Goal: Information Seeking & Learning: Find specific fact

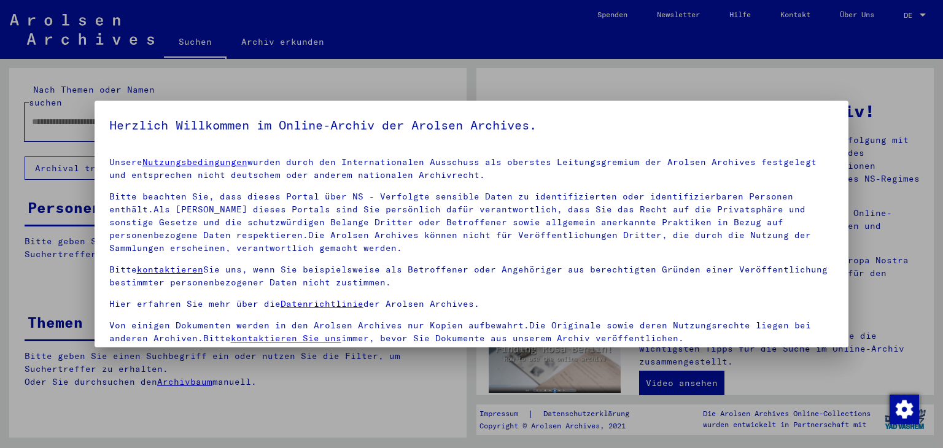
scroll to position [3, 0]
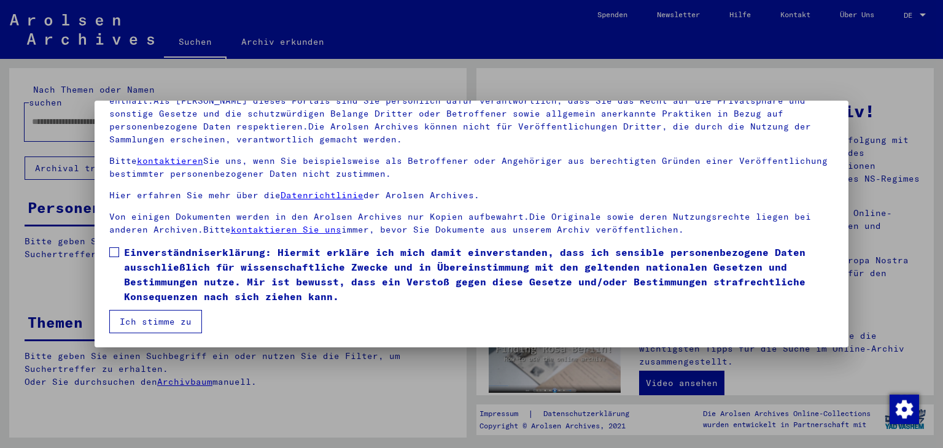
click at [115, 252] on span at bounding box center [114, 252] width 10 height 10
click at [149, 319] on button "Ich stimme zu" at bounding box center [155, 321] width 93 height 23
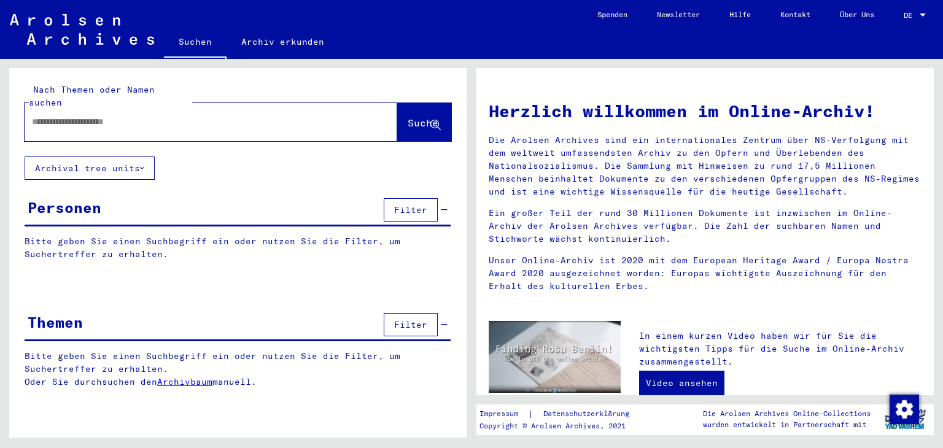
click at [137, 115] on input "text" at bounding box center [196, 121] width 328 height 13
type input "**********"
click at [408, 117] on span "Suche" at bounding box center [423, 123] width 31 height 12
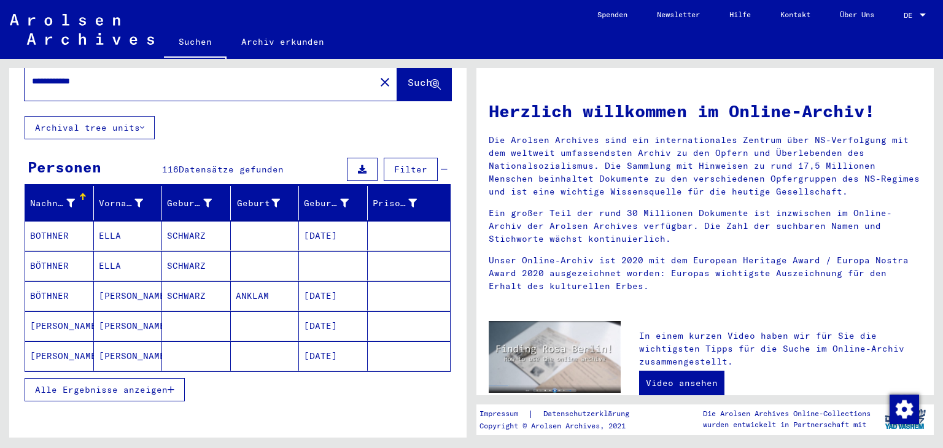
scroll to position [61, 0]
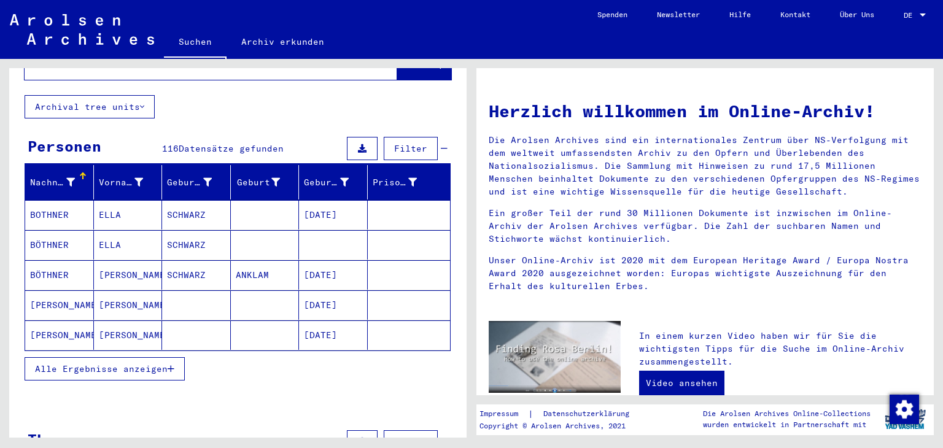
click at [135, 363] on span "Alle Ergebnisse anzeigen" at bounding box center [101, 368] width 133 height 11
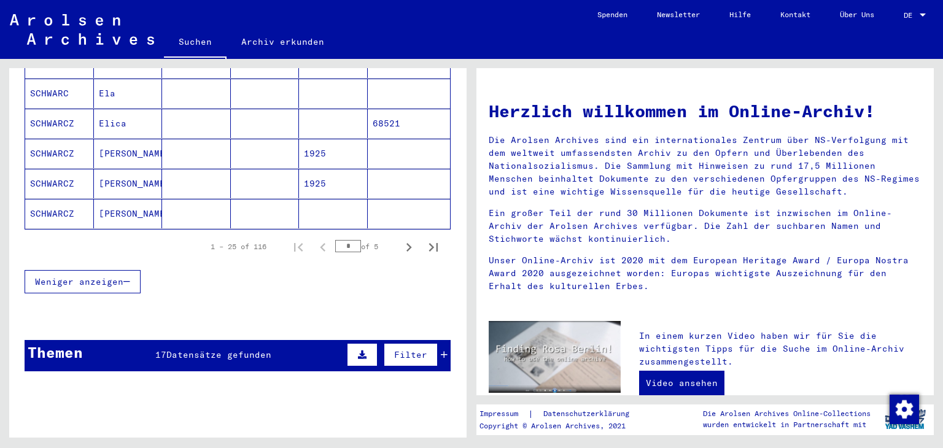
scroll to position [798, 0]
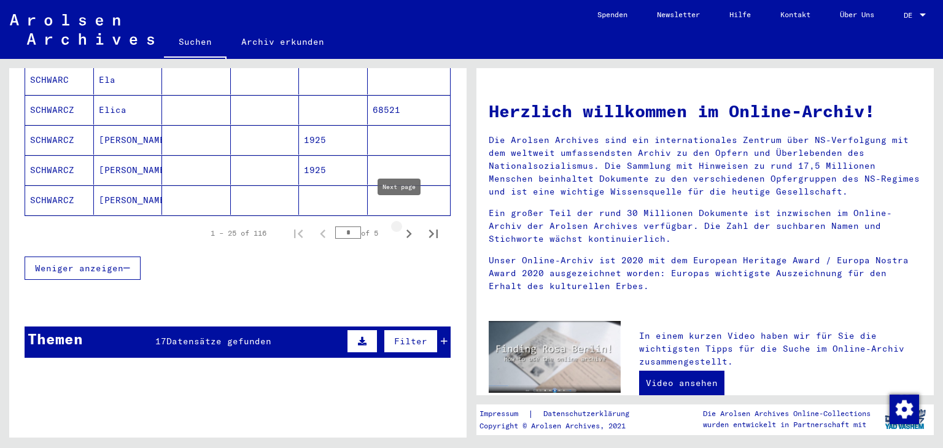
click at [406, 230] on icon "Next page" at bounding box center [409, 234] width 6 height 9
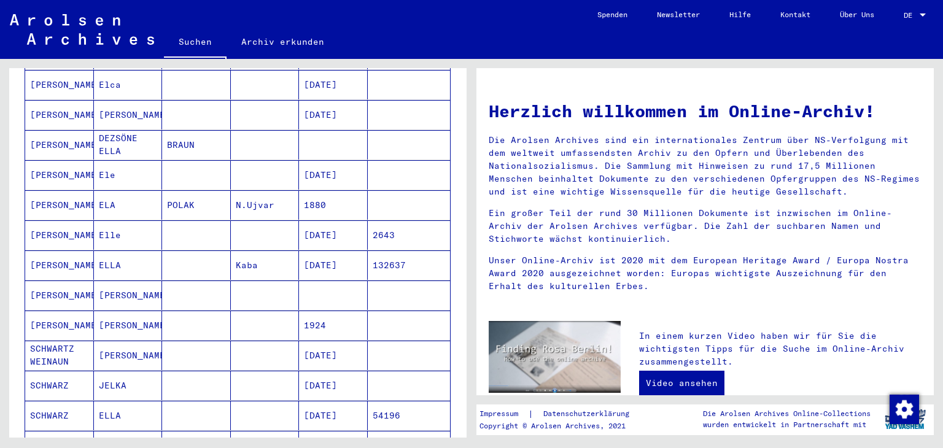
scroll to position [614, 0]
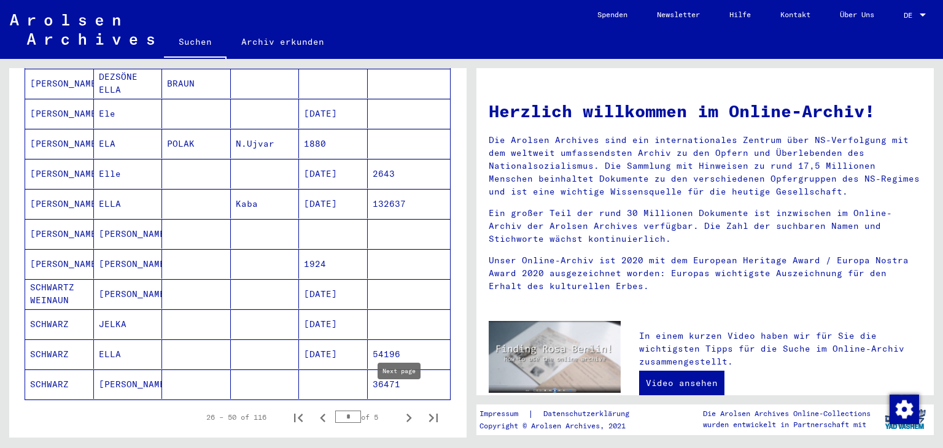
click at [400, 409] on icon "Next page" at bounding box center [408, 417] width 17 height 17
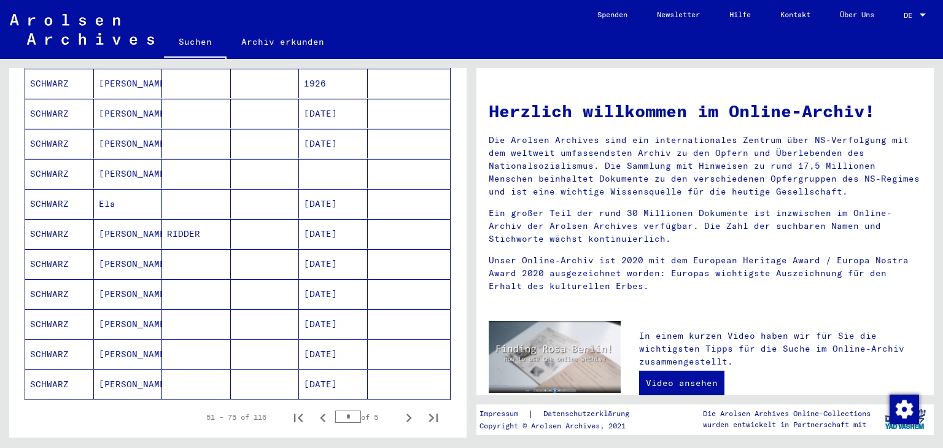
scroll to position [675, 0]
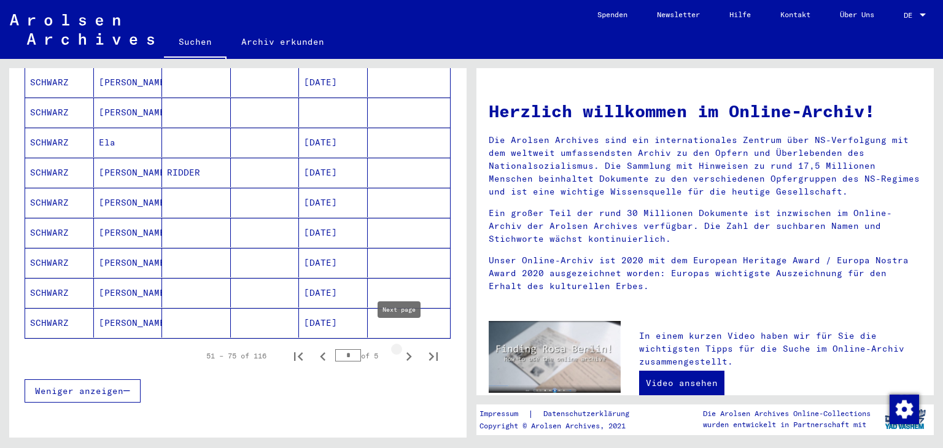
click at [400, 348] on icon "Next page" at bounding box center [408, 356] width 17 height 17
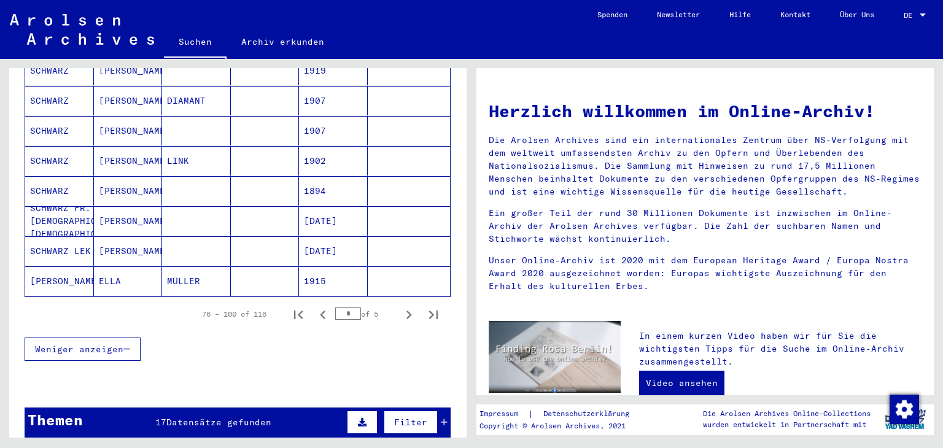
scroll to position [737, 0]
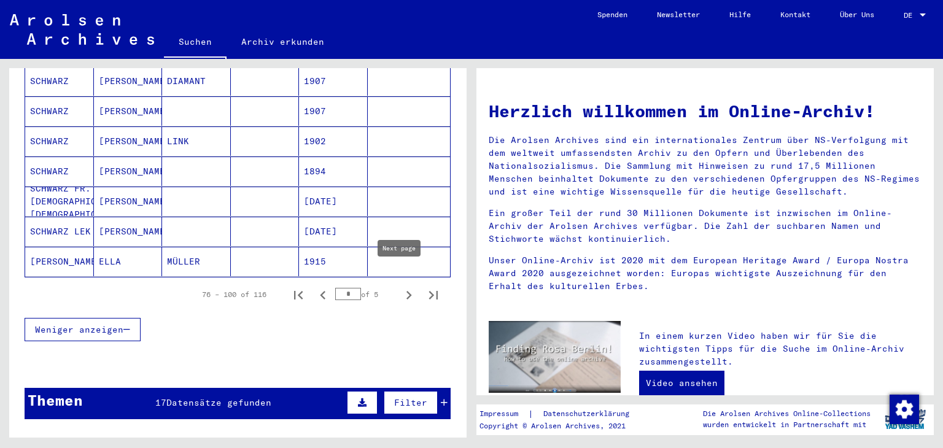
click at [400, 287] on icon "Next page" at bounding box center [408, 295] width 17 height 17
type input "*"
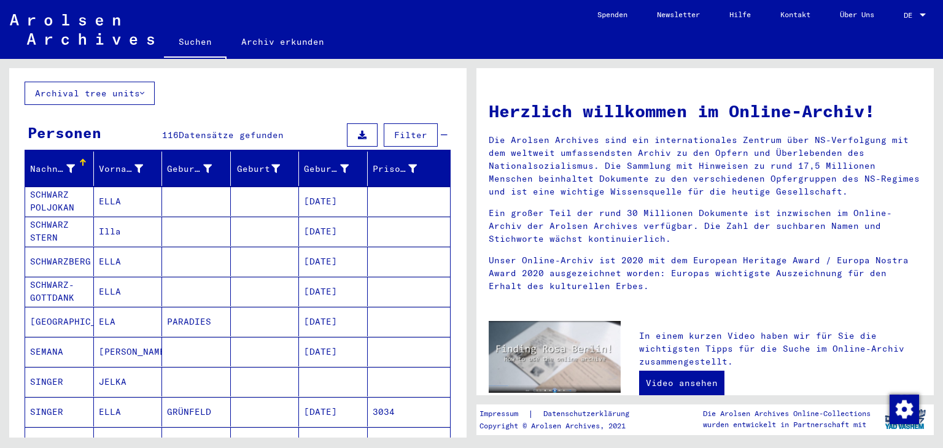
scroll to position [0, 0]
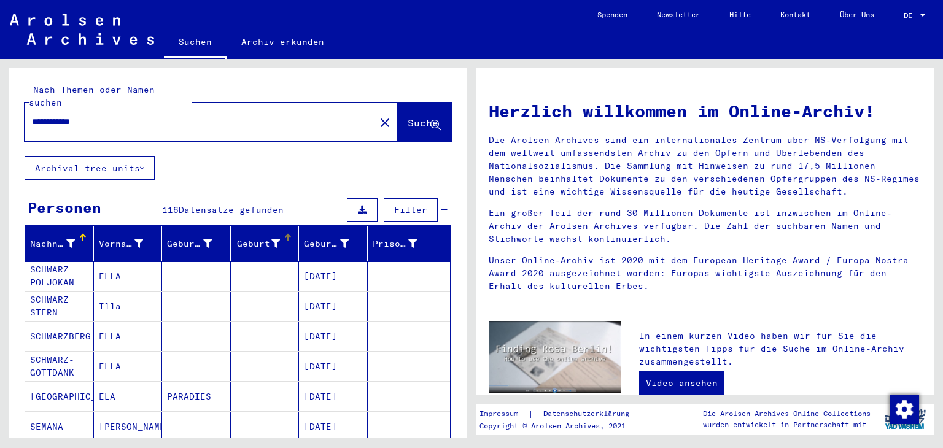
click at [271, 239] on icon at bounding box center [275, 243] width 9 height 9
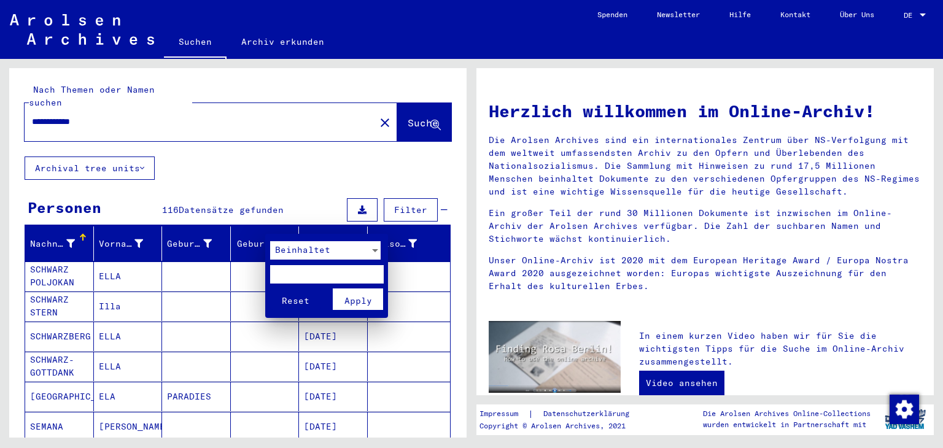
click at [280, 273] on input "text" at bounding box center [327, 274] width 114 height 18
type input "*********"
click at [433, 267] on div at bounding box center [471, 224] width 943 height 448
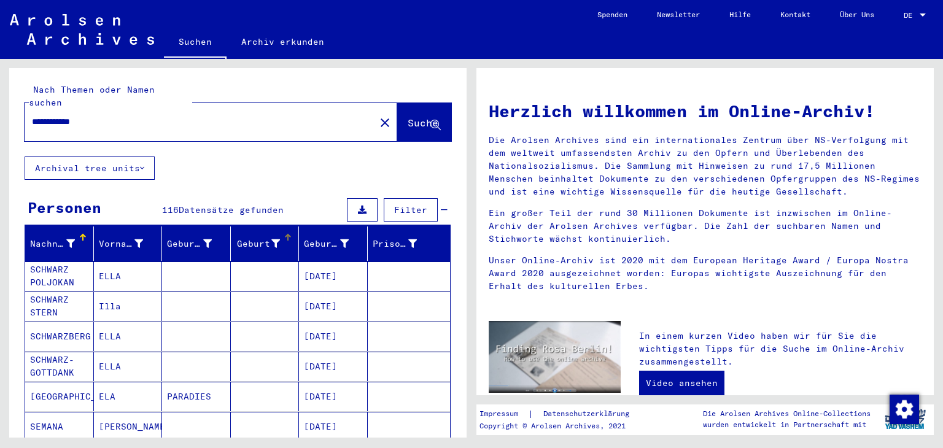
click at [265, 238] on div "Geburt‏" at bounding box center [258, 244] width 45 height 13
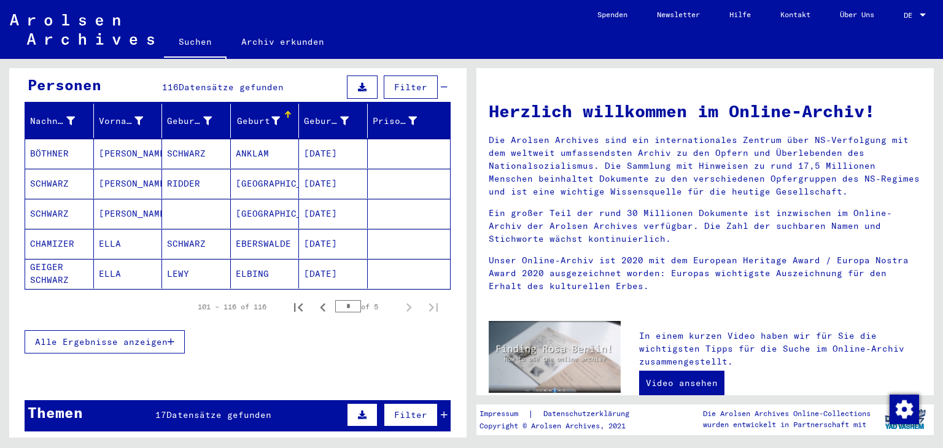
scroll to position [123, 0]
click at [320, 303] on icon "Previous page" at bounding box center [323, 307] width 6 height 9
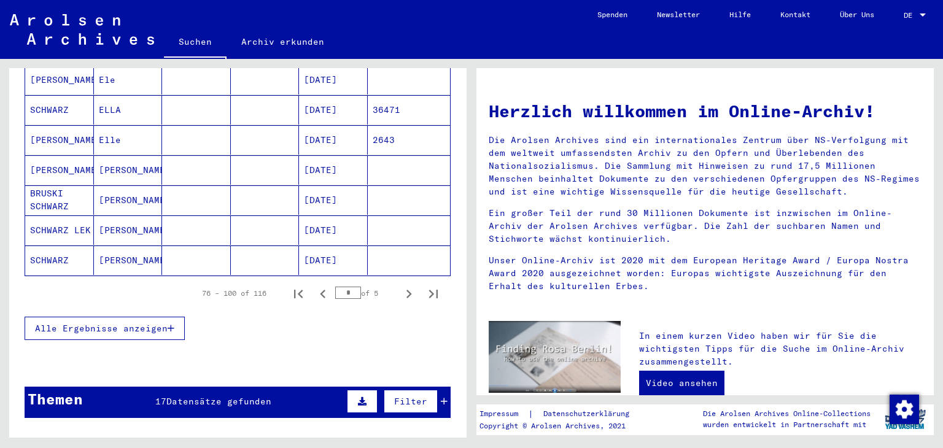
scroll to position [859, 0]
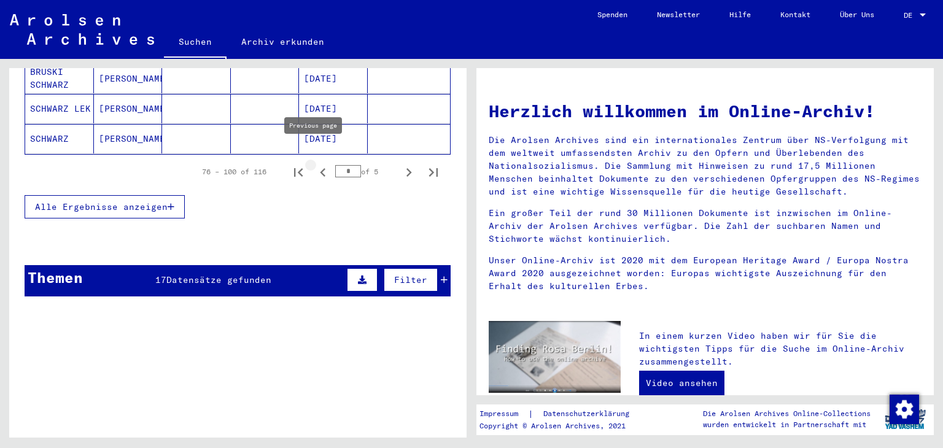
click at [314, 164] on icon "Previous page" at bounding box center [322, 172] width 17 height 17
click at [320, 168] on icon "Previous page" at bounding box center [323, 172] width 6 height 9
click at [314, 164] on icon "Previous page" at bounding box center [322, 172] width 17 height 17
type input "*"
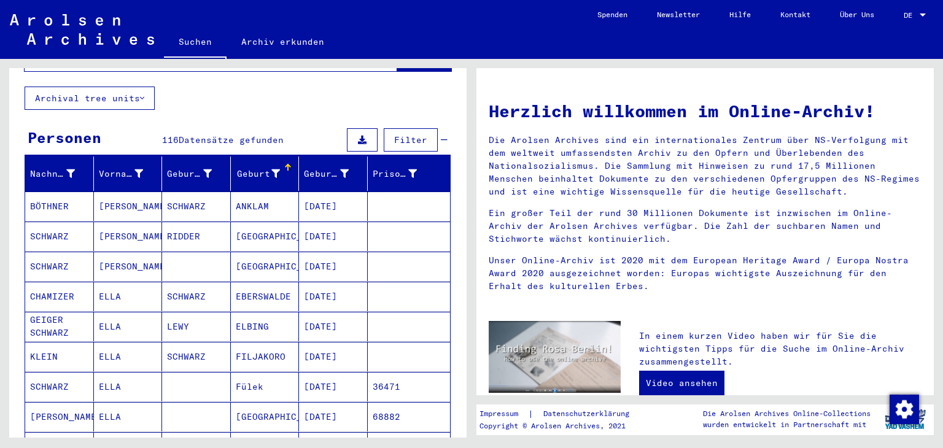
scroll to position [0, 0]
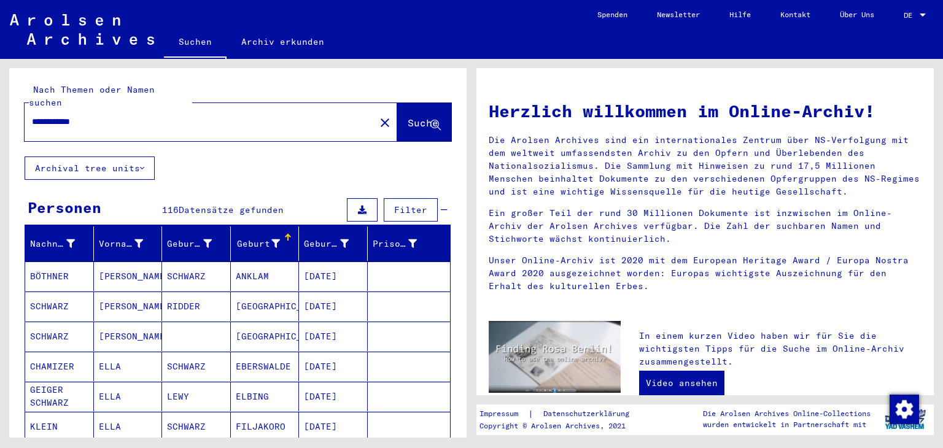
drag, startPoint x: 101, startPoint y: 109, endPoint x: 20, endPoint y: 110, distance: 81.0
click at [20, 110] on div "**********" at bounding box center [237, 112] width 457 height 88
type input "**********"
click at [408, 117] on span "Suche" at bounding box center [423, 123] width 31 height 12
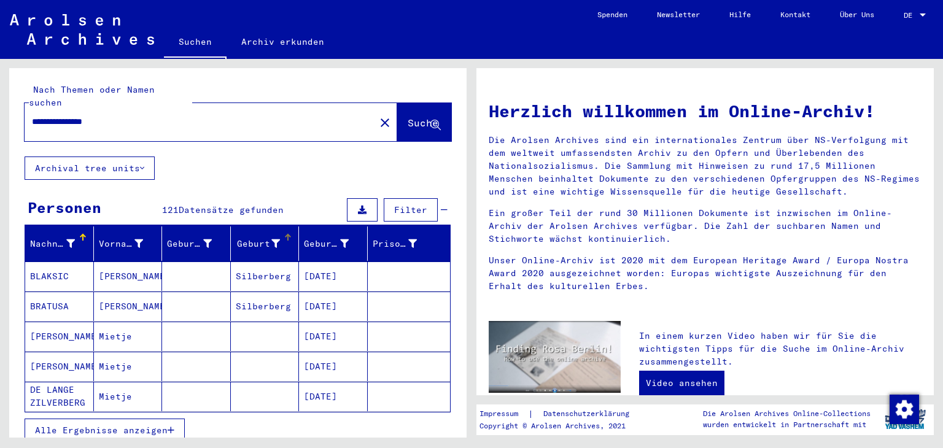
click at [271, 239] on icon at bounding box center [275, 243] width 9 height 9
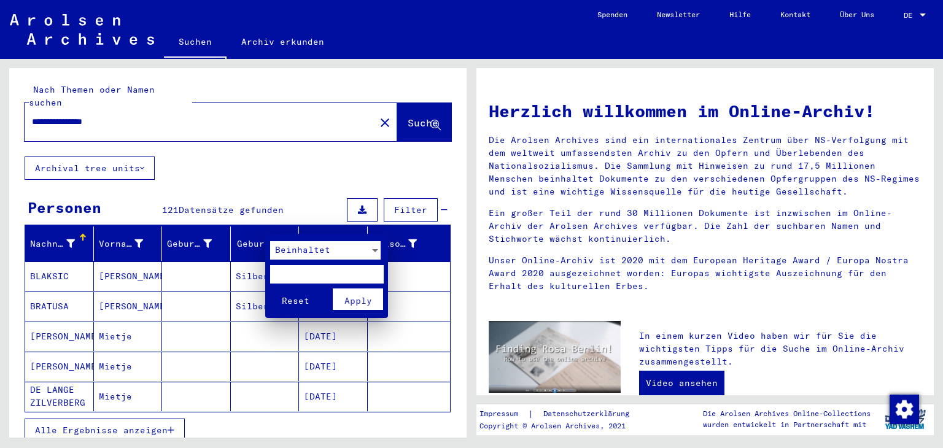
click at [374, 250] on div at bounding box center [375, 250] width 6 height 3
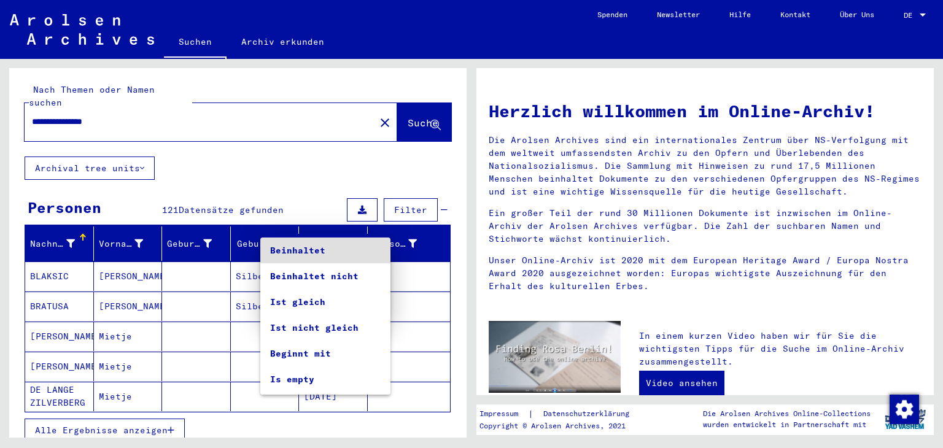
click at [352, 408] on div at bounding box center [471, 224] width 943 height 448
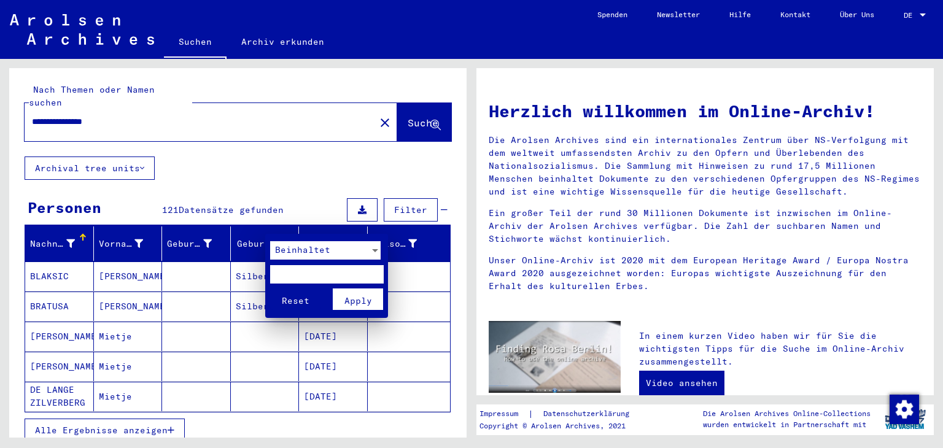
click at [335, 225] on div at bounding box center [471, 224] width 943 height 448
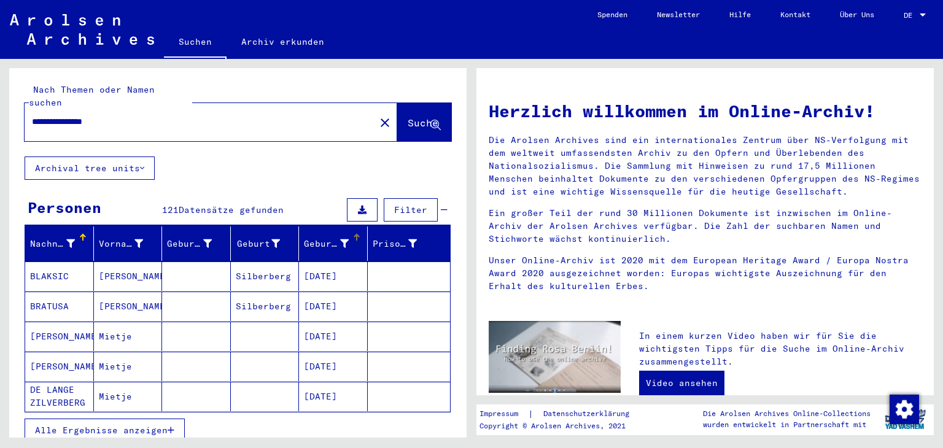
click at [353, 234] on div at bounding box center [356, 237] width 7 height 7
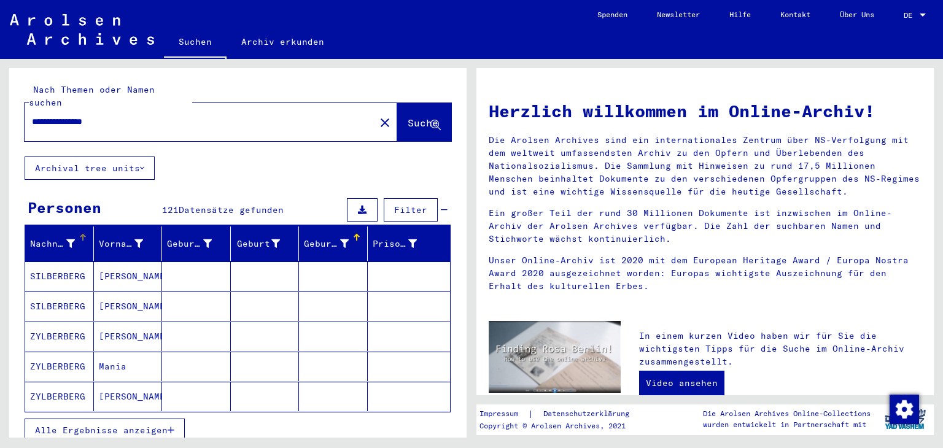
click at [69, 239] on icon at bounding box center [70, 243] width 9 height 9
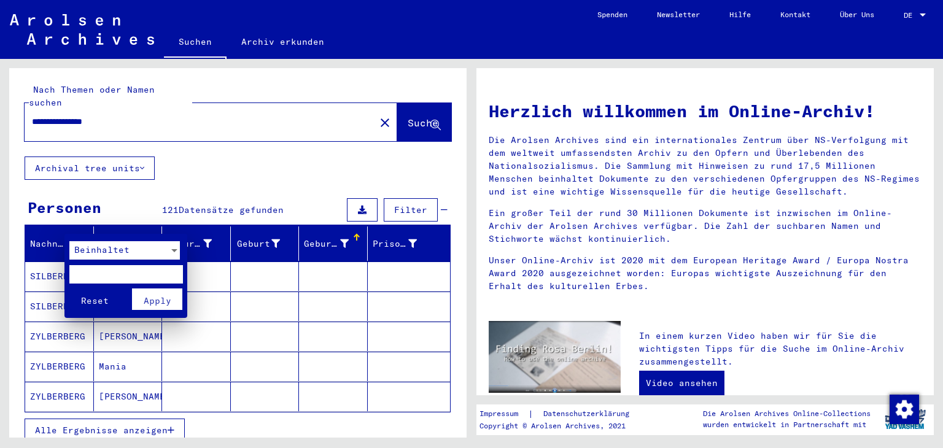
click at [171, 249] on div at bounding box center [174, 250] width 6 height 3
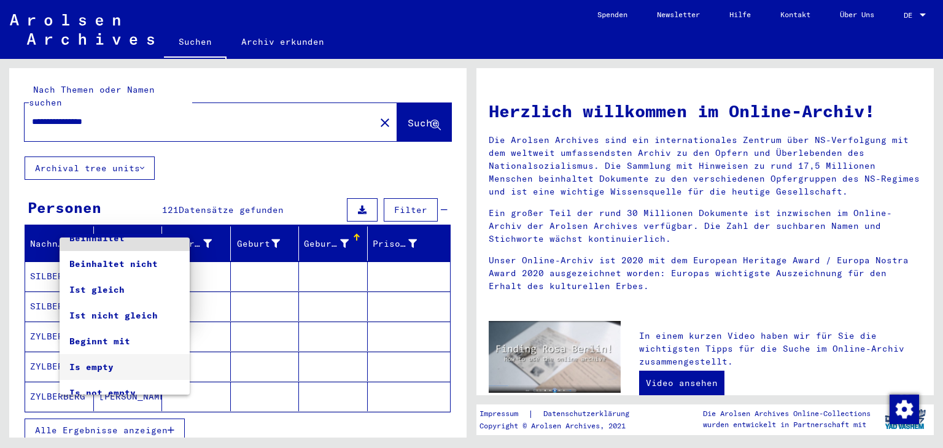
scroll to position [23, 0]
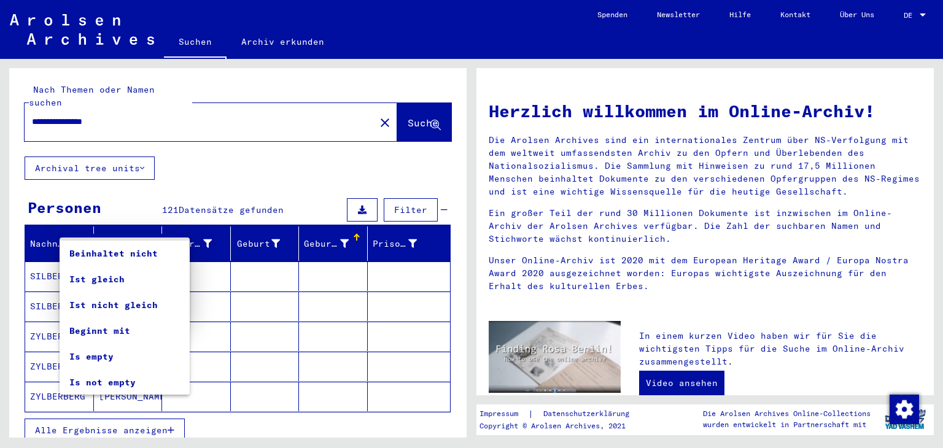
click at [271, 303] on div at bounding box center [471, 224] width 943 height 448
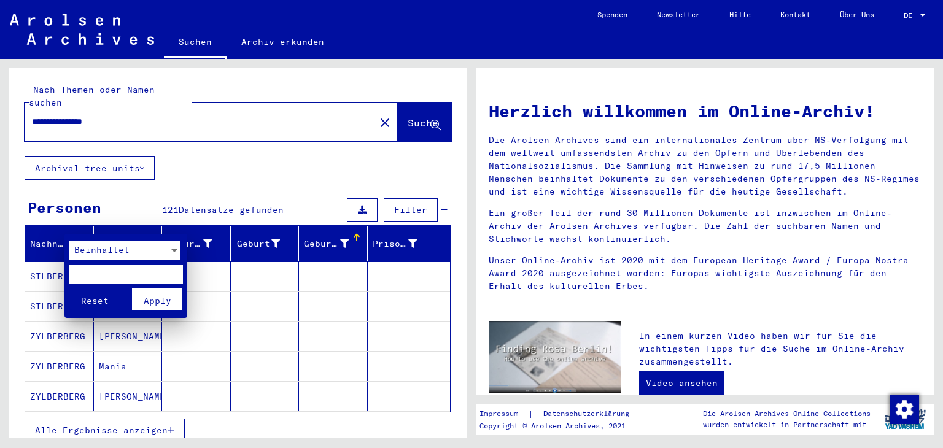
click at [255, 309] on div at bounding box center [471, 224] width 943 height 448
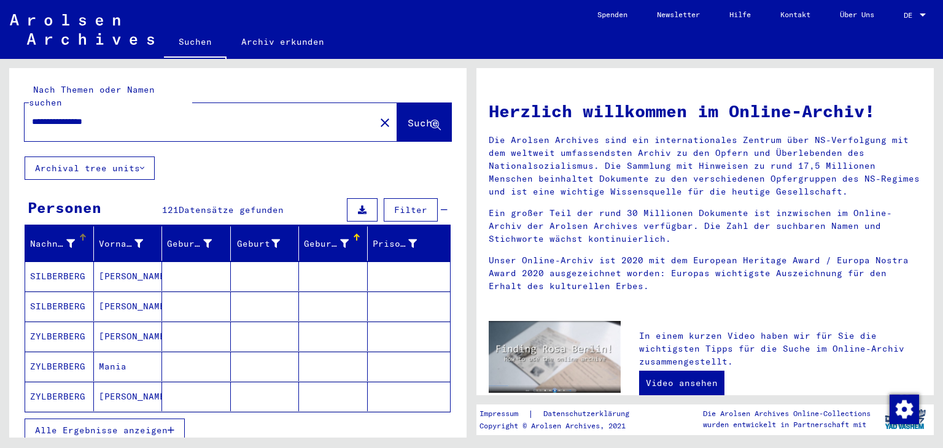
click at [172, 426] on icon "button" at bounding box center [171, 430] width 7 height 9
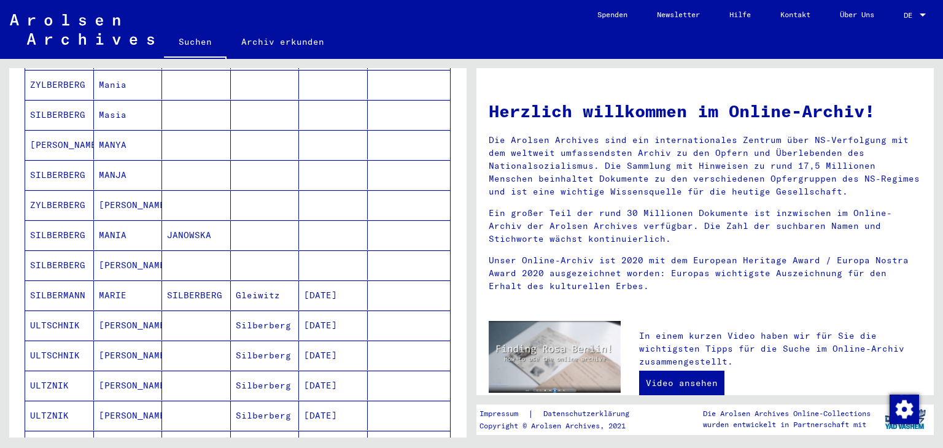
scroll to position [614, 0]
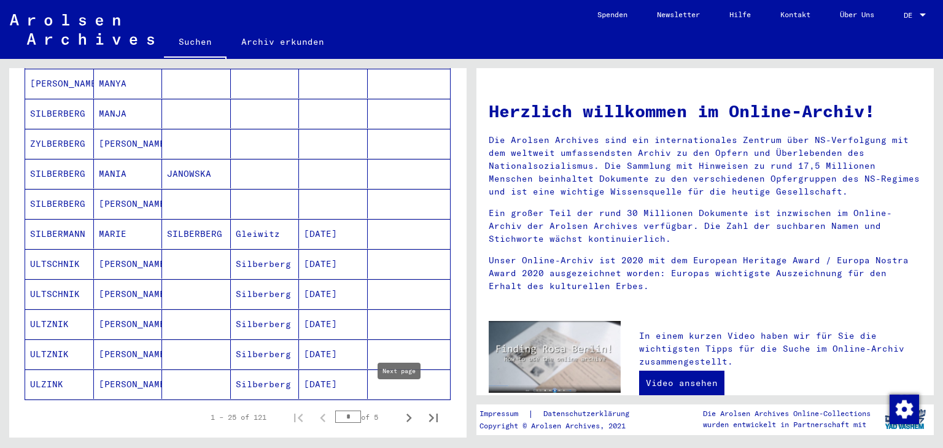
click at [400, 409] on icon "Next page" at bounding box center [408, 417] width 17 height 17
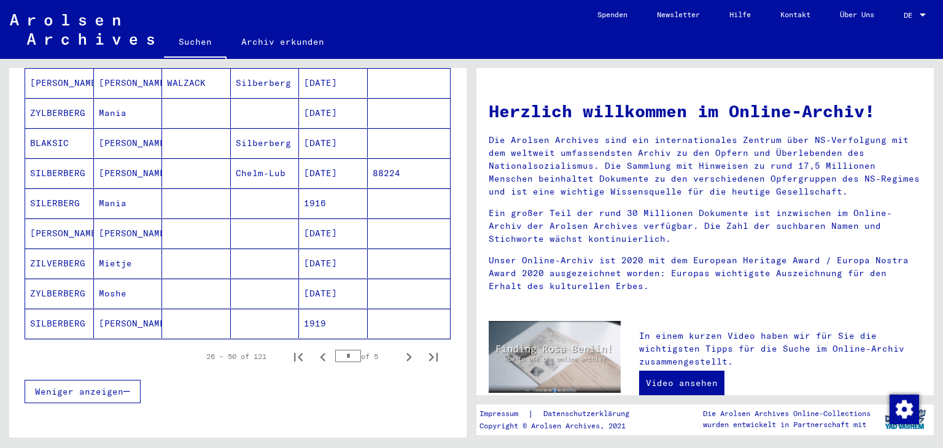
scroll to position [675, 0]
click at [406, 352] on icon "Next page" at bounding box center [409, 356] width 6 height 9
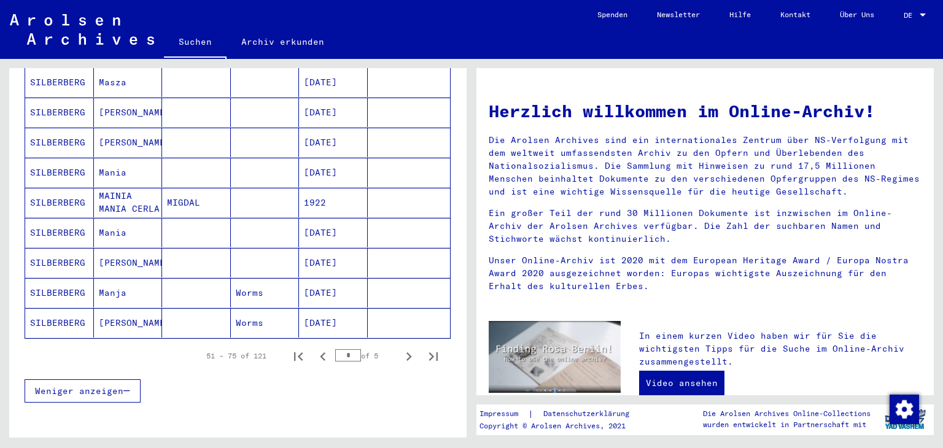
click at [326, 278] on mat-cell "[DATE]" at bounding box center [333, 292] width 69 height 29
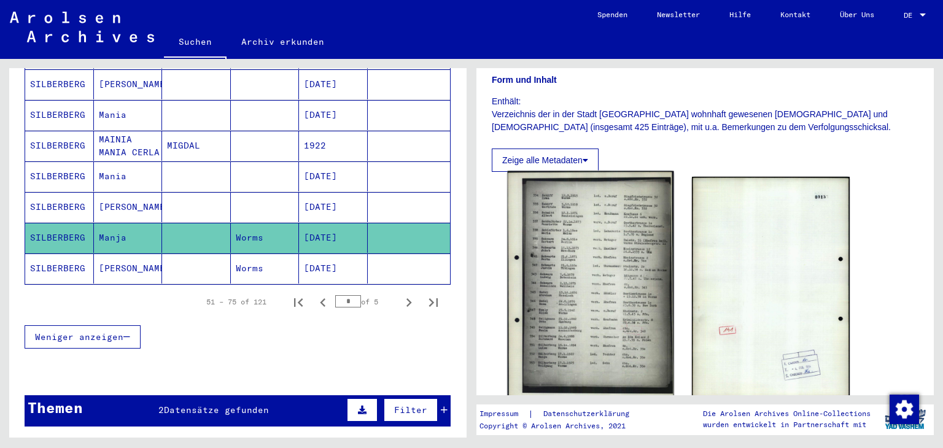
scroll to position [246, 0]
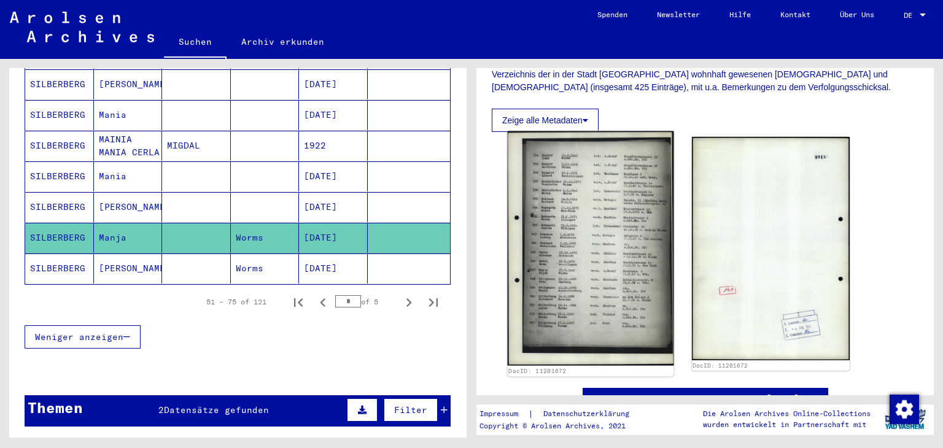
click at [576, 219] on img at bounding box center [591, 248] width 166 height 234
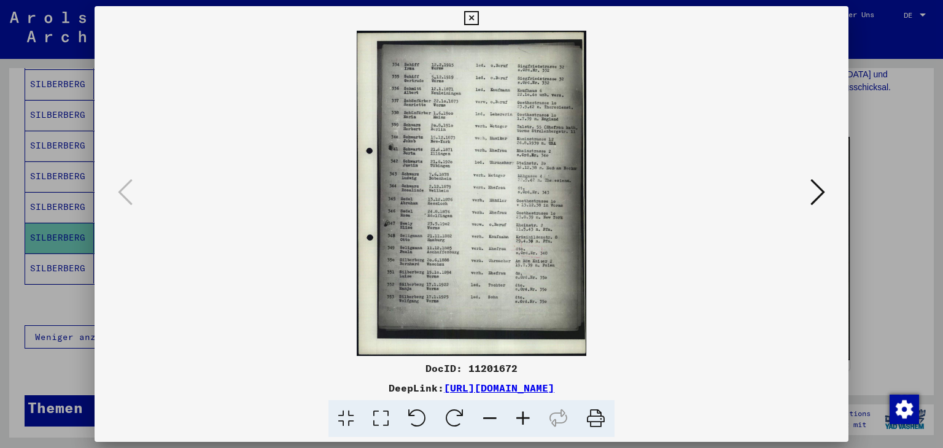
click at [489, 202] on img at bounding box center [471, 193] width 671 height 325
click at [521, 419] on icon at bounding box center [522, 418] width 33 height 37
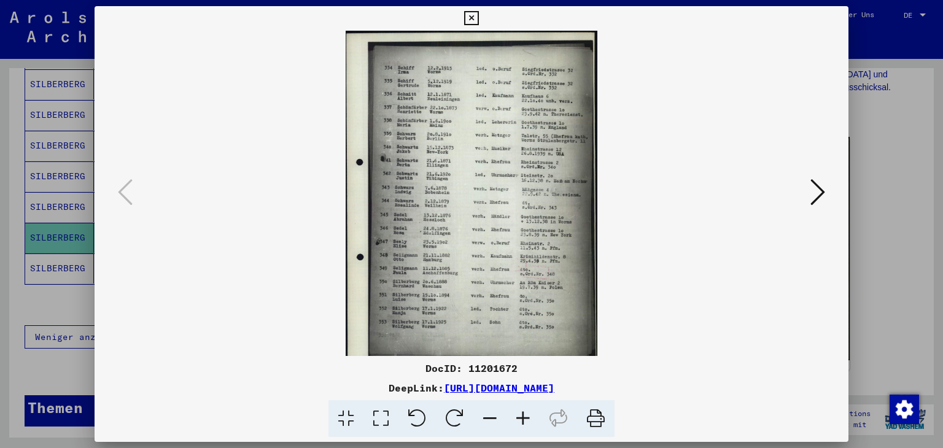
click at [521, 419] on icon at bounding box center [522, 418] width 33 height 37
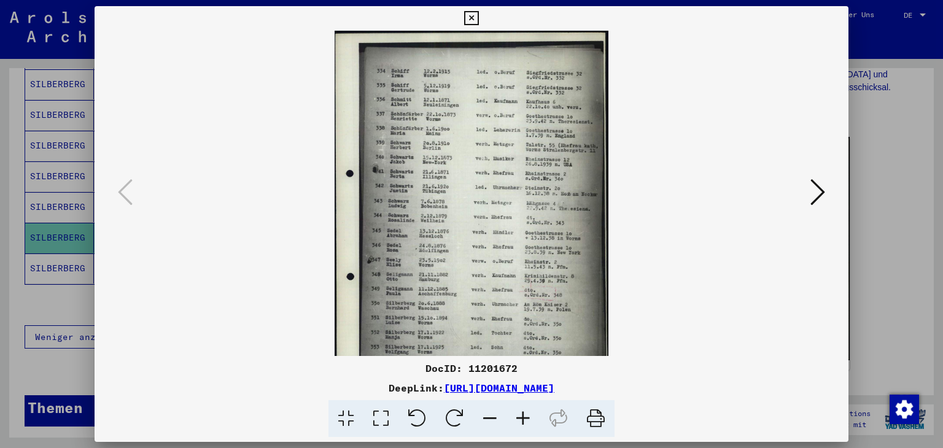
click at [521, 419] on icon at bounding box center [522, 418] width 33 height 37
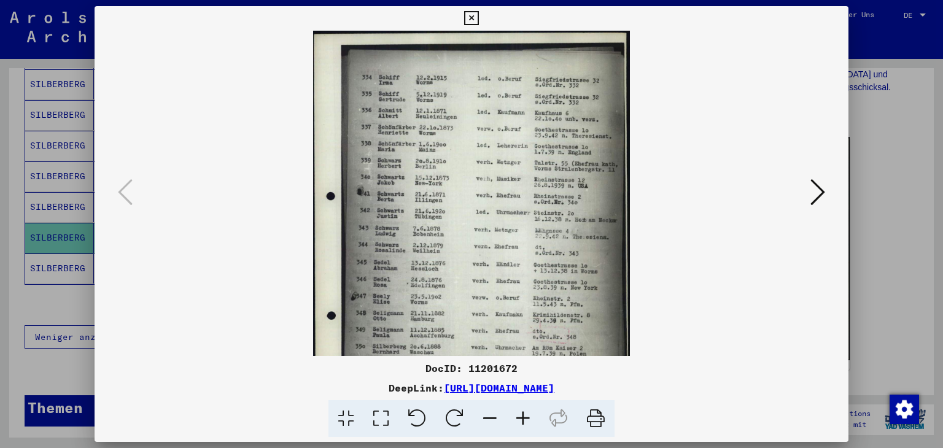
click at [521, 419] on icon at bounding box center [522, 418] width 33 height 37
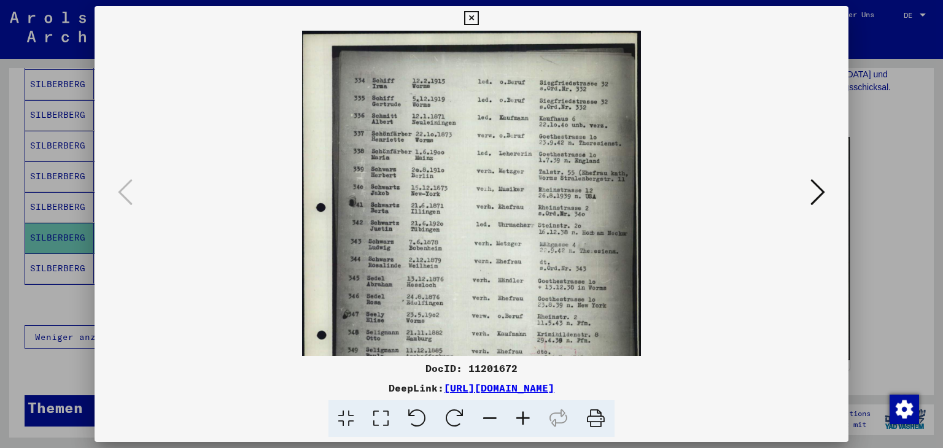
click at [521, 419] on icon at bounding box center [522, 418] width 33 height 37
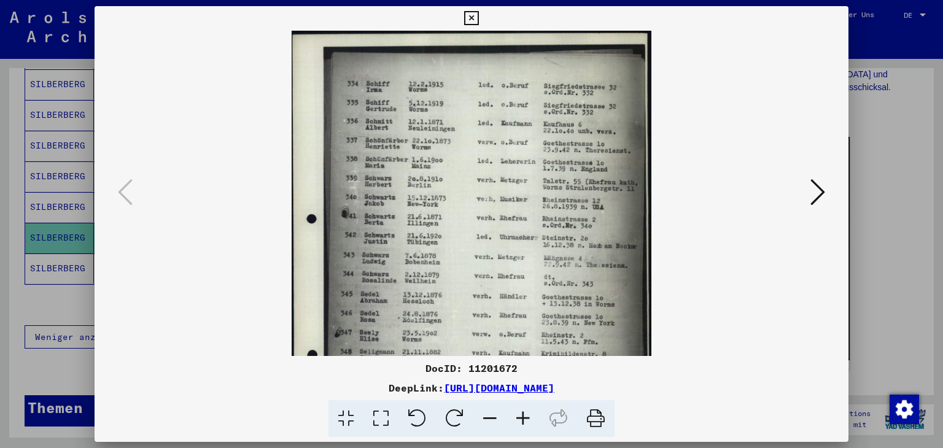
click at [521, 419] on icon at bounding box center [522, 418] width 33 height 37
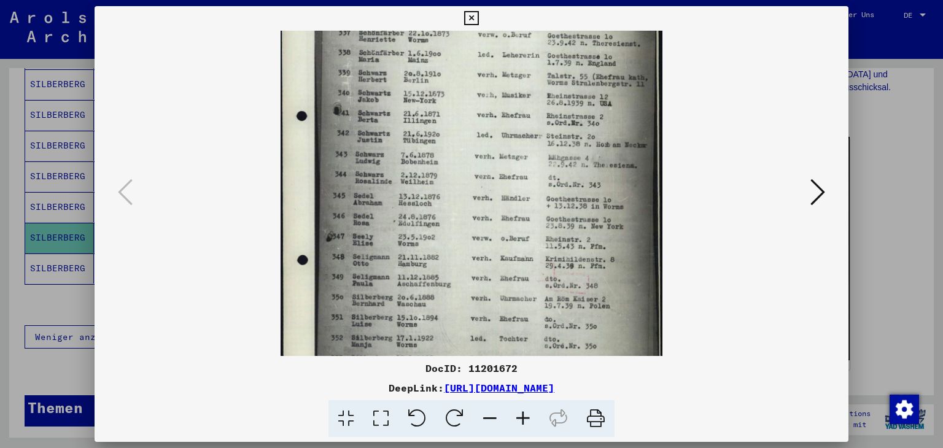
drag, startPoint x: 440, startPoint y: 271, endPoint x: 412, endPoint y: 161, distance: 113.3
click at [412, 161] on img at bounding box center [472, 187] width 382 height 540
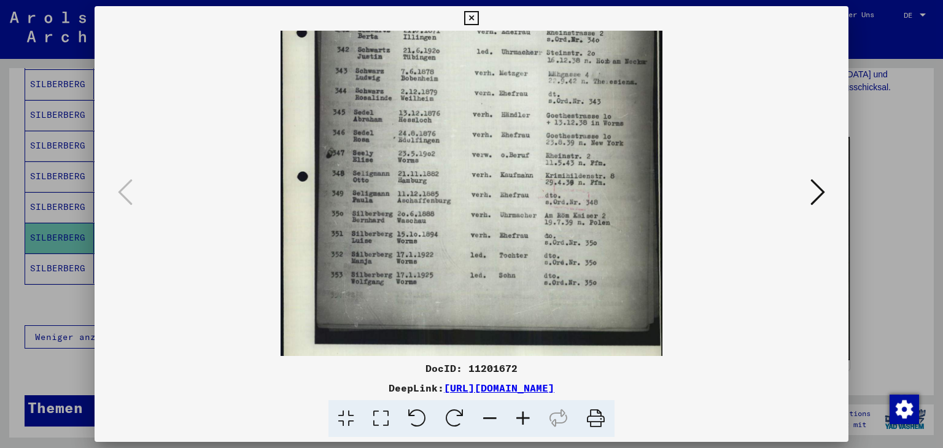
drag, startPoint x: 457, startPoint y: 293, endPoint x: 428, endPoint y: 212, distance: 86.0
click at [430, 212] on img at bounding box center [472, 103] width 382 height 540
click at [519, 417] on icon at bounding box center [522, 418] width 33 height 37
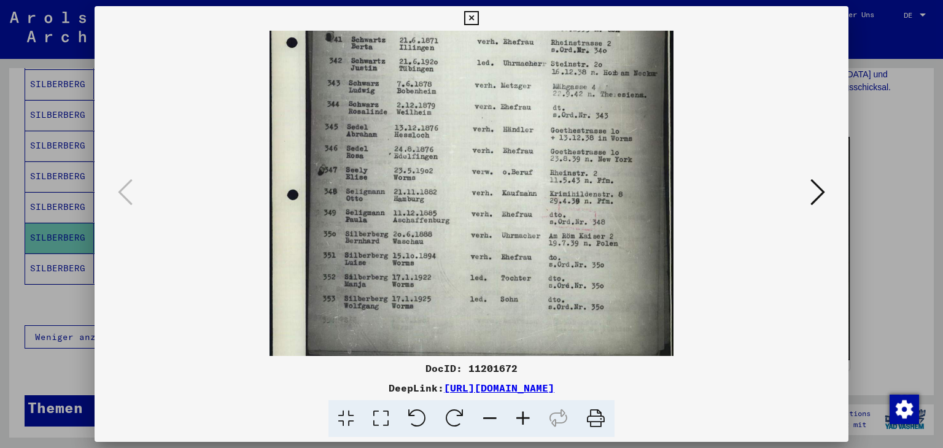
click at [519, 417] on icon at bounding box center [522, 418] width 33 height 37
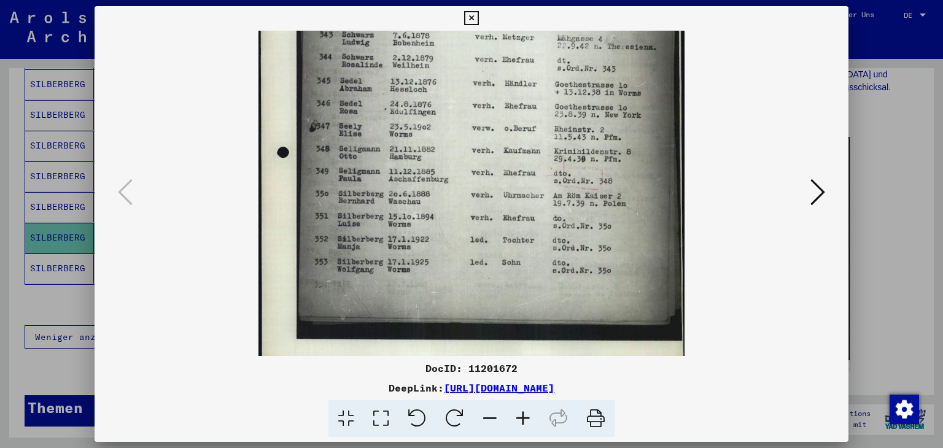
scroll to position [276, 0]
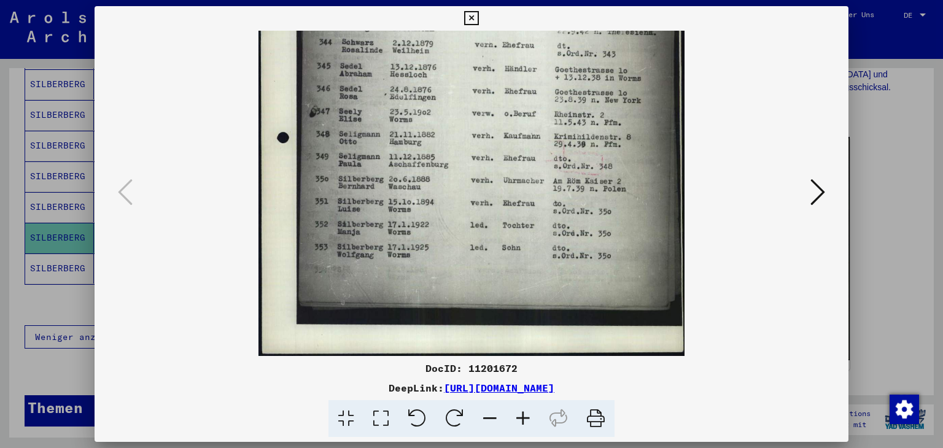
drag, startPoint x: 441, startPoint y: 264, endPoint x: 417, endPoint y: 197, distance: 70.9
click at [417, 197] on img at bounding box center [470, 56] width 425 height 602
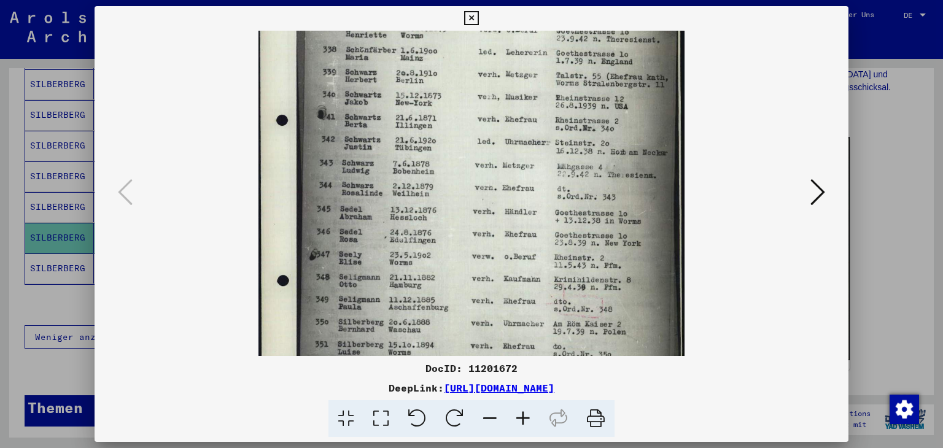
drag, startPoint x: 605, startPoint y: 110, endPoint x: 614, endPoint y: 203, distance: 92.6
click at [624, 250] on img at bounding box center [470, 199] width 425 height 602
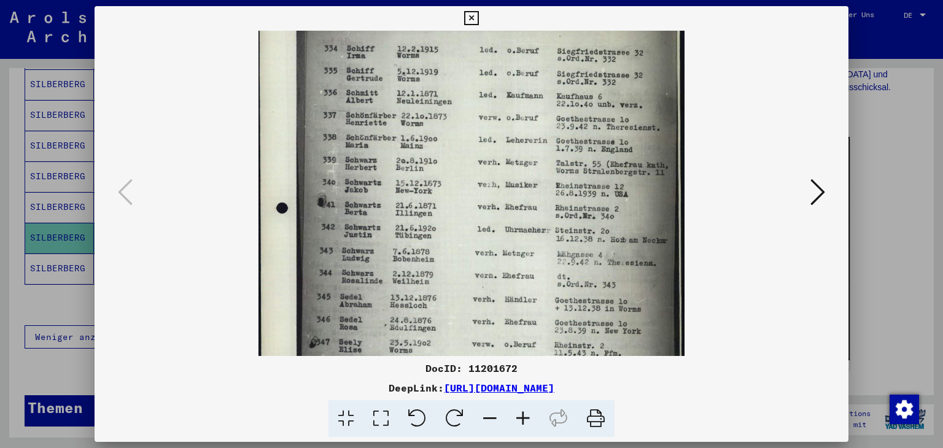
scroll to position [0, 0]
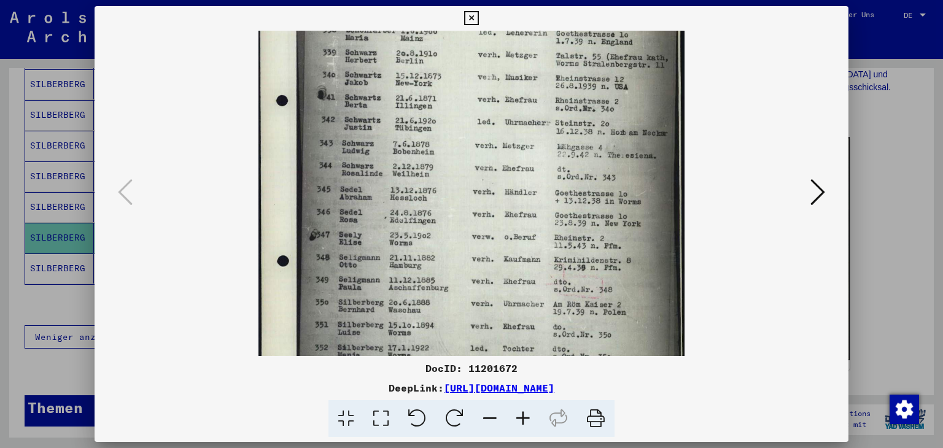
drag, startPoint x: 629, startPoint y: 126, endPoint x: 594, endPoint y: 128, distance: 34.4
click at [594, 128] on img at bounding box center [470, 179] width 425 height 602
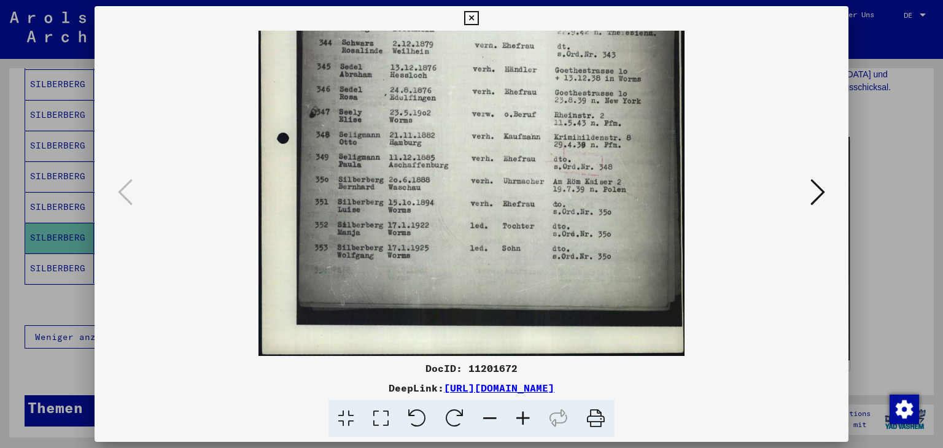
scroll to position [276, 0]
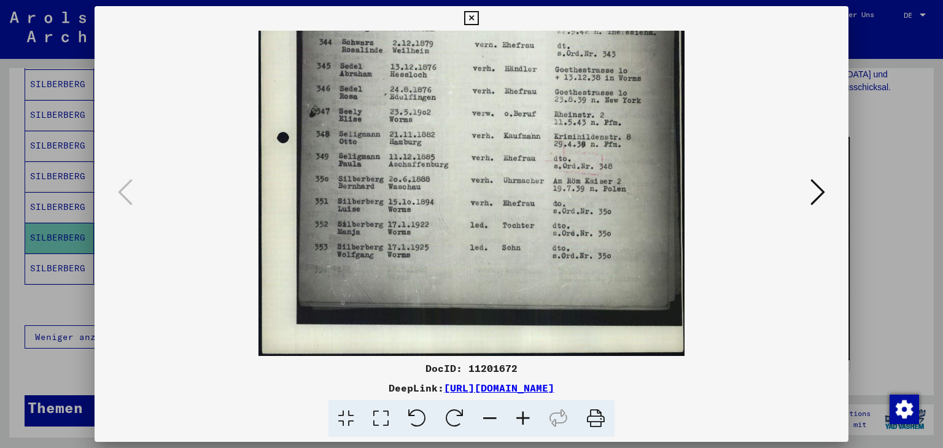
drag, startPoint x: 621, startPoint y: 298, endPoint x: 605, endPoint y: 170, distance: 128.7
click at [605, 170] on img at bounding box center [470, 56] width 425 height 602
click at [819, 190] on icon at bounding box center [817, 191] width 15 height 29
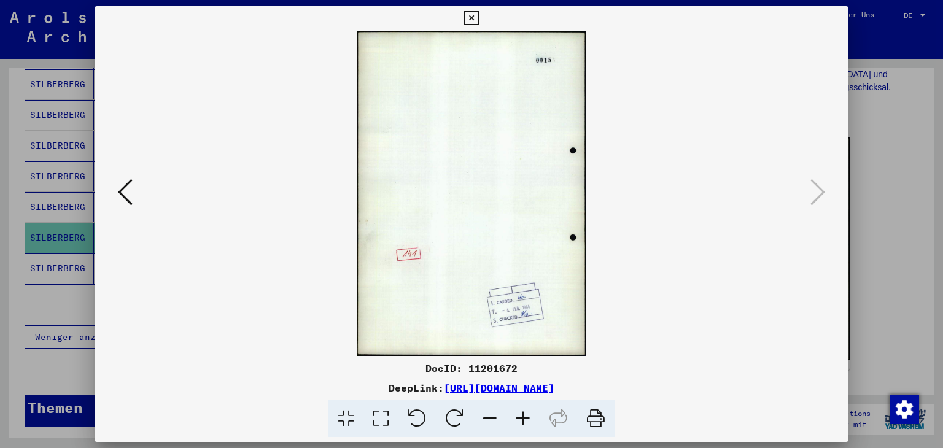
click at [790, 212] on viewer-one-image at bounding box center [471, 193] width 671 height 325
click at [475, 12] on icon at bounding box center [471, 18] width 14 height 15
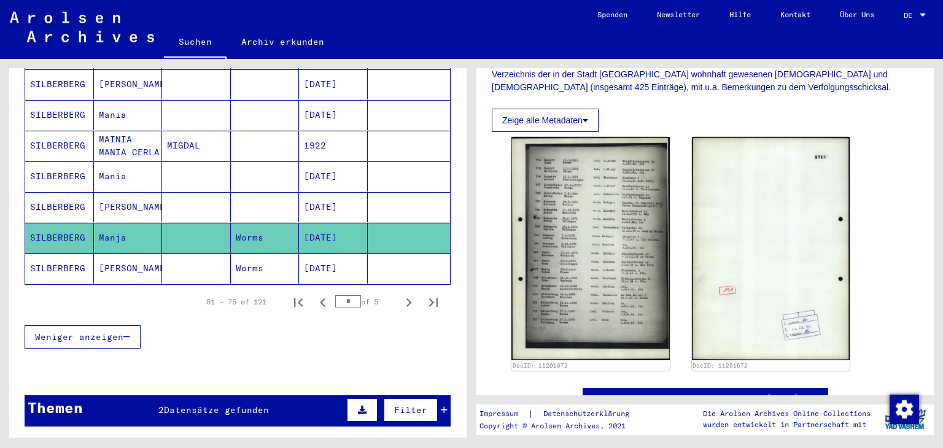
click at [152, 254] on mat-cell "[PERSON_NAME]" at bounding box center [128, 269] width 69 height 30
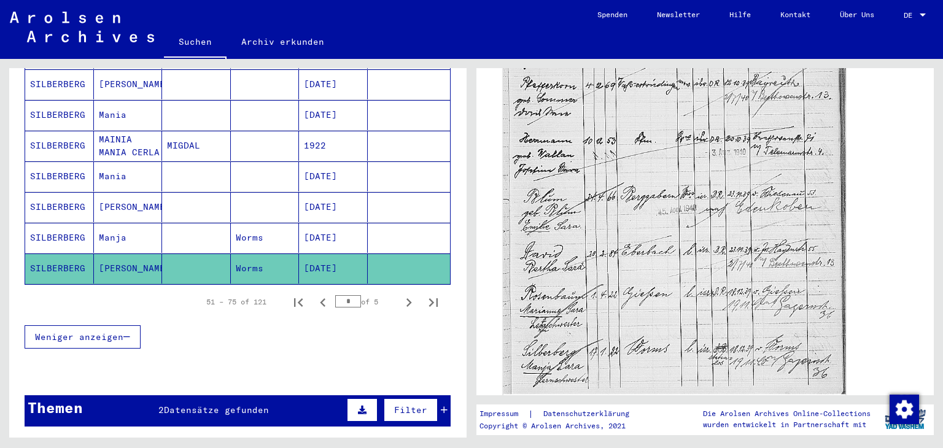
scroll to position [491, 0]
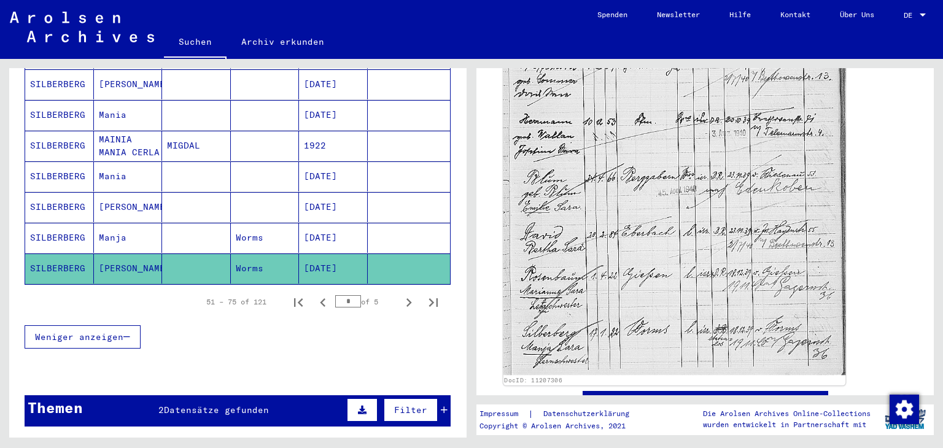
click at [683, 204] on img at bounding box center [674, 134] width 343 height 481
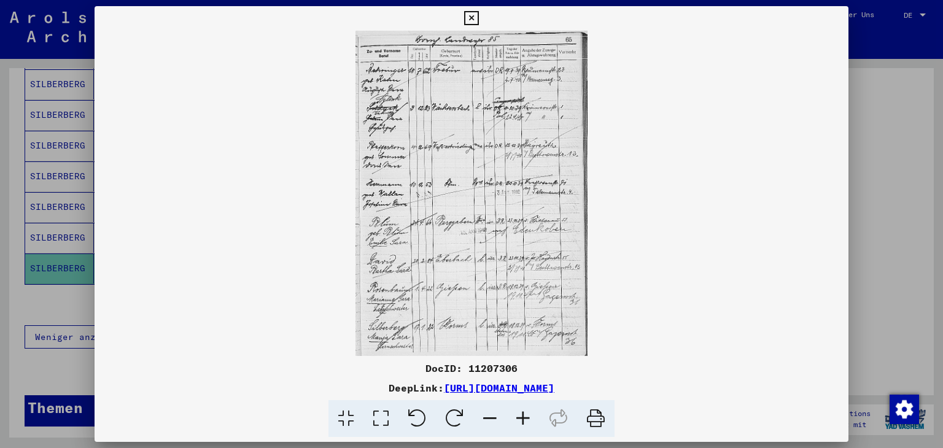
drag, startPoint x: 805, startPoint y: 225, endPoint x: 798, endPoint y: 223, distance: 7.0
click at [800, 224] on img at bounding box center [472, 193] width 754 height 325
click at [523, 418] on icon at bounding box center [522, 418] width 33 height 37
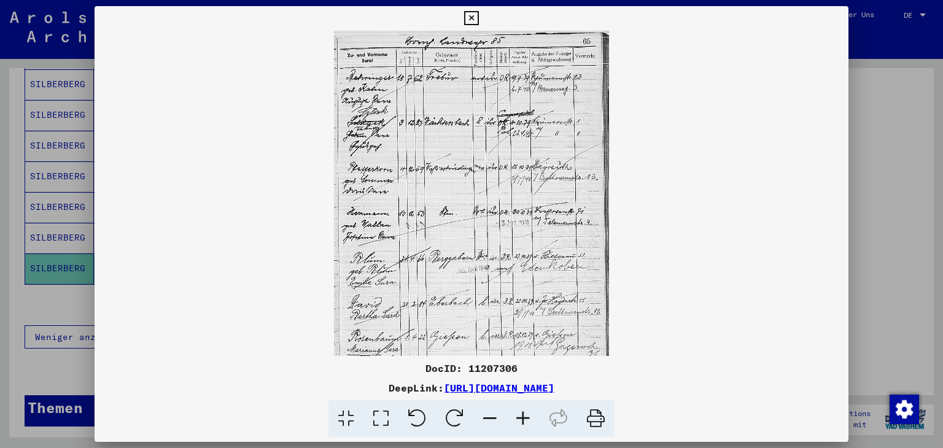
click at [525, 418] on icon at bounding box center [522, 418] width 33 height 37
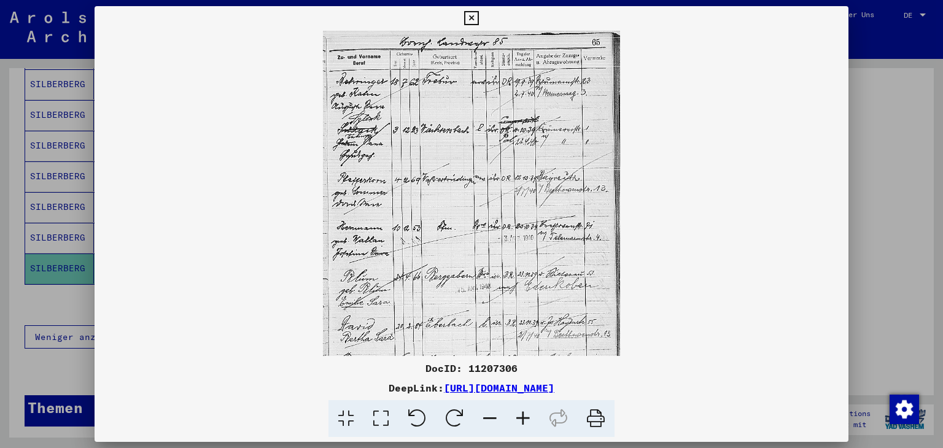
scroll to position [91, 0]
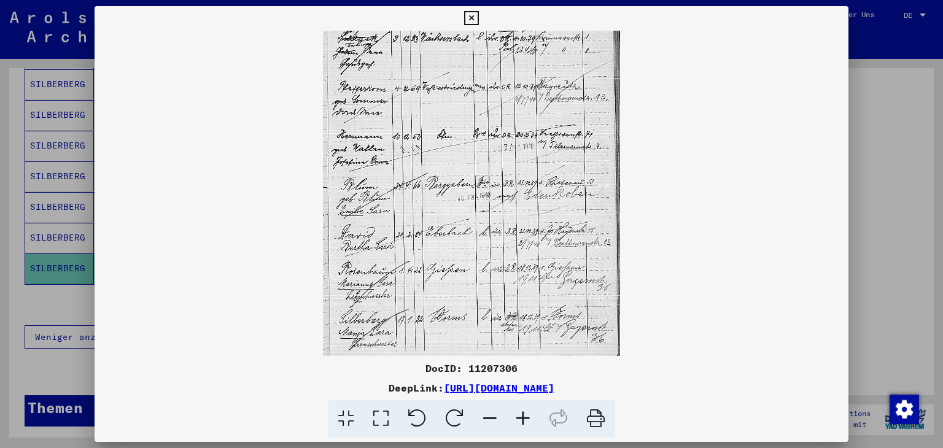
drag, startPoint x: 482, startPoint y: 284, endPoint x: 409, endPoint y: 57, distance: 238.4
click at [409, 57] on img at bounding box center [471, 147] width 297 height 417
click at [517, 414] on icon at bounding box center [522, 418] width 33 height 37
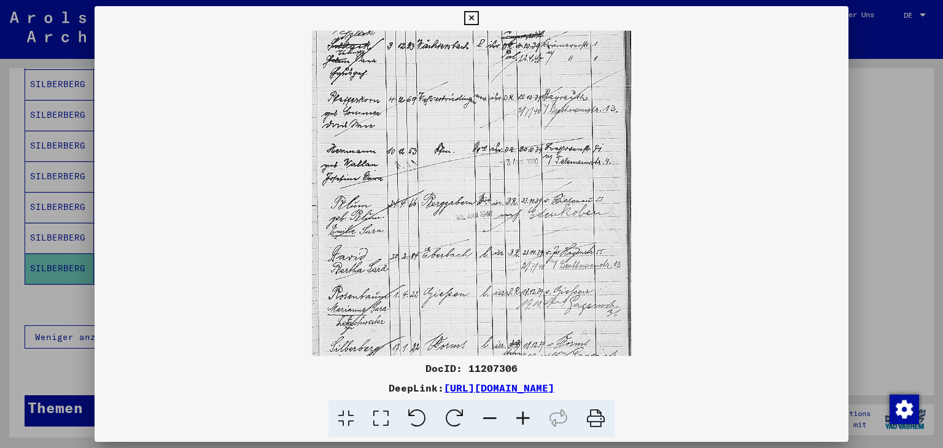
click at [517, 413] on icon at bounding box center [522, 418] width 33 height 37
click at [518, 413] on icon at bounding box center [522, 418] width 33 height 37
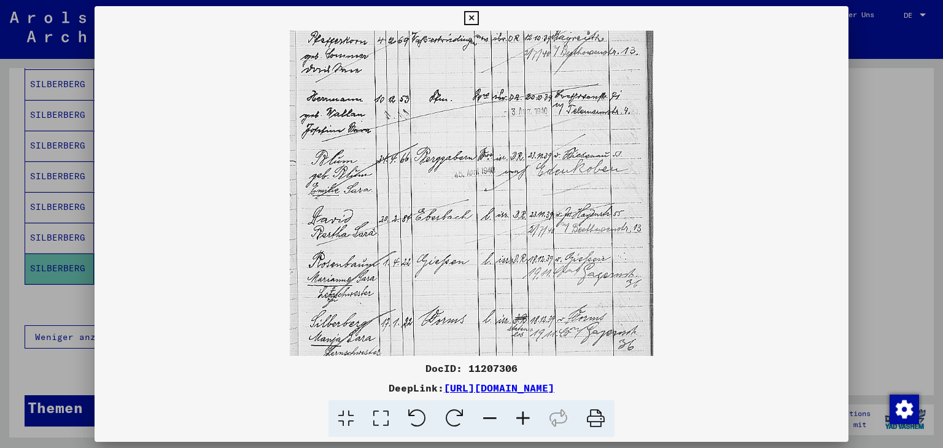
scroll to position [184, 0]
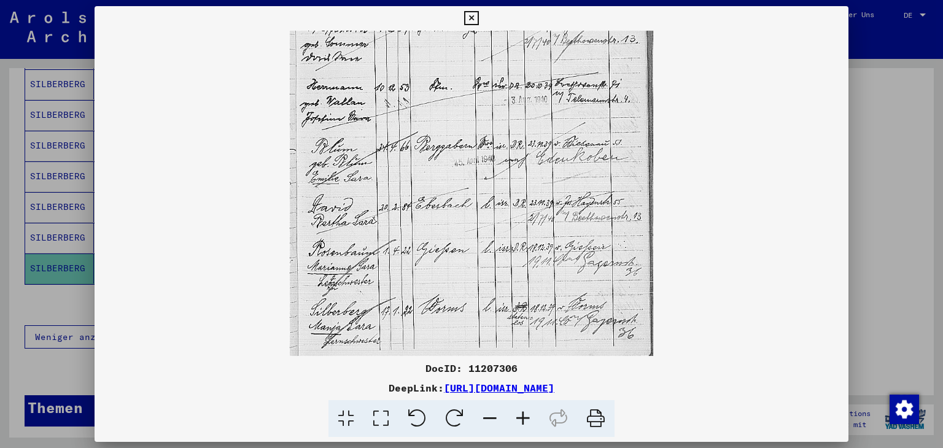
drag, startPoint x: 533, startPoint y: 307, endPoint x: 495, endPoint y: 104, distance: 206.7
click at [495, 104] on img at bounding box center [471, 101] width 363 height 509
drag, startPoint x: 551, startPoint y: 241, endPoint x: 532, endPoint y: 168, distance: 74.9
click at [532, 169] on img at bounding box center [471, 101] width 363 height 509
click at [471, 15] on icon at bounding box center [471, 18] width 14 height 15
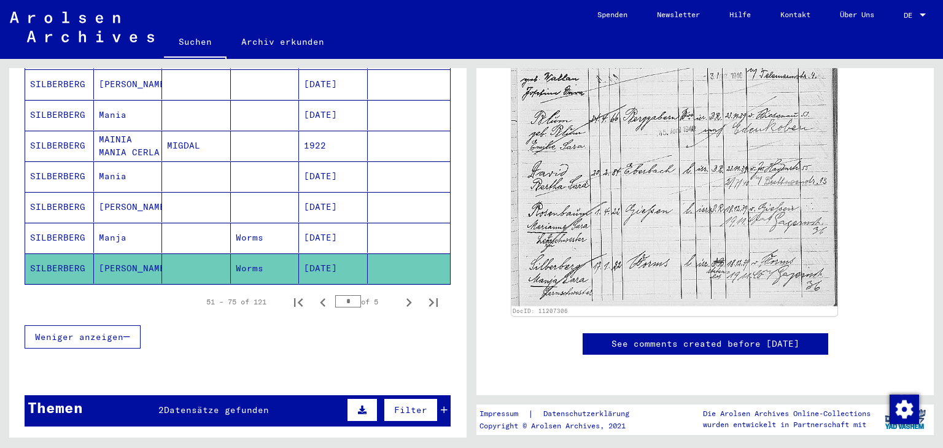
scroll to position [614, 0]
click at [400, 294] on icon "Next page" at bounding box center [408, 302] width 17 height 17
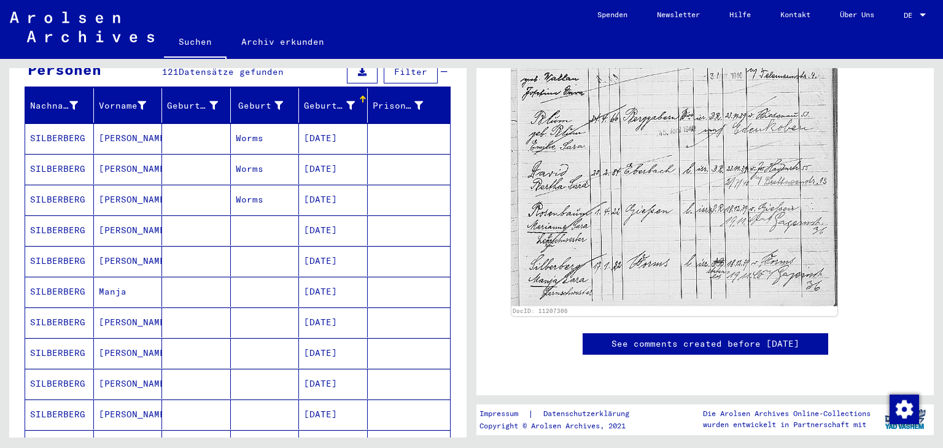
scroll to position [131, 0]
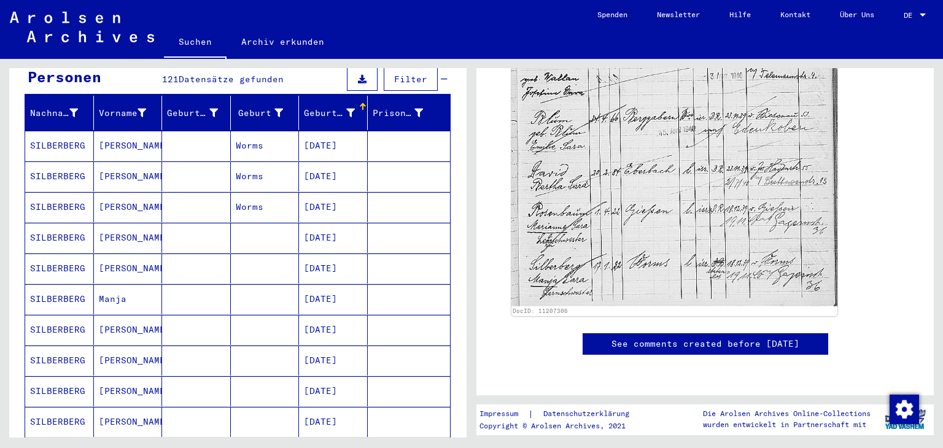
click at [312, 131] on mat-cell "[DATE]" at bounding box center [333, 146] width 69 height 30
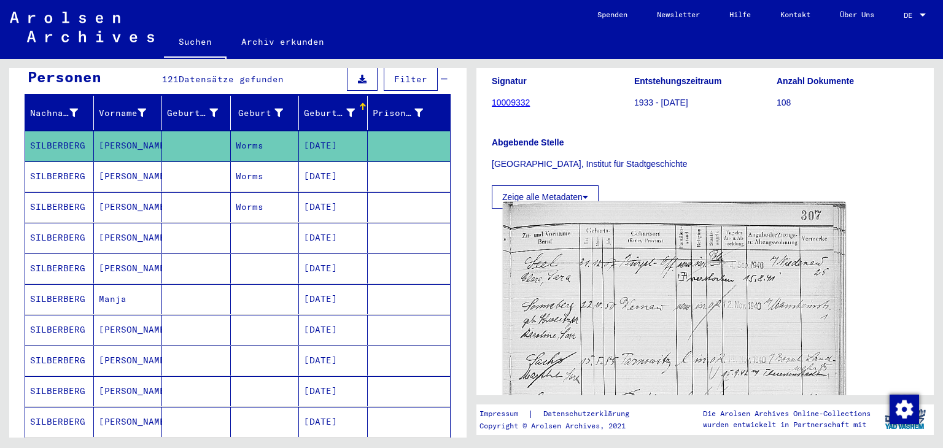
scroll to position [246, 0]
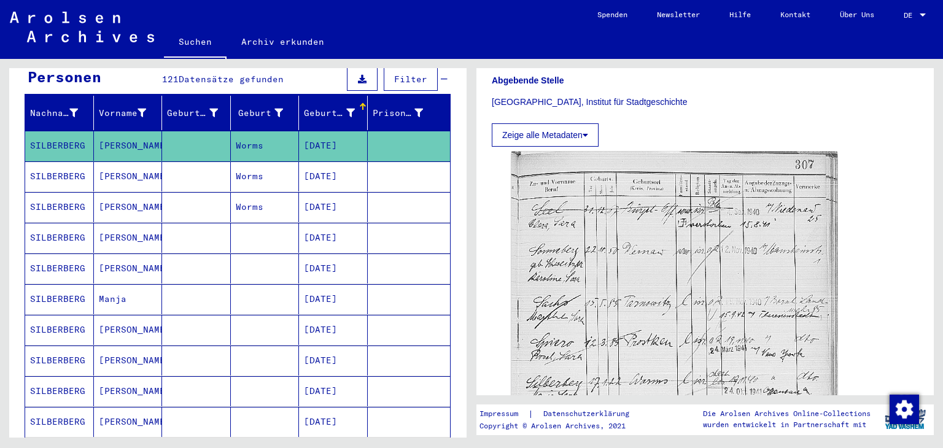
click at [588, 134] on icon at bounding box center [586, 135] width 6 height 9
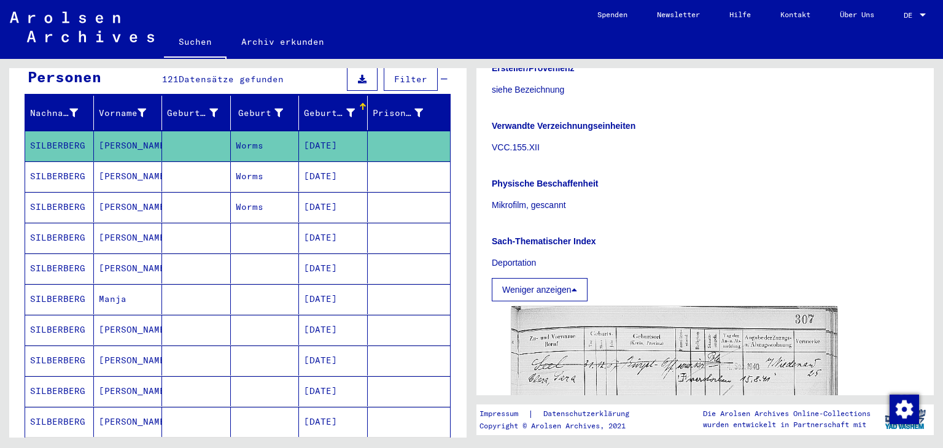
scroll to position [491, 0]
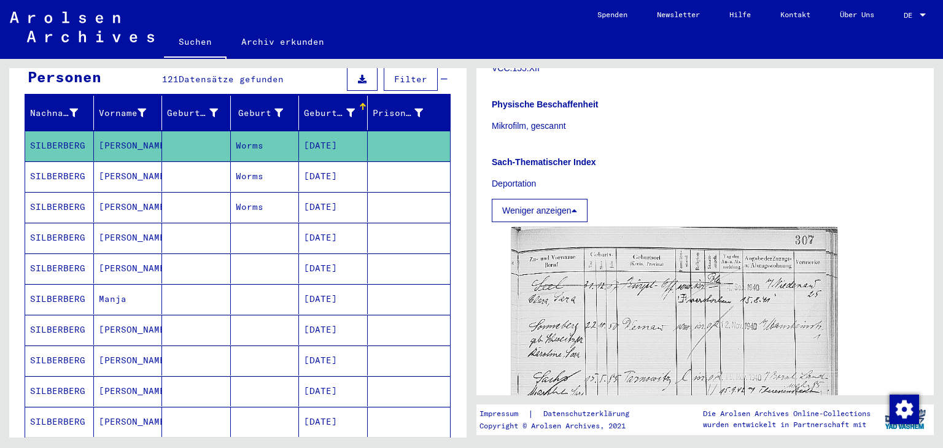
click at [573, 209] on icon at bounding box center [574, 210] width 6 height 9
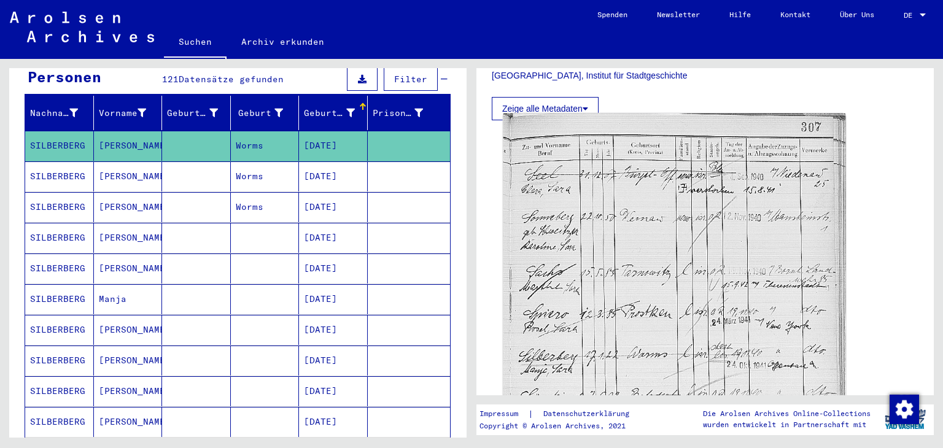
scroll to position [298, 0]
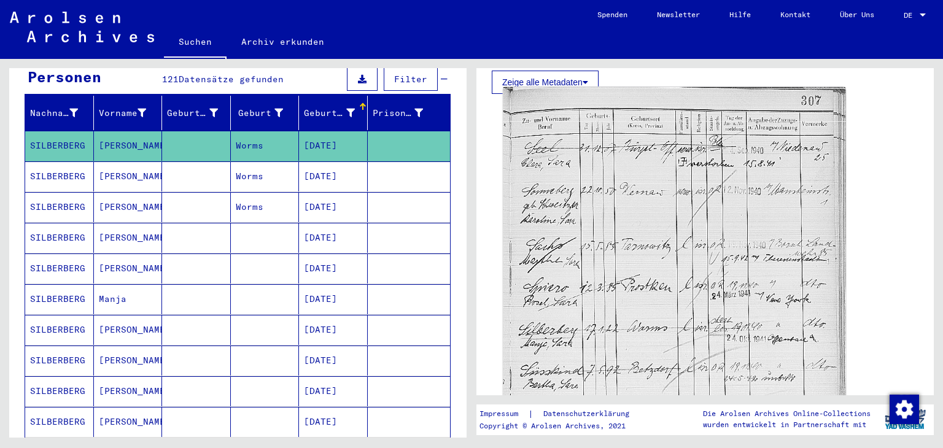
click at [718, 156] on img at bounding box center [674, 328] width 343 height 482
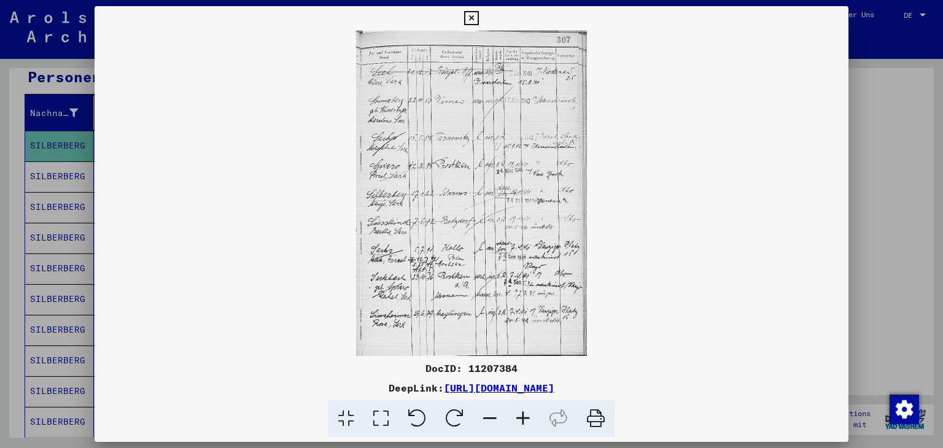
drag, startPoint x: 684, startPoint y: 388, endPoint x: 604, endPoint y: 387, distance: 79.8
drag, startPoint x: 604, startPoint y: 387, endPoint x: 296, endPoint y: 344, distance: 311.1
click at [295, 346] on img at bounding box center [472, 193] width 754 height 325
drag, startPoint x: 315, startPoint y: 389, endPoint x: 702, endPoint y: 376, distance: 387.5
click at [702, 376] on div "DocID: 11207384 DeepLink: [URL][DOMAIN_NAME]" at bounding box center [472, 399] width 754 height 77
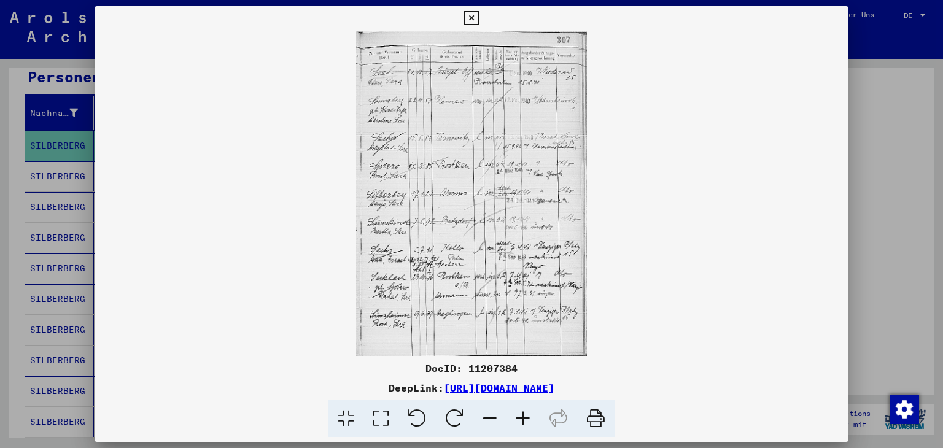
copy link "[URL][DOMAIN_NAME]"
click at [689, 271] on img at bounding box center [472, 193] width 754 height 325
click at [692, 279] on img at bounding box center [472, 193] width 754 height 325
click at [471, 20] on icon at bounding box center [471, 18] width 14 height 15
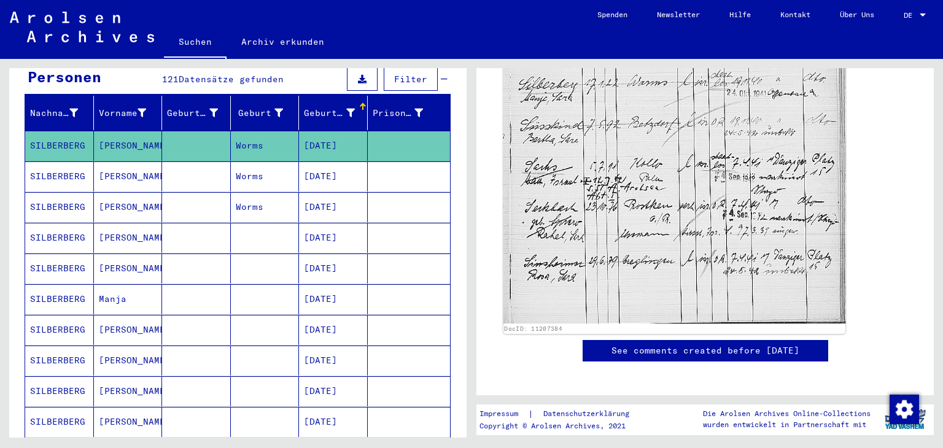
scroll to position [482, 0]
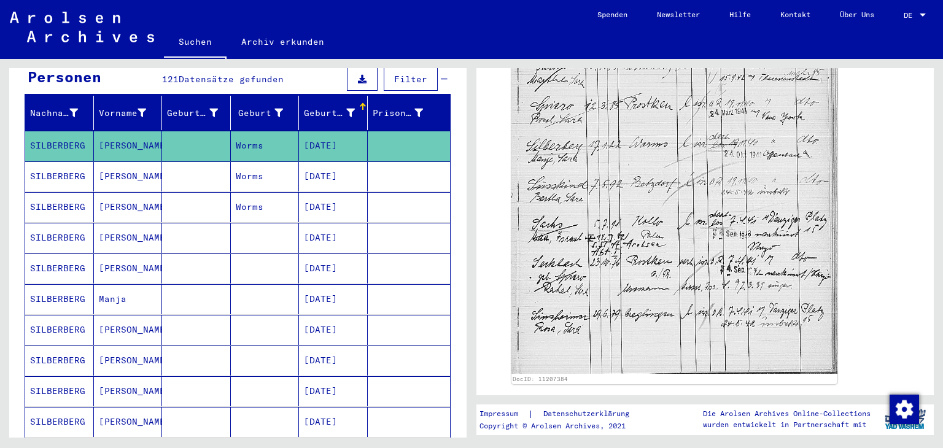
click at [238, 164] on mat-cell "Worms" at bounding box center [265, 176] width 69 height 30
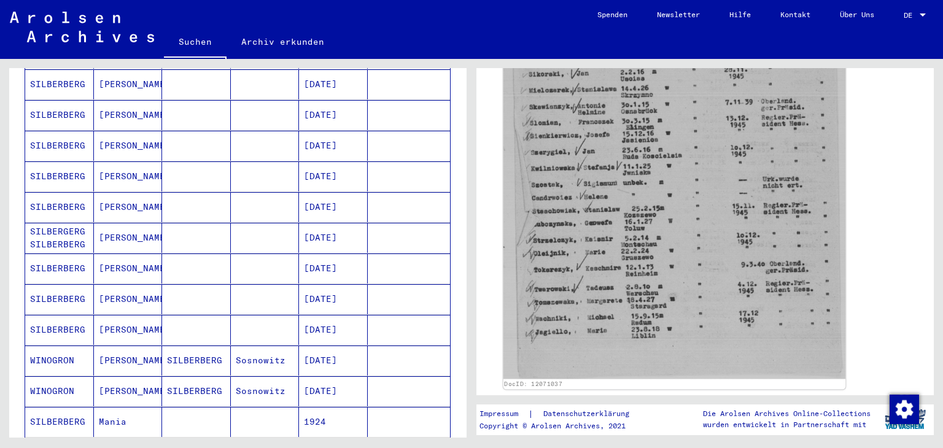
scroll to position [491, 0]
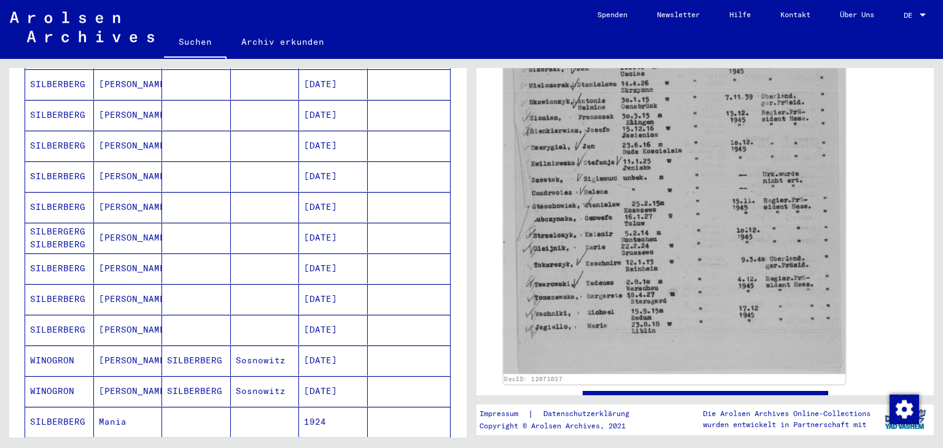
click at [641, 197] on img at bounding box center [674, 143] width 343 height 462
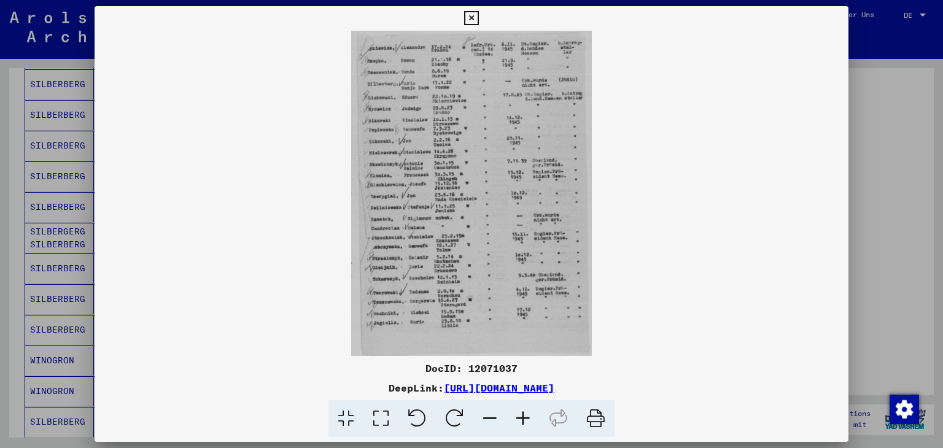
drag, startPoint x: 315, startPoint y: 385, endPoint x: 691, endPoint y: 381, distance: 375.7
click at [691, 381] on div "DeepLink: [URL][DOMAIN_NAME]" at bounding box center [472, 388] width 754 height 15
copy link "[URL][DOMAIN_NAME]"
click at [469, 14] on icon at bounding box center [471, 18] width 14 height 15
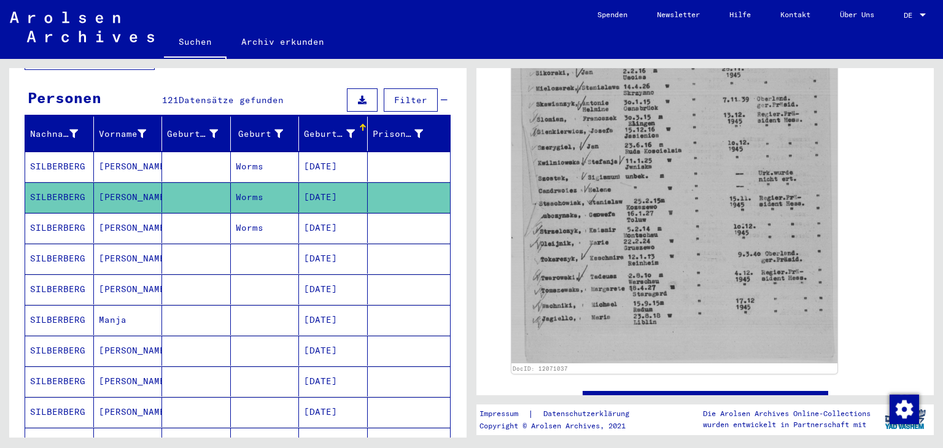
scroll to position [131, 0]
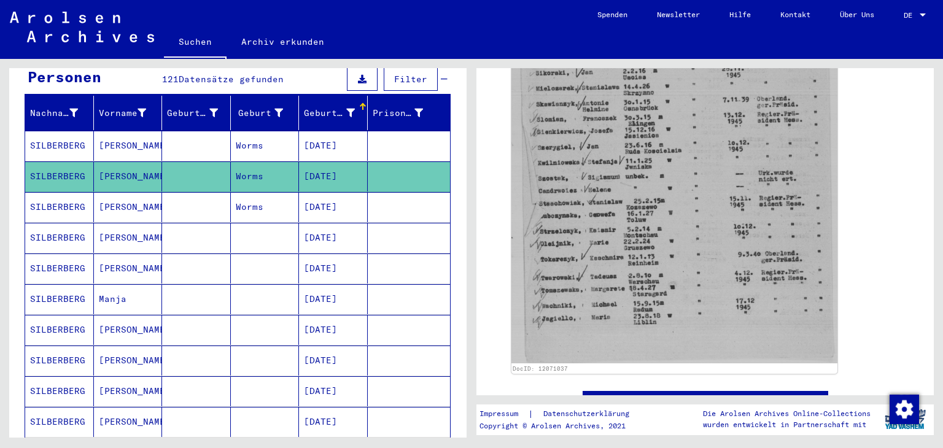
click at [163, 196] on mat-cell at bounding box center [196, 207] width 69 height 30
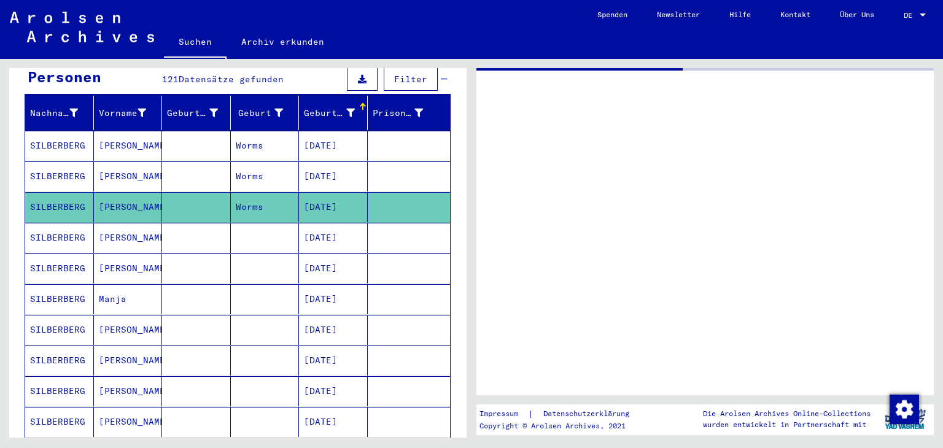
click at [164, 197] on mat-cell at bounding box center [196, 207] width 69 height 30
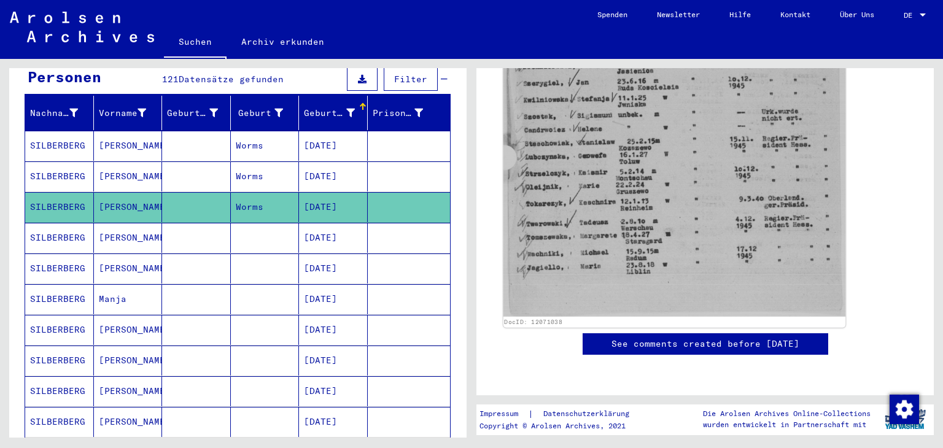
scroll to position [614, 0]
click at [648, 139] on img at bounding box center [674, 81] width 343 height 472
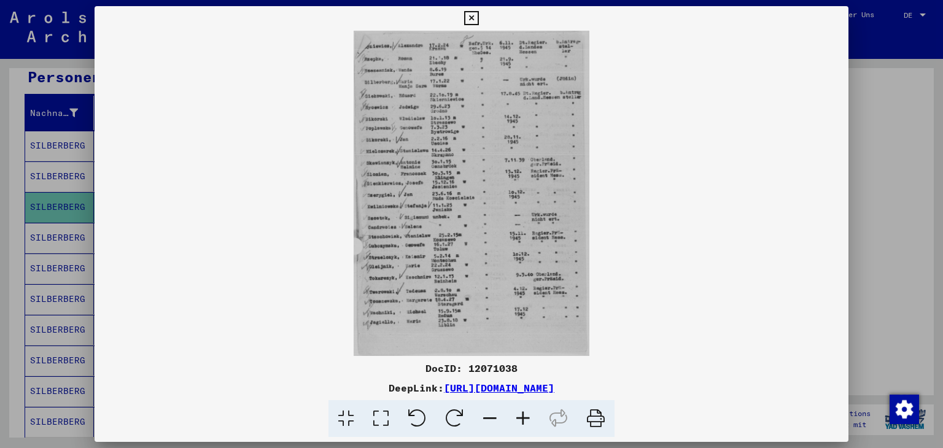
drag, startPoint x: 314, startPoint y: 392, endPoint x: 710, endPoint y: 393, distance: 395.9
click at [721, 396] on div "DocID: 12071038 DeepLink: [URL][DOMAIN_NAME]" at bounding box center [472, 399] width 754 height 77
copy div "[URL][DOMAIN_NAME]"
click at [743, 224] on img at bounding box center [472, 193] width 754 height 325
click at [470, 12] on icon at bounding box center [471, 18] width 14 height 15
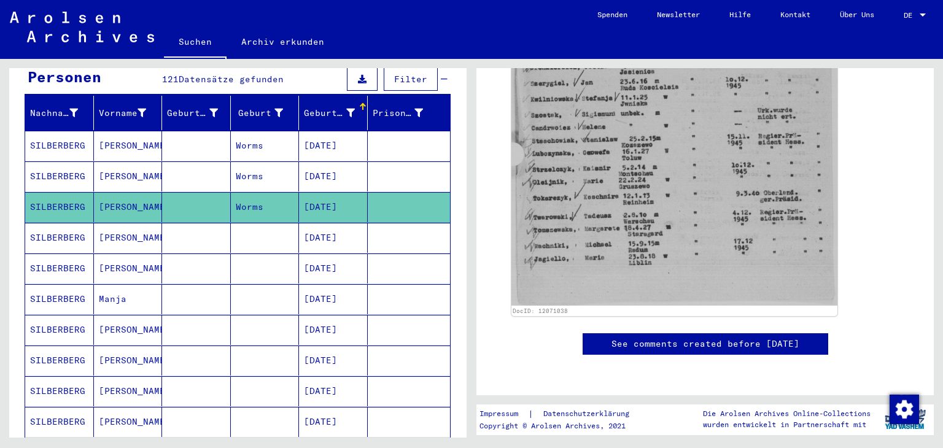
click at [314, 225] on mat-cell "[DATE]" at bounding box center [333, 238] width 69 height 30
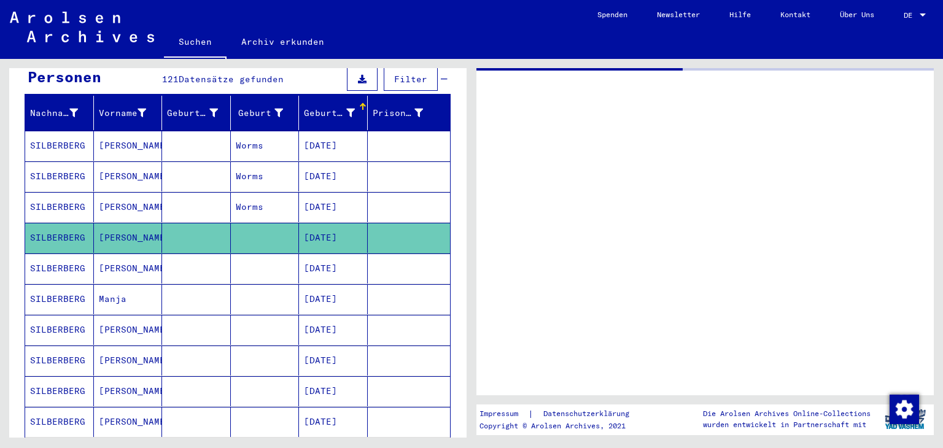
click at [314, 225] on mat-cell "[DATE]" at bounding box center [333, 238] width 69 height 30
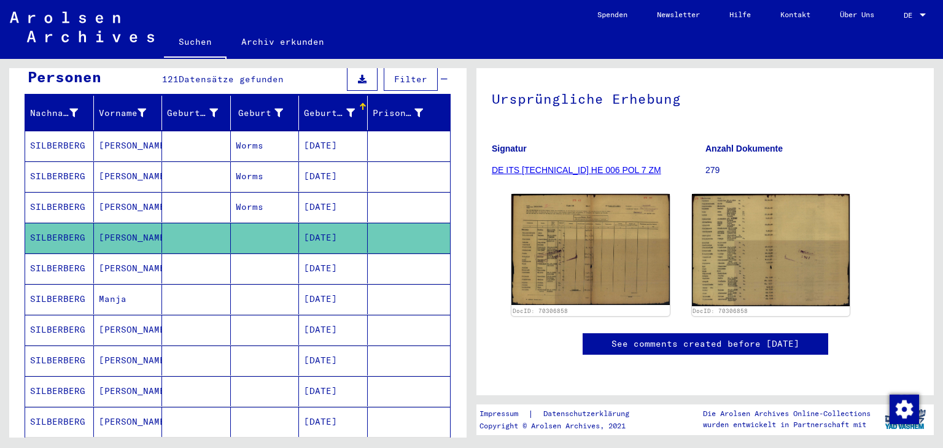
scroll to position [123, 0]
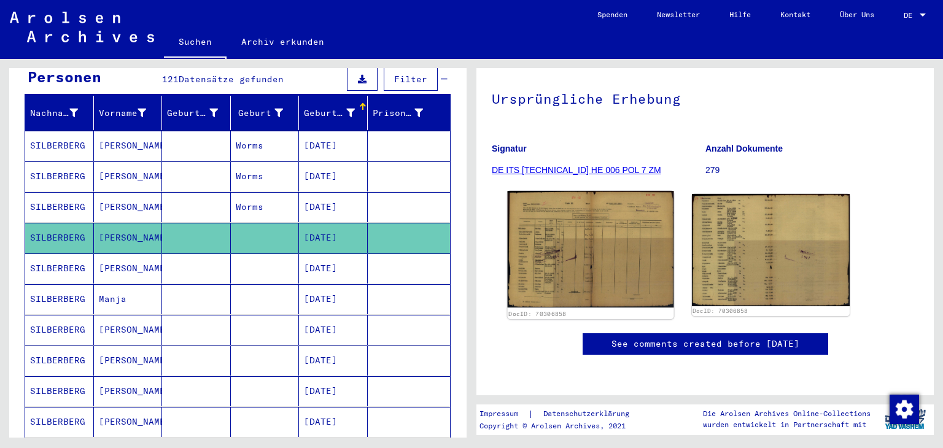
click at [587, 209] on img at bounding box center [591, 249] width 166 height 117
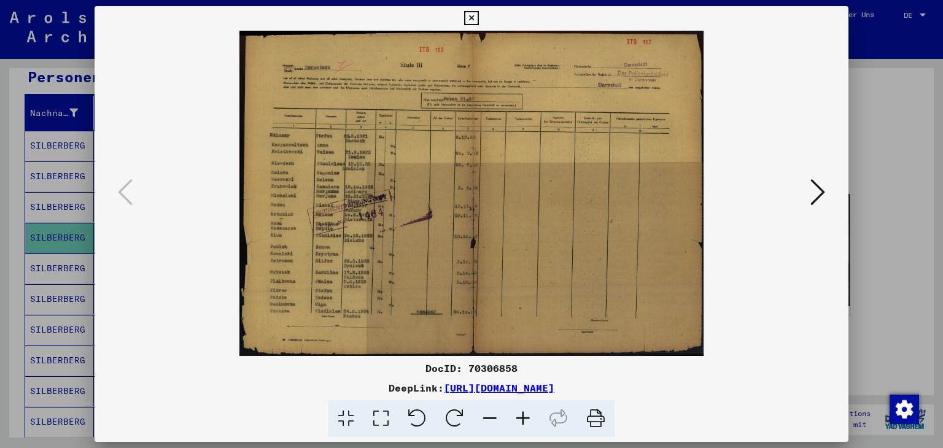
click at [521, 420] on icon at bounding box center [522, 418] width 33 height 37
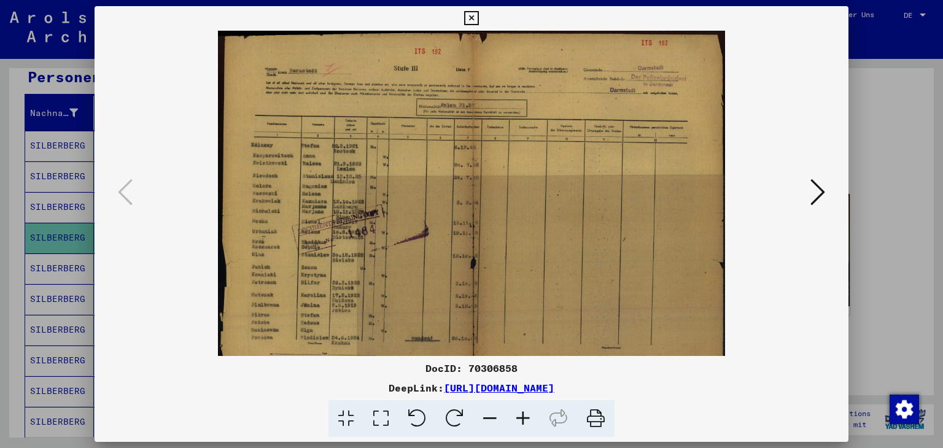
click at [521, 420] on icon at bounding box center [522, 418] width 33 height 37
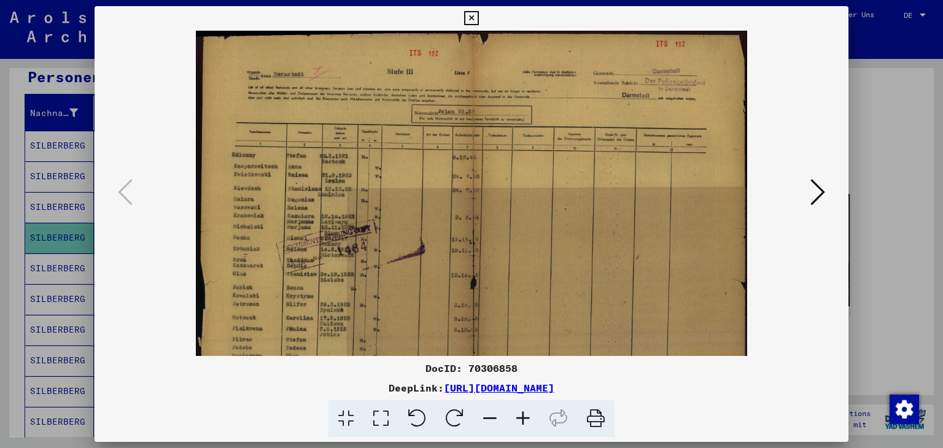
click at [521, 420] on icon at bounding box center [522, 418] width 33 height 37
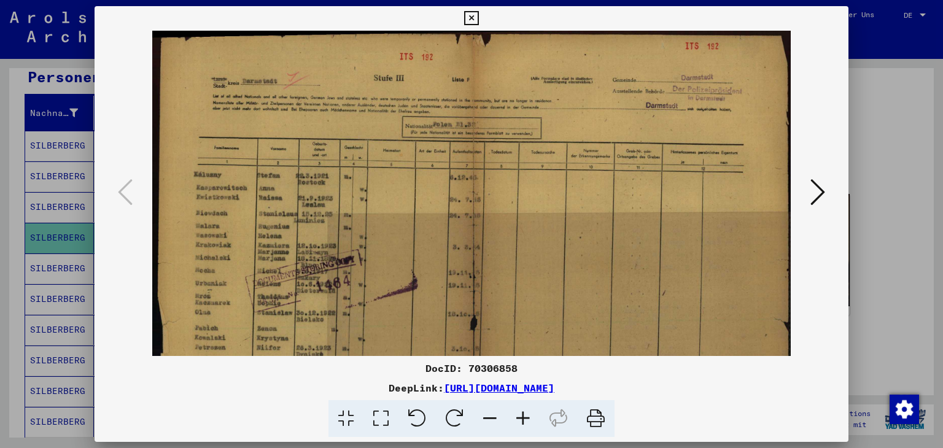
click at [521, 420] on icon at bounding box center [522, 418] width 33 height 37
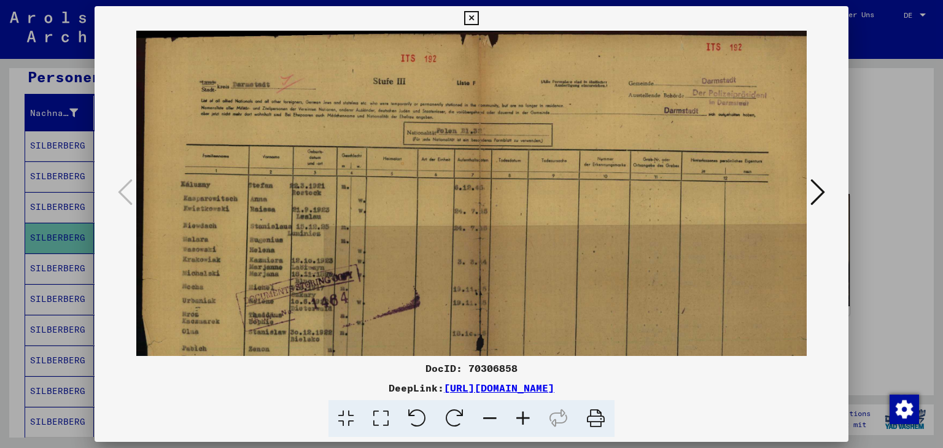
click at [521, 420] on icon at bounding box center [522, 418] width 33 height 37
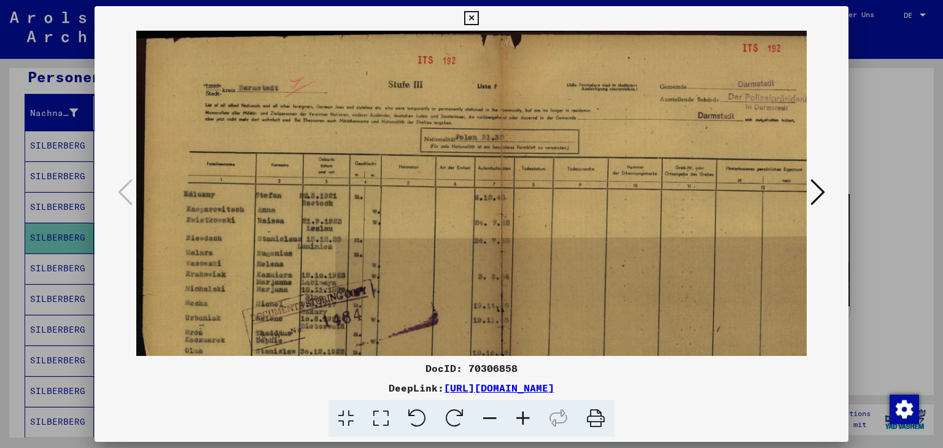
click at [521, 420] on icon at bounding box center [522, 418] width 33 height 37
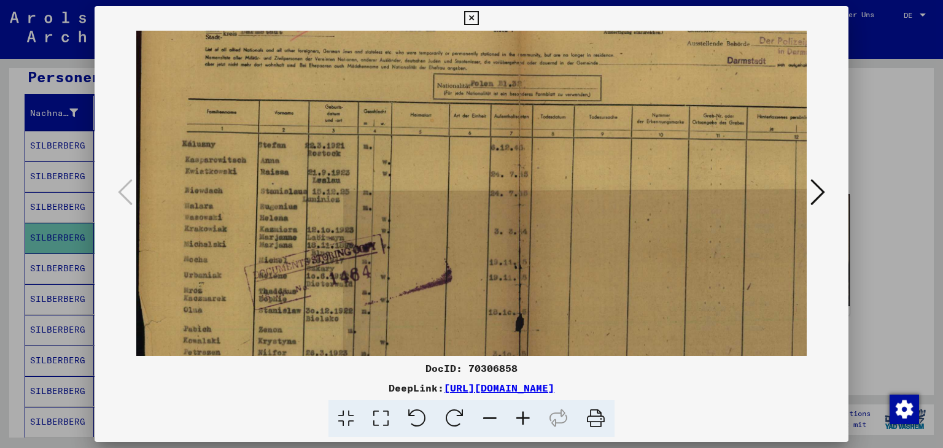
scroll to position [66, 6]
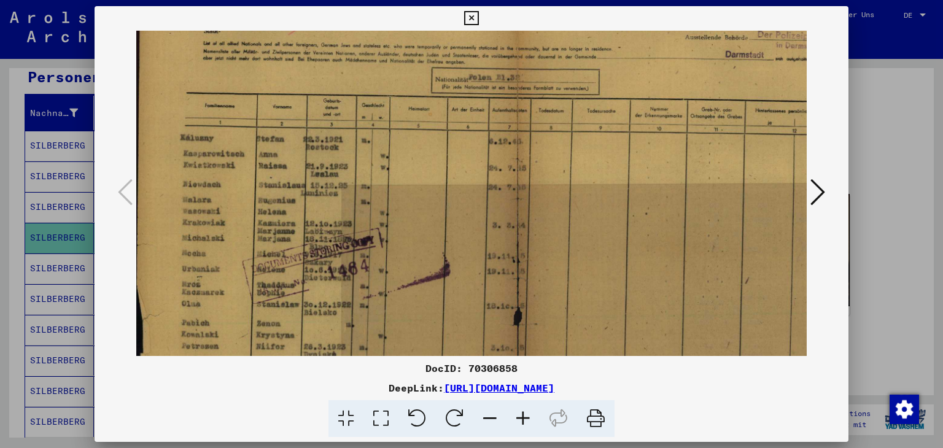
drag, startPoint x: 398, startPoint y: 262, endPoint x: 391, endPoint y: 199, distance: 63.0
click at [391, 199] on img at bounding box center [515, 234] width 770 height 540
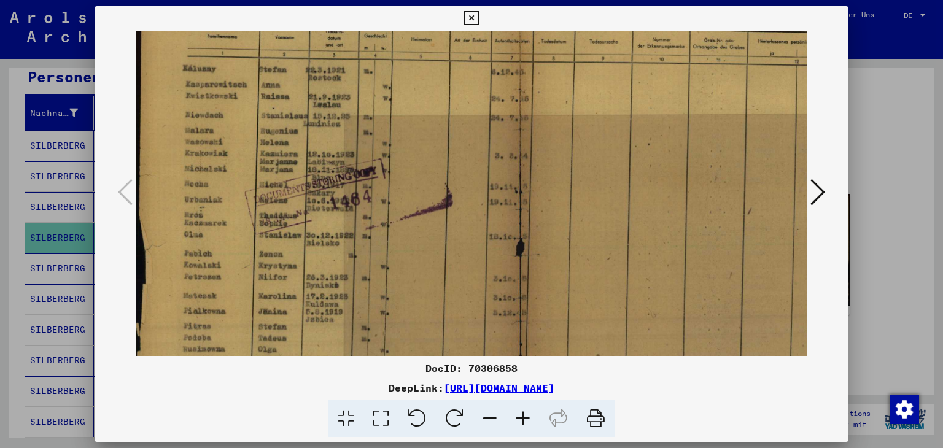
drag, startPoint x: 377, startPoint y: 219, endPoint x: 379, endPoint y: 152, distance: 66.3
click at [379, 152] on img at bounding box center [518, 165] width 770 height 540
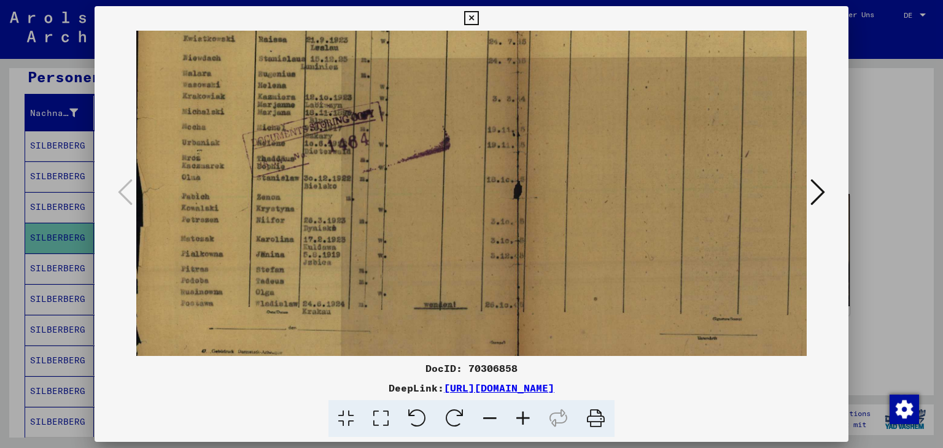
drag, startPoint x: 389, startPoint y: 218, endPoint x: 383, endPoint y: 165, distance: 53.1
click at [384, 165] on img at bounding box center [515, 108] width 770 height 540
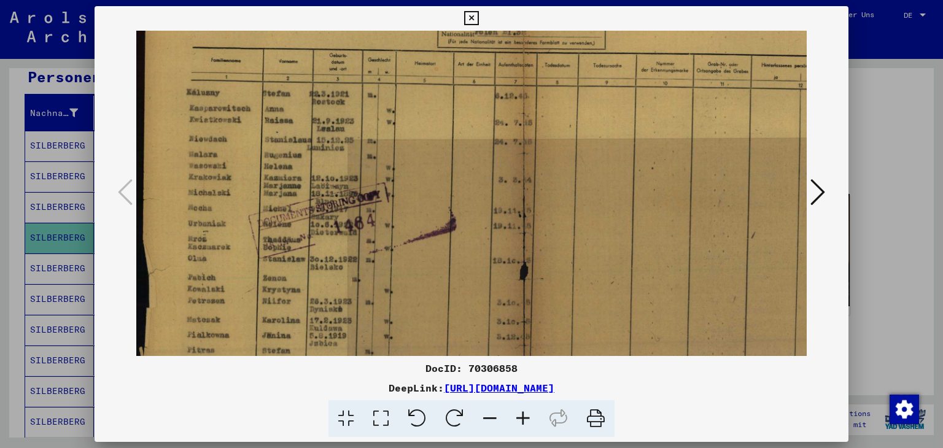
scroll to position [109, 0]
drag, startPoint x: 349, startPoint y: 268, endPoint x: 395, endPoint y: 295, distance: 53.9
click at [395, 295] on img at bounding box center [521, 191] width 770 height 540
click at [815, 198] on icon at bounding box center [817, 191] width 15 height 29
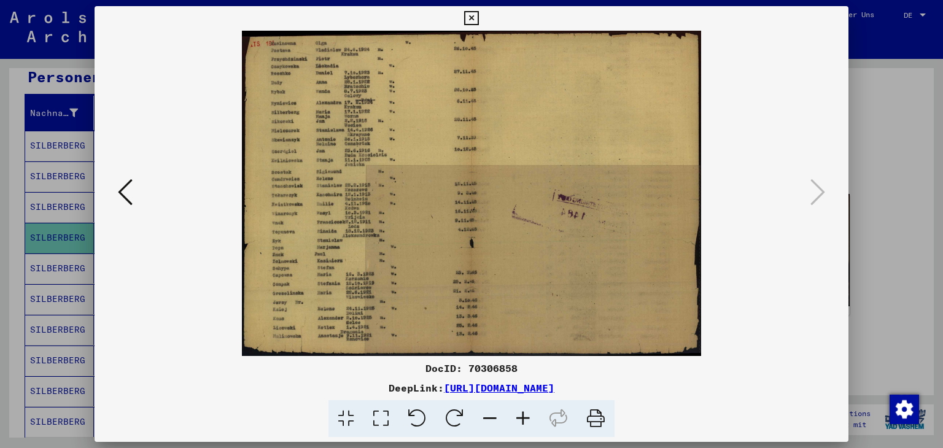
click at [521, 416] on icon at bounding box center [522, 418] width 33 height 37
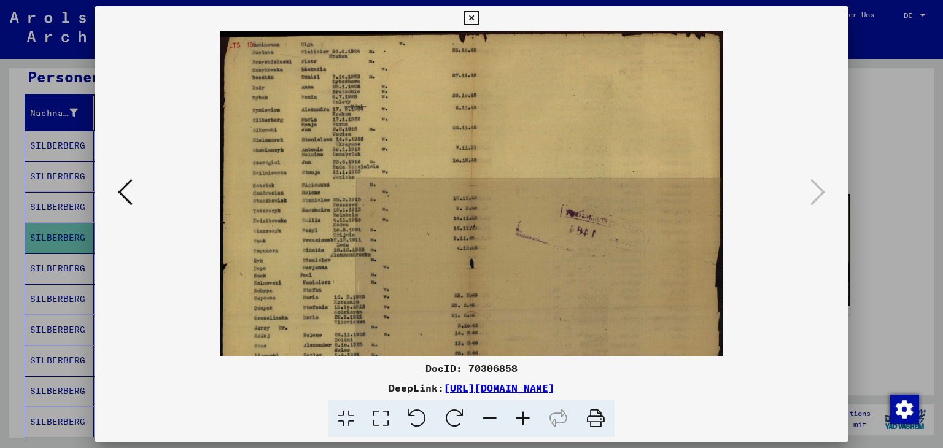
click at [521, 416] on icon at bounding box center [522, 418] width 33 height 37
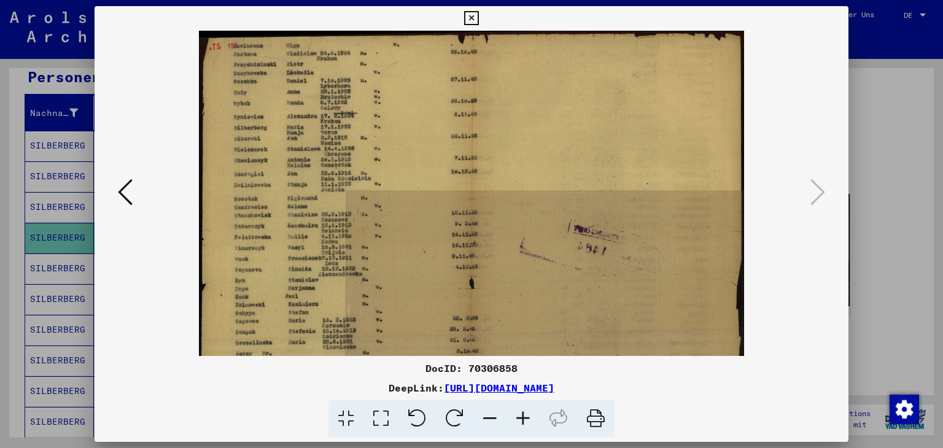
click at [521, 416] on icon at bounding box center [522, 418] width 33 height 37
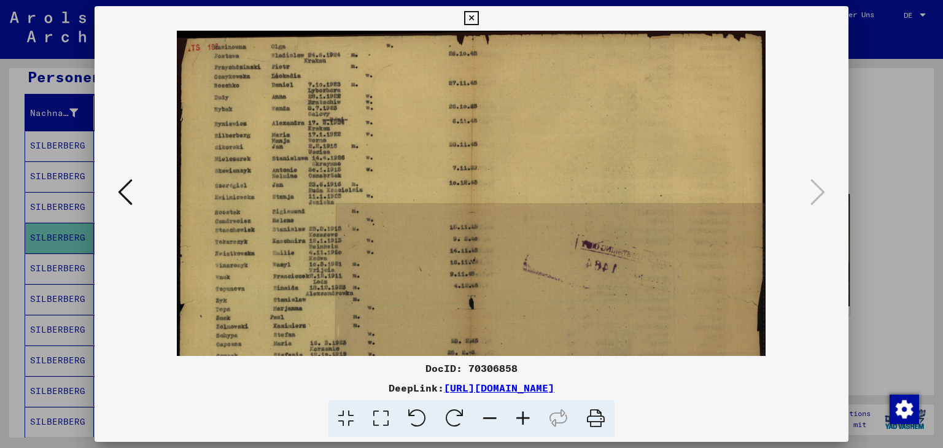
click at [521, 416] on icon at bounding box center [522, 418] width 33 height 37
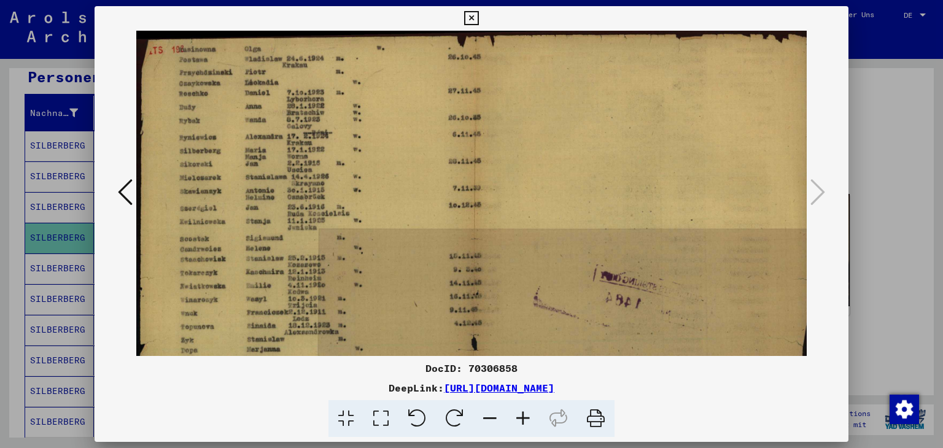
click at [519, 416] on icon at bounding box center [522, 418] width 33 height 37
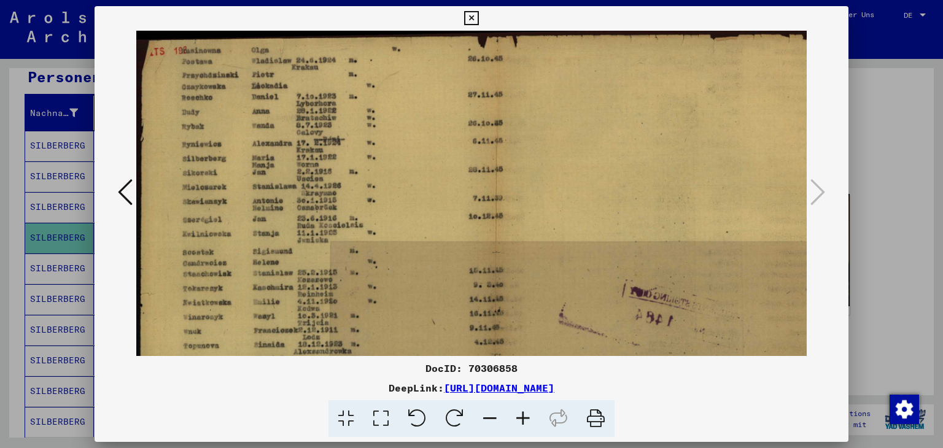
click at [522, 416] on icon at bounding box center [522, 418] width 33 height 37
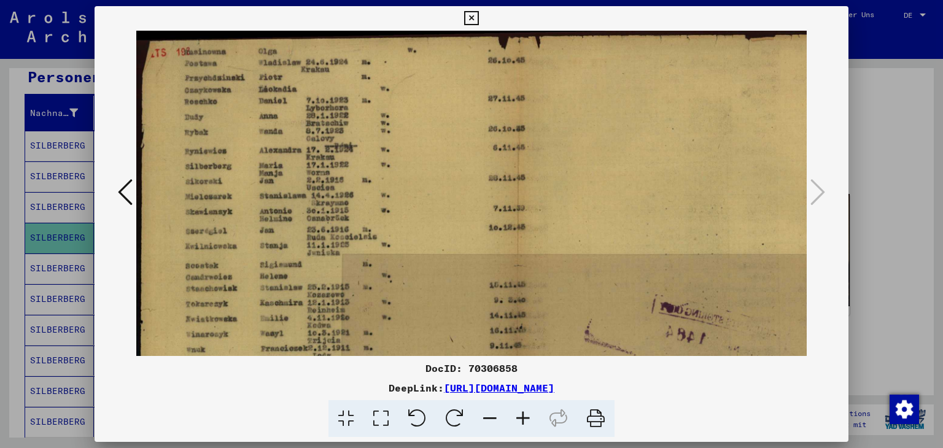
drag, startPoint x: 314, startPoint y: 386, endPoint x: 687, endPoint y: 387, distance: 373.2
click at [689, 390] on div "DeepLink: [URL][DOMAIN_NAME]" at bounding box center [472, 388] width 754 height 15
copy link "[URL][DOMAIN_NAME]"
click at [470, 15] on icon at bounding box center [471, 18] width 14 height 15
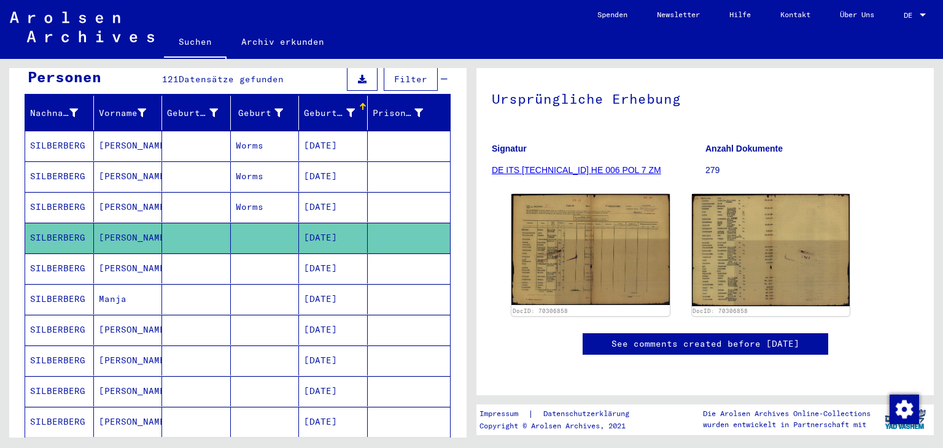
click at [242, 254] on mat-cell at bounding box center [265, 269] width 69 height 30
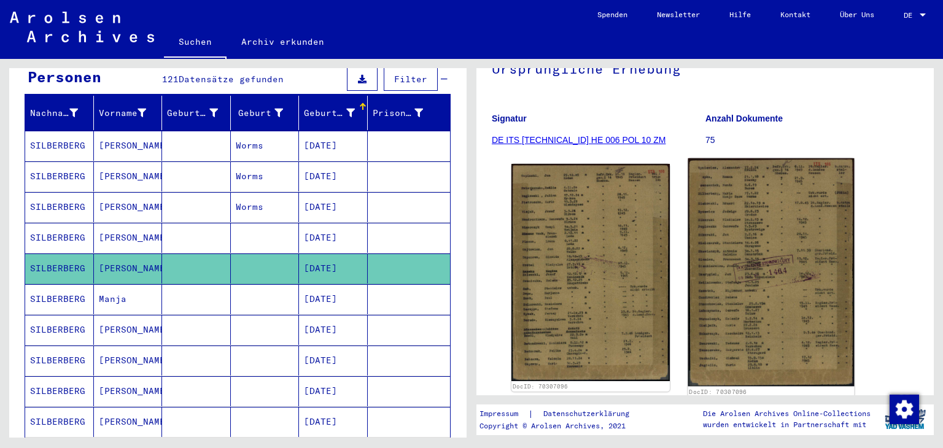
scroll to position [123, 0]
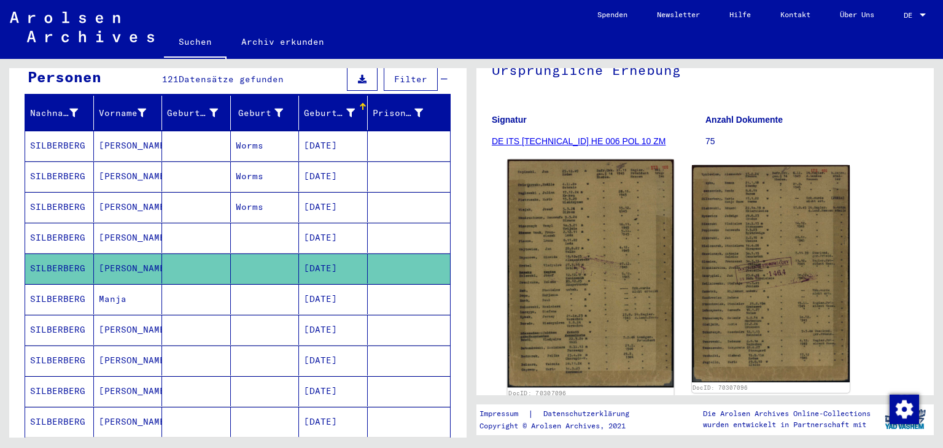
click at [574, 256] on img at bounding box center [591, 274] width 166 height 228
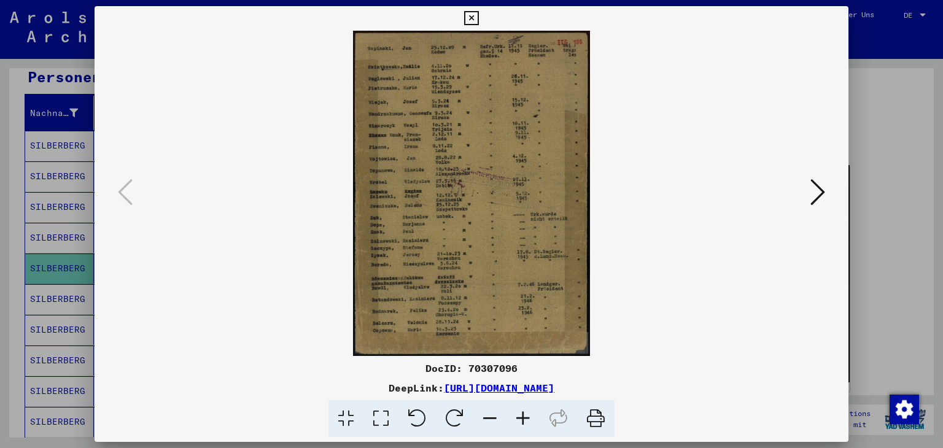
click at [520, 416] on icon at bounding box center [522, 418] width 33 height 37
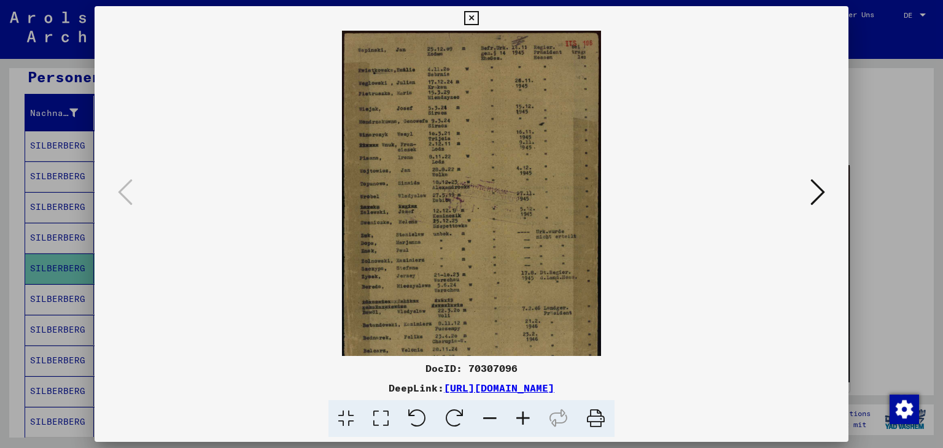
click at [520, 416] on icon at bounding box center [522, 418] width 33 height 37
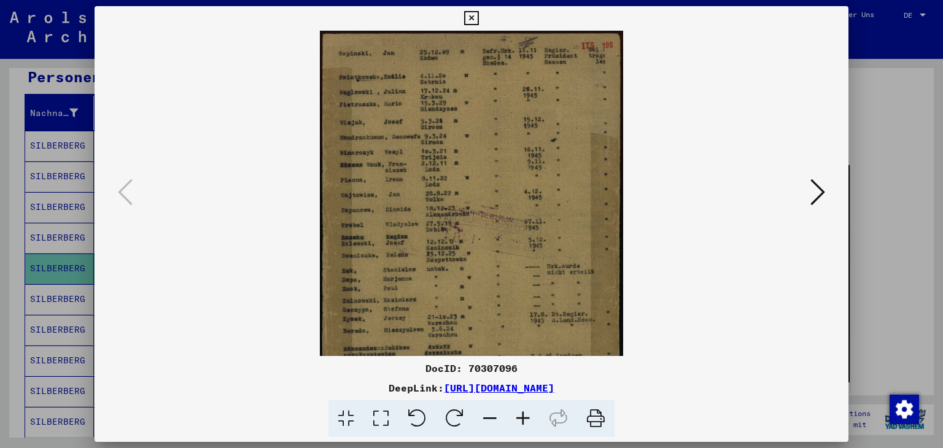
click at [519, 417] on icon at bounding box center [522, 418] width 33 height 37
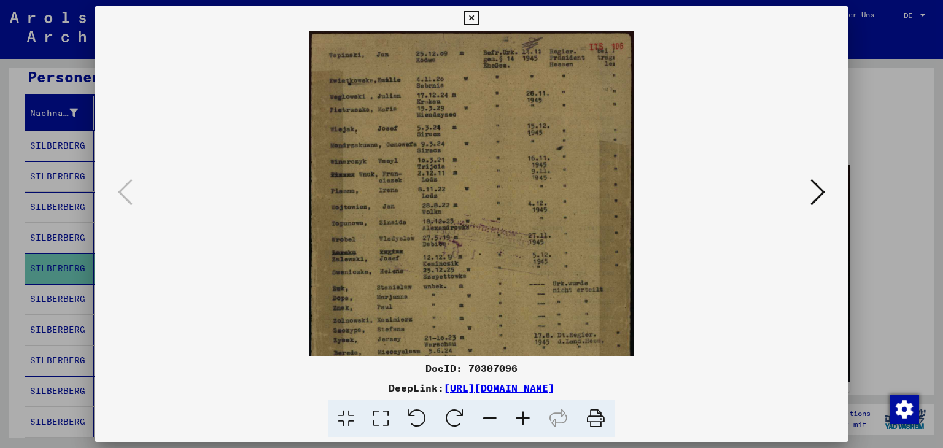
click at [521, 412] on icon at bounding box center [522, 418] width 33 height 37
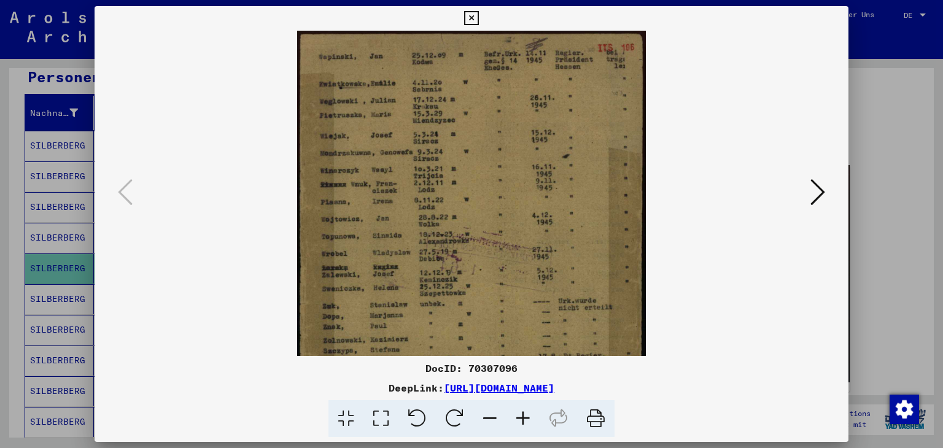
click at [521, 412] on icon at bounding box center [522, 418] width 33 height 37
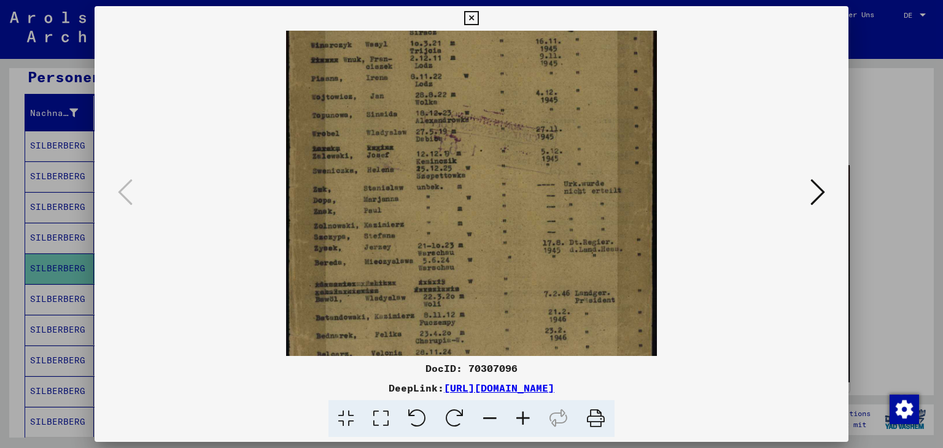
drag, startPoint x: 467, startPoint y: 238, endPoint x: 446, endPoint y: 107, distance: 131.7
click at [446, 107] on img at bounding box center [471, 150] width 371 height 509
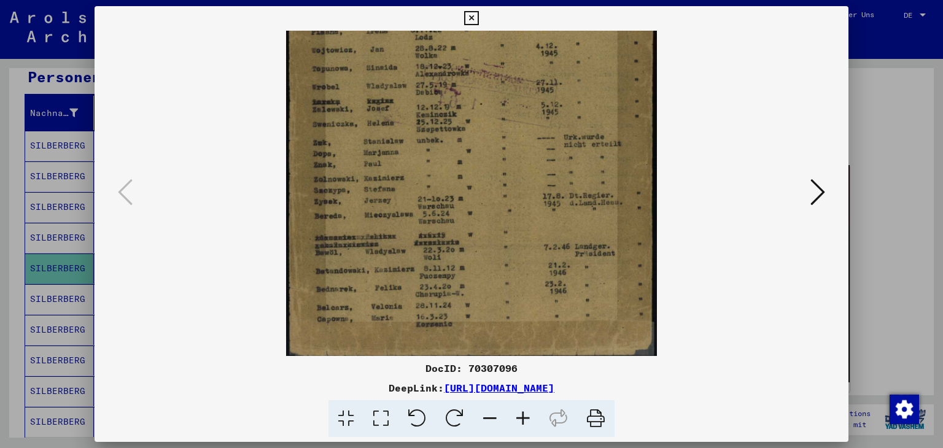
scroll to position [184, 0]
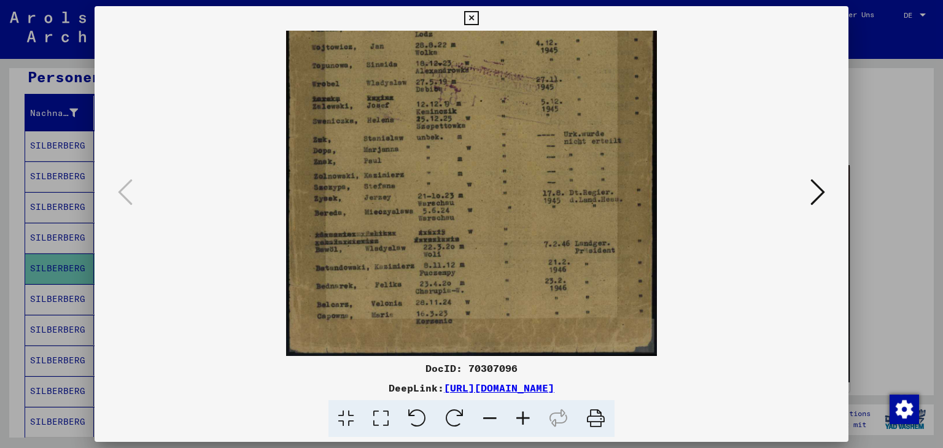
drag, startPoint x: 481, startPoint y: 187, endPoint x: 464, endPoint y: 130, distance: 59.4
click at [464, 130] on img at bounding box center [471, 101] width 371 height 509
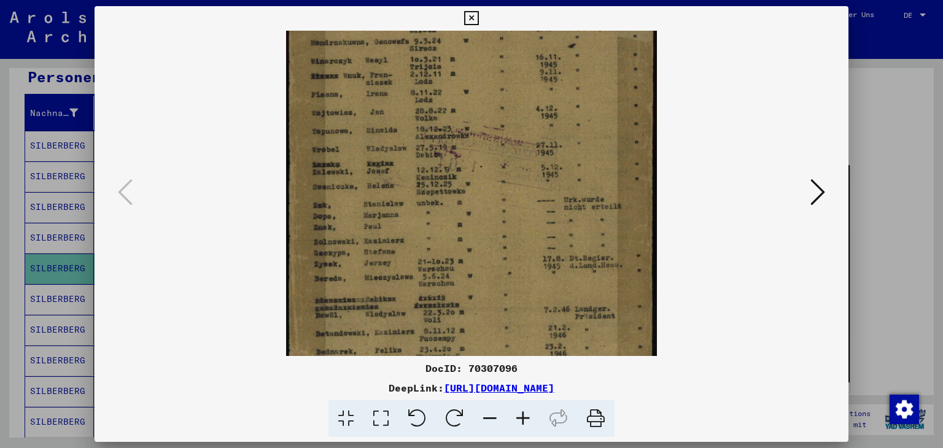
drag, startPoint x: 406, startPoint y: 160, endPoint x: 412, endPoint y: 226, distance: 66.6
click at [412, 226] on img at bounding box center [471, 166] width 371 height 509
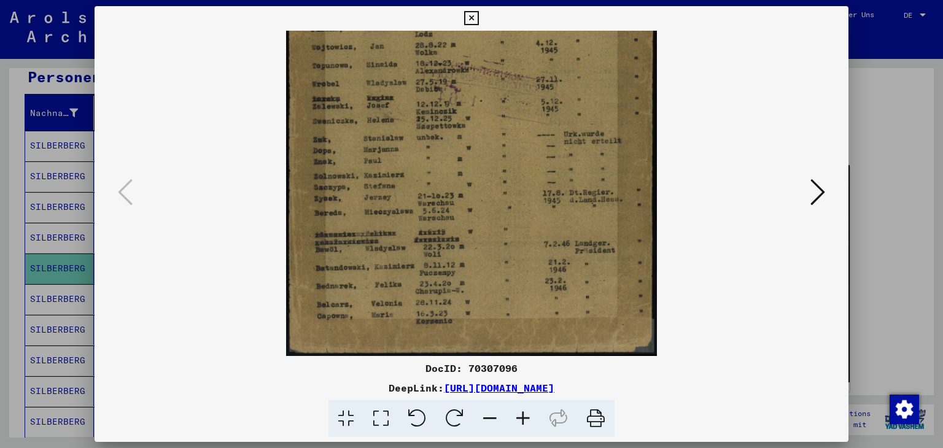
drag, startPoint x: 385, startPoint y: 141, endPoint x: 419, endPoint y: 74, distance: 74.4
click at [419, 74] on img at bounding box center [471, 101] width 371 height 509
click at [805, 194] on div at bounding box center [471, 193] width 671 height 325
click at [817, 186] on icon at bounding box center [817, 191] width 15 height 29
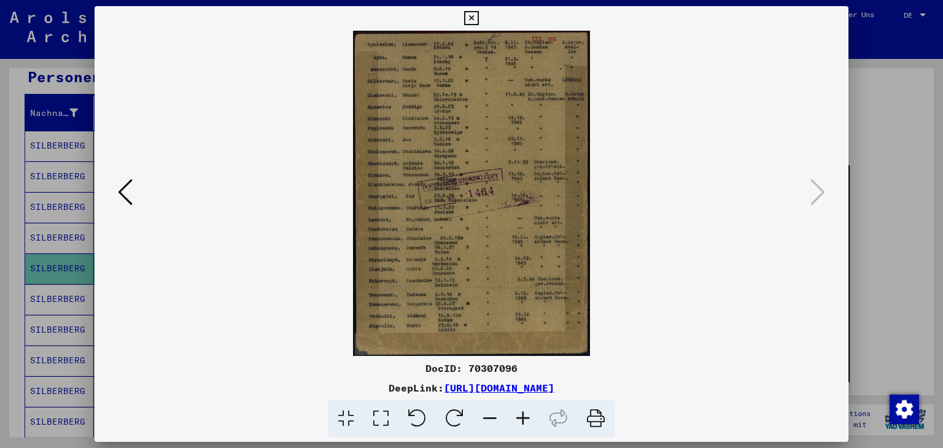
click at [525, 421] on icon at bounding box center [522, 418] width 33 height 37
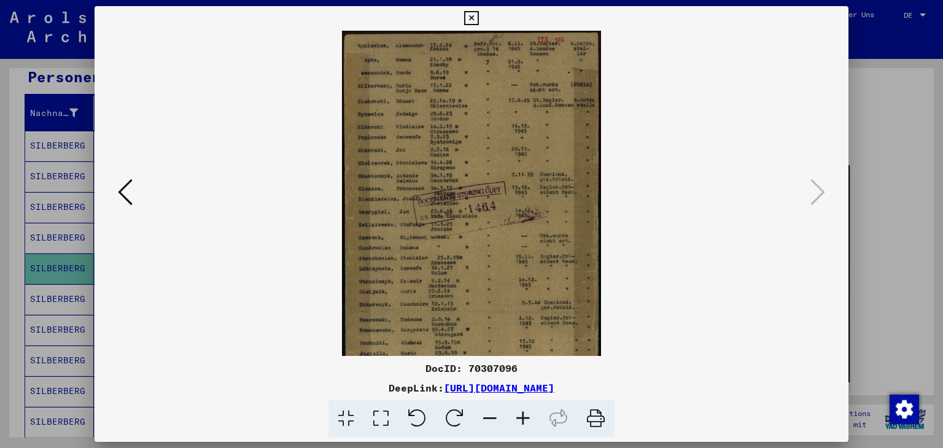
click at [525, 421] on icon at bounding box center [522, 418] width 33 height 37
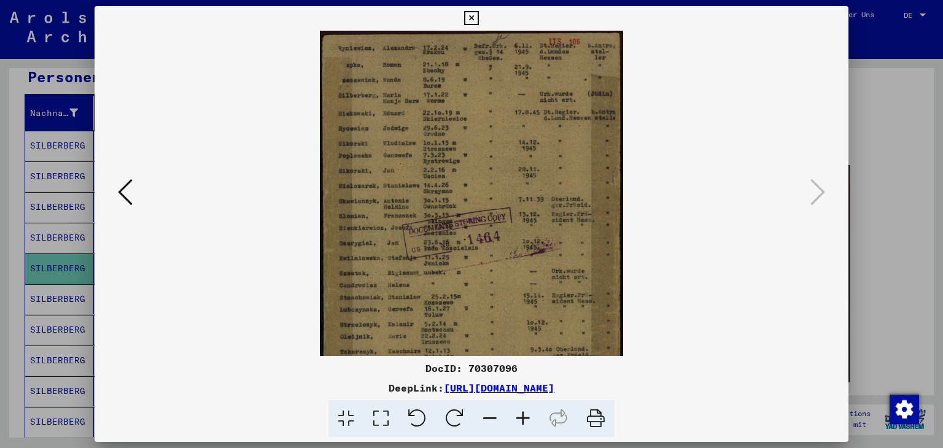
click at [525, 421] on icon at bounding box center [522, 418] width 33 height 37
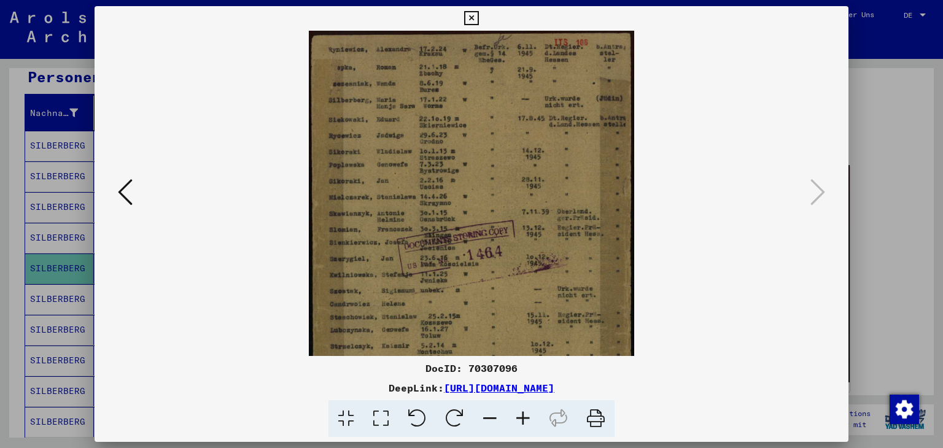
click at [525, 421] on icon at bounding box center [522, 418] width 33 height 37
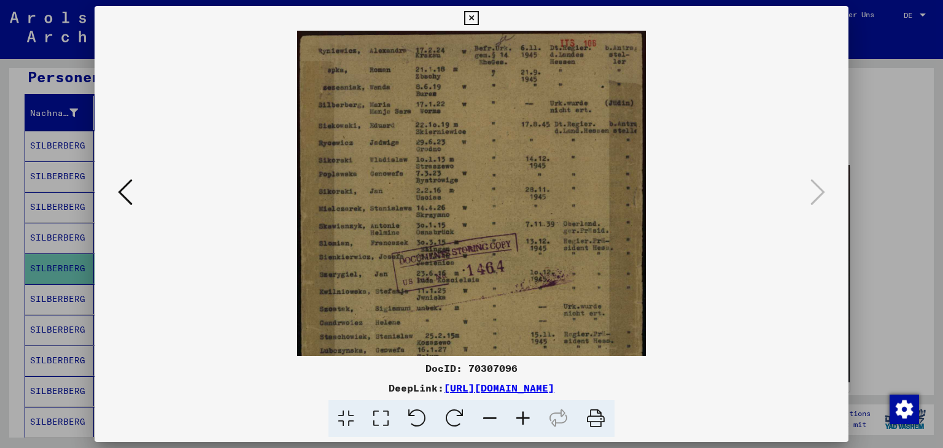
click at [525, 421] on icon at bounding box center [522, 418] width 33 height 37
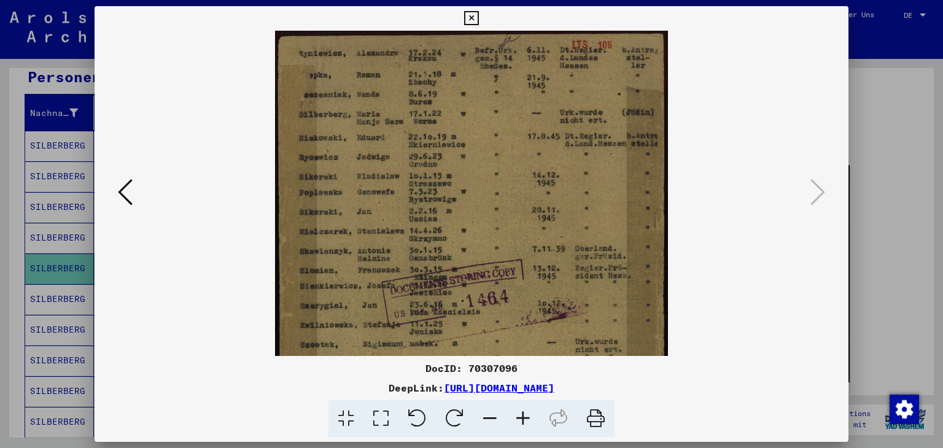
click at [525, 421] on icon at bounding box center [522, 418] width 33 height 37
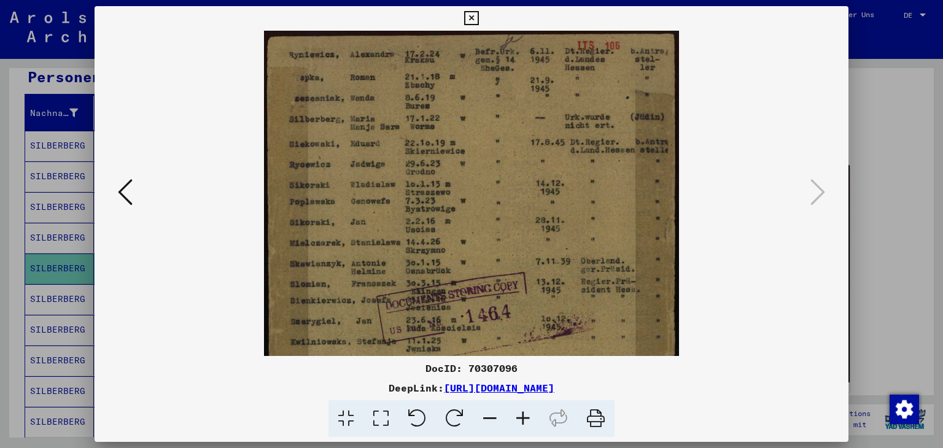
click at [525, 422] on icon at bounding box center [522, 418] width 33 height 37
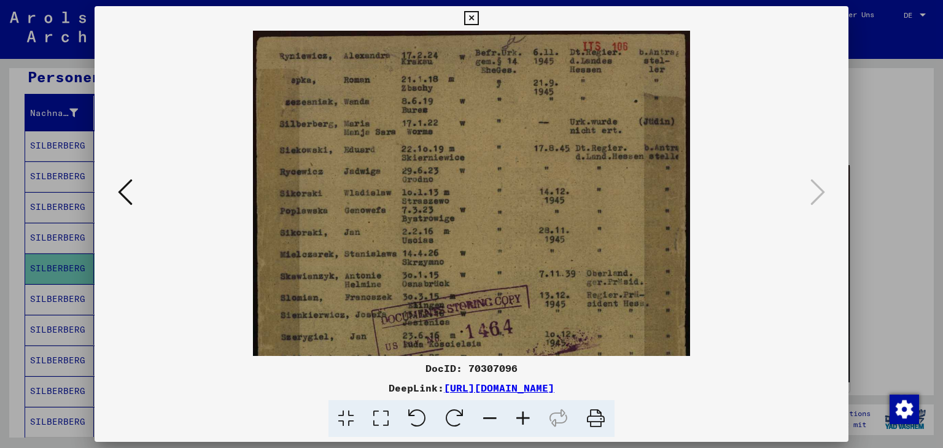
drag, startPoint x: 314, startPoint y: 385, endPoint x: 694, endPoint y: 401, distance: 380.3
click at [694, 403] on div "DocID: 70307096 DeepLink: [URL][DOMAIN_NAME]" at bounding box center [472, 399] width 754 height 77
copy div "[URL][DOMAIN_NAME]"
click at [729, 311] on viewer-one-image at bounding box center [471, 193] width 671 height 325
click at [596, 417] on icon at bounding box center [595, 418] width 37 height 37
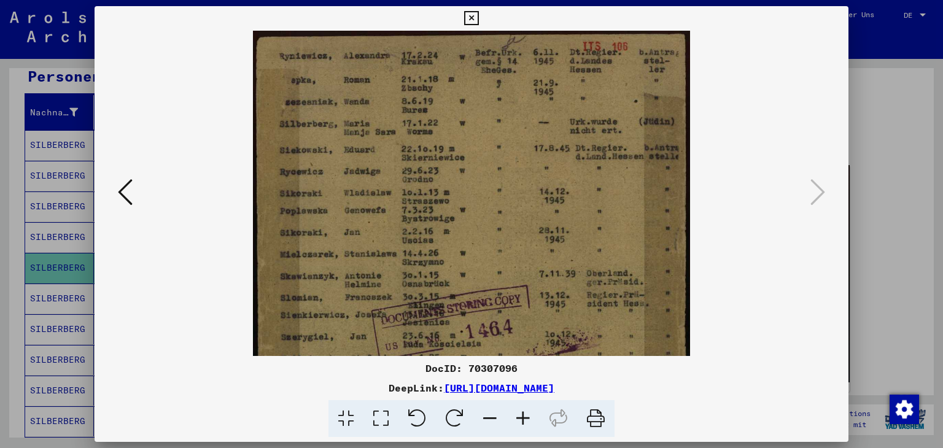
drag, startPoint x: 516, startPoint y: 366, endPoint x: 424, endPoint y: 374, distance: 91.8
click at [424, 374] on div "DocID: 70307096" at bounding box center [472, 368] width 754 height 15
copy div "DocID: 70307096"
click at [137, 202] on viewer-one-image at bounding box center [471, 193] width 671 height 325
click at [123, 185] on icon at bounding box center [125, 191] width 15 height 29
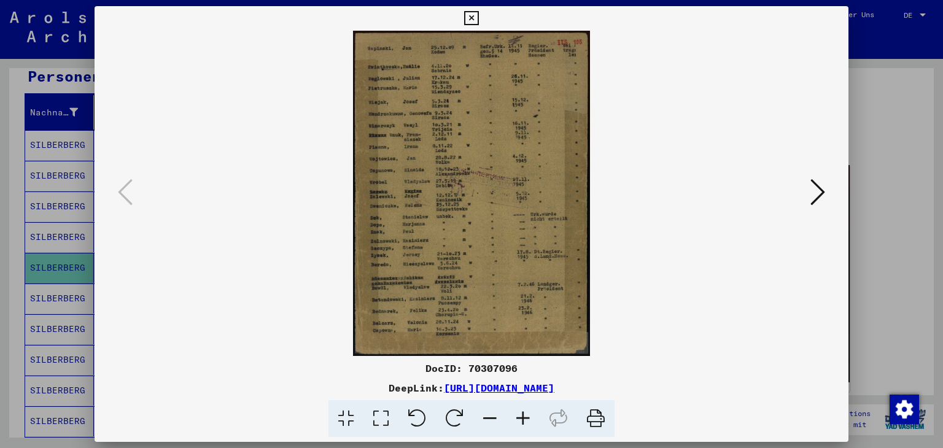
click at [470, 16] on icon at bounding box center [471, 18] width 14 height 15
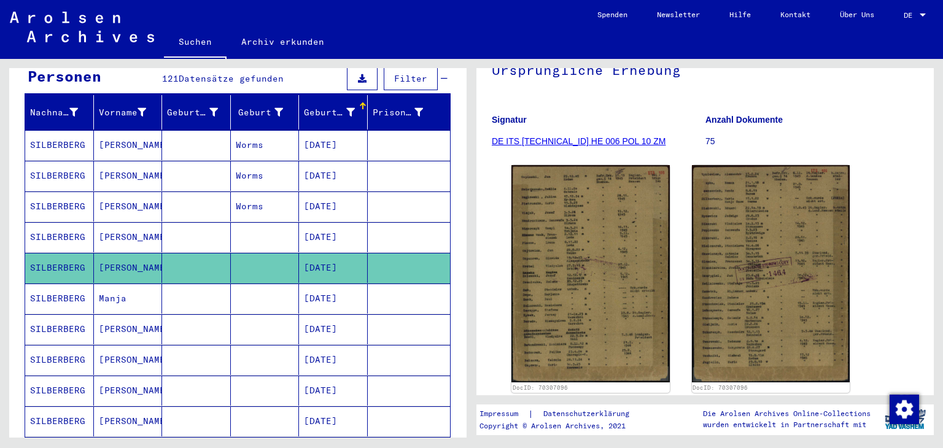
click at [306, 287] on mat-cell "[DATE]" at bounding box center [333, 299] width 69 height 30
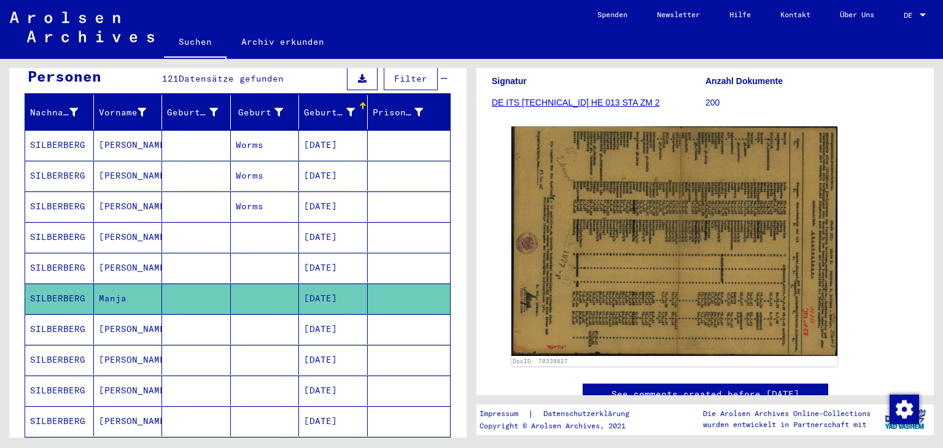
scroll to position [184, 0]
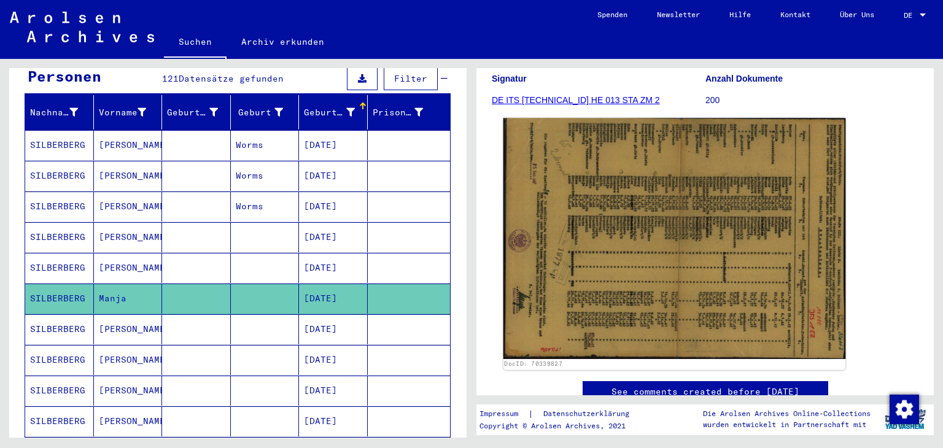
click at [655, 241] on img at bounding box center [674, 238] width 343 height 241
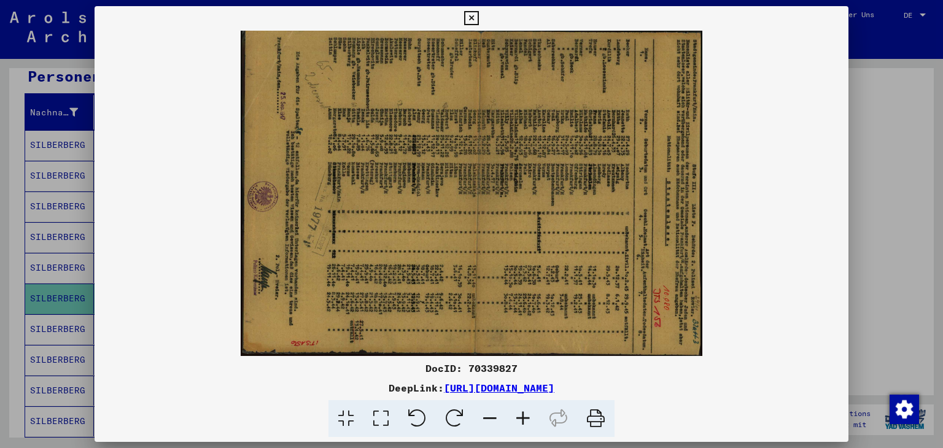
click at [419, 416] on icon at bounding box center [416, 418] width 37 height 37
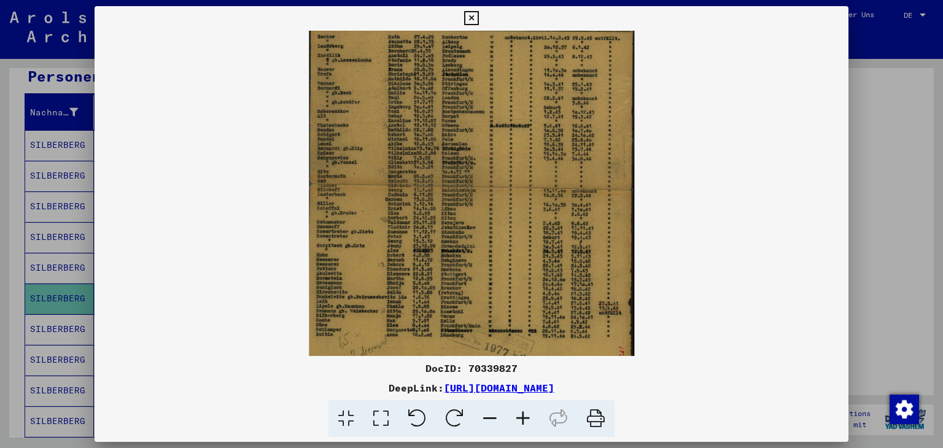
click at [522, 415] on icon at bounding box center [522, 418] width 33 height 37
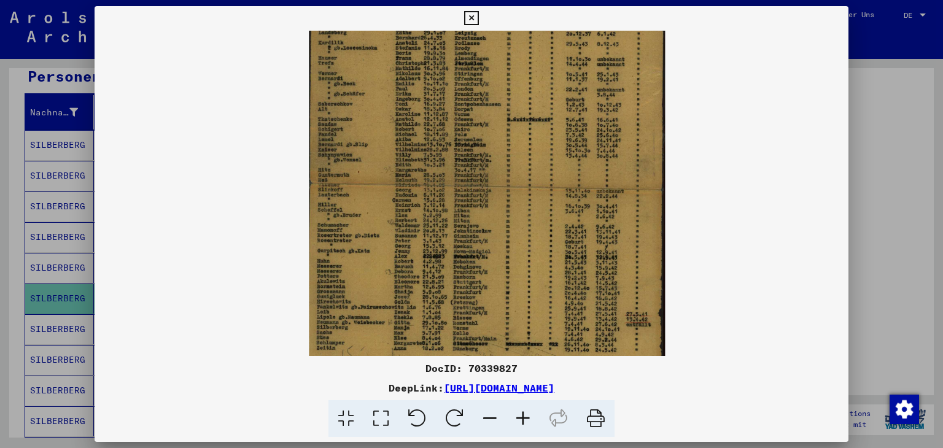
click at [522, 415] on icon at bounding box center [522, 418] width 33 height 37
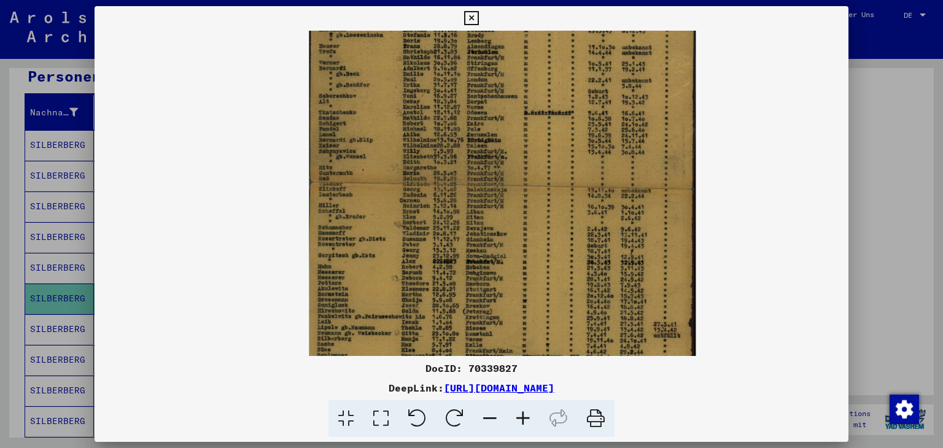
click at [522, 415] on icon at bounding box center [522, 418] width 33 height 37
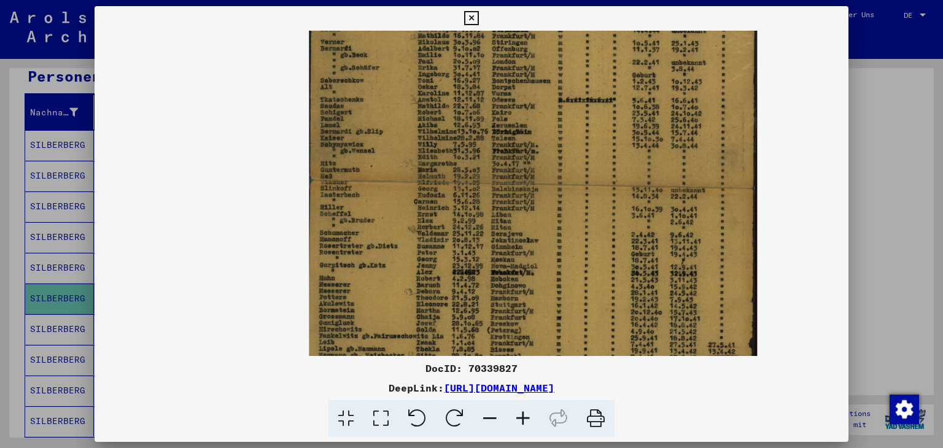
click at [522, 415] on icon at bounding box center [522, 418] width 33 height 37
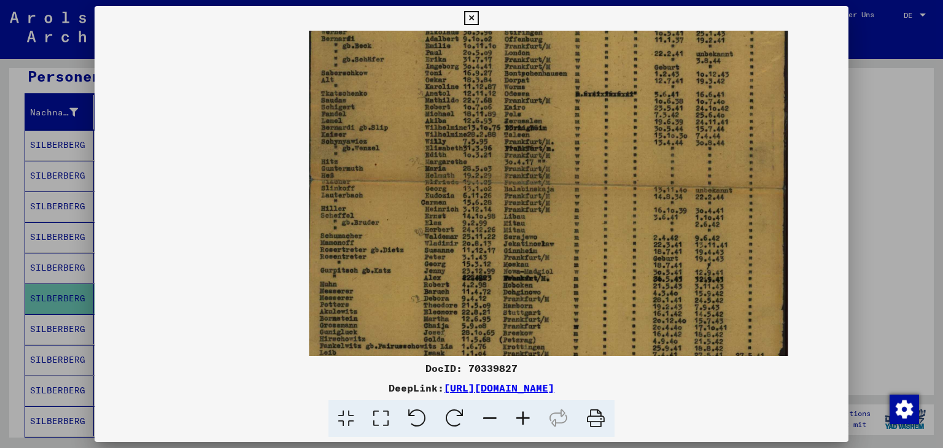
click at [522, 415] on icon at bounding box center [522, 418] width 33 height 37
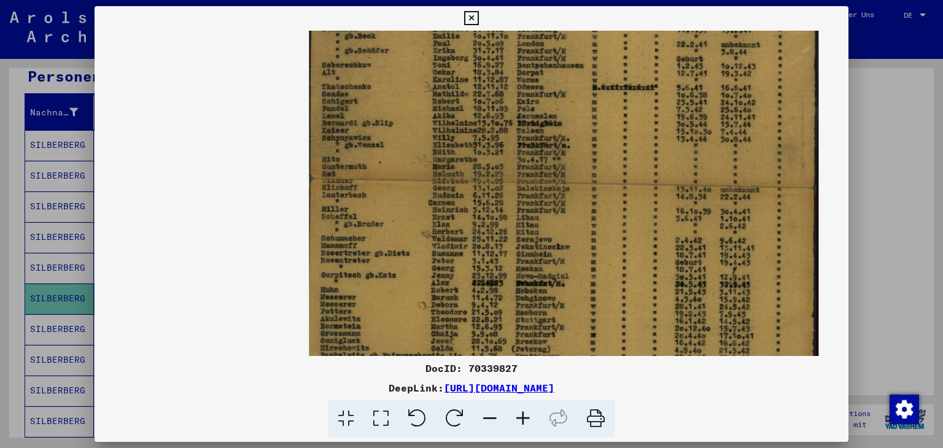
click at [523, 415] on icon at bounding box center [522, 418] width 33 height 37
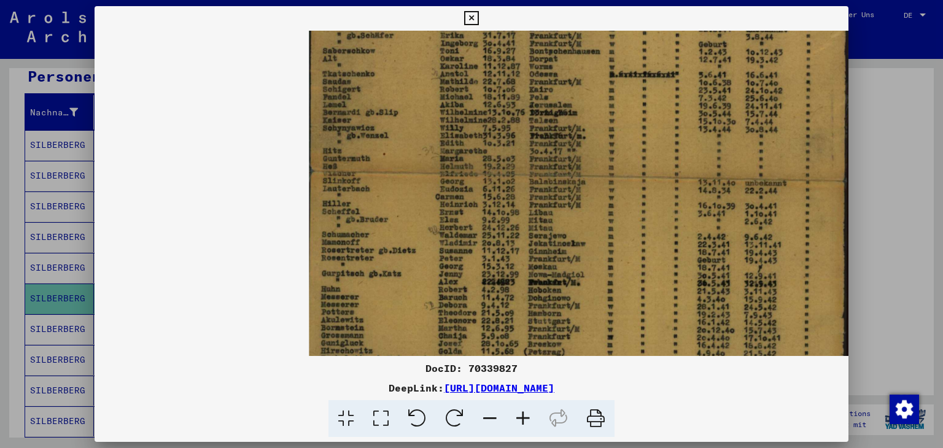
click at [523, 414] on icon at bounding box center [522, 418] width 33 height 37
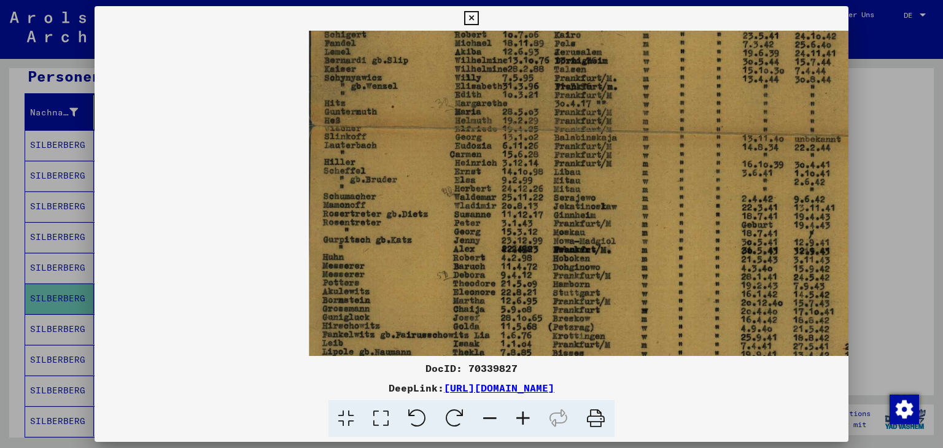
scroll to position [0, 0]
drag, startPoint x: 575, startPoint y: 160, endPoint x: 580, endPoint y: 300, distance: 139.4
click at [586, 300] on img at bounding box center [609, 143] width 602 height 854
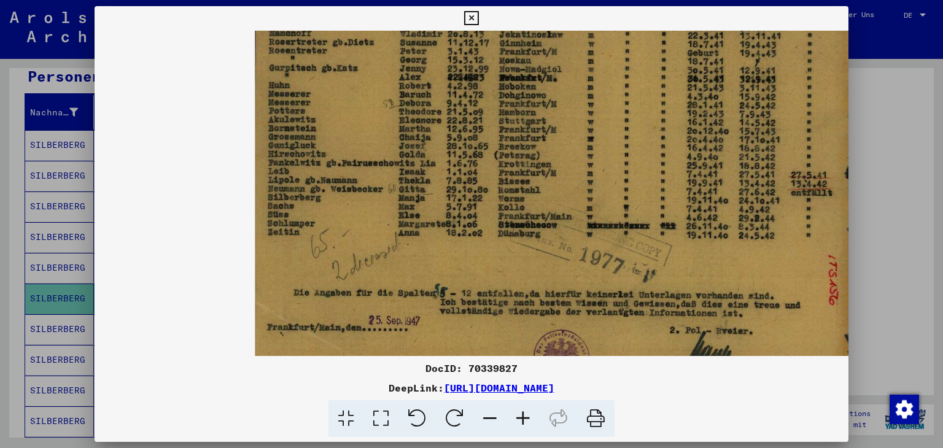
scroll to position [75, 61]
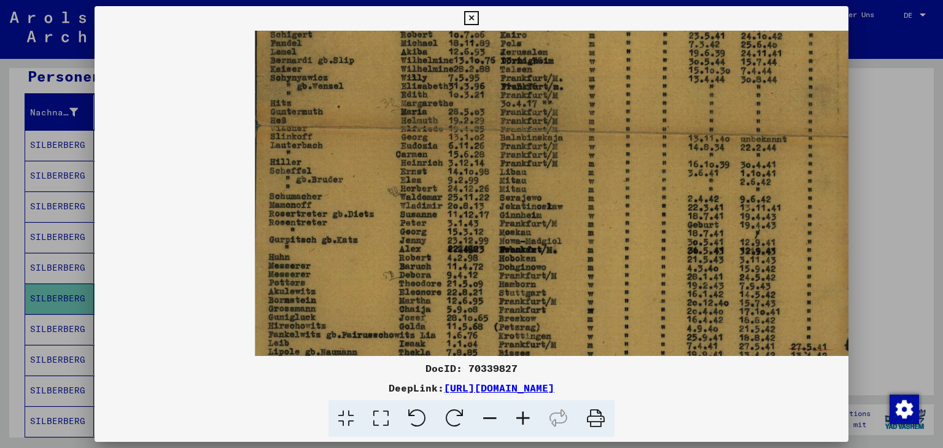
drag, startPoint x: 552, startPoint y: 136, endPoint x: 425, endPoint y: 261, distance: 178.4
click at [425, 261] on img at bounding box center [556, 143] width 602 height 854
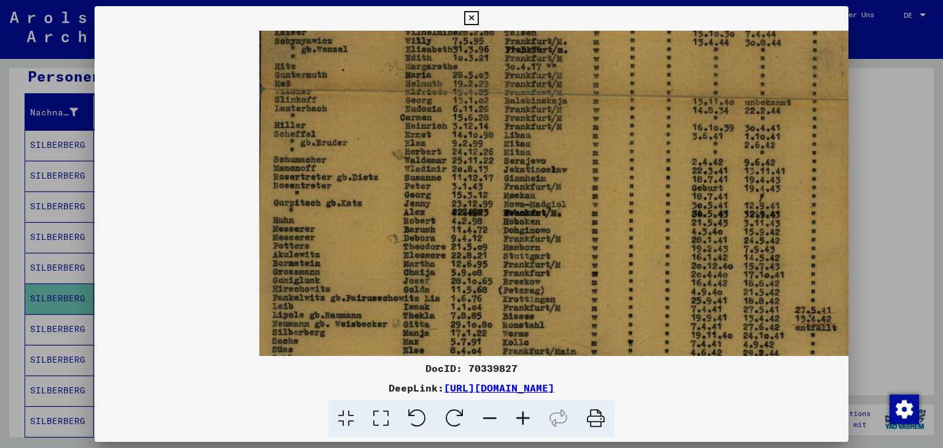
scroll to position [0, 61]
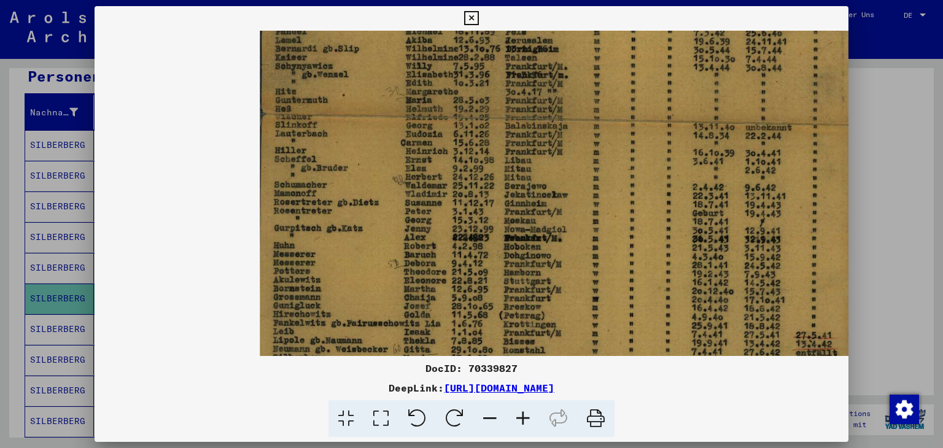
drag, startPoint x: 445, startPoint y: 97, endPoint x: 404, endPoint y: 249, distance: 157.7
click at [403, 250] on img at bounding box center [561, 131] width 602 height 854
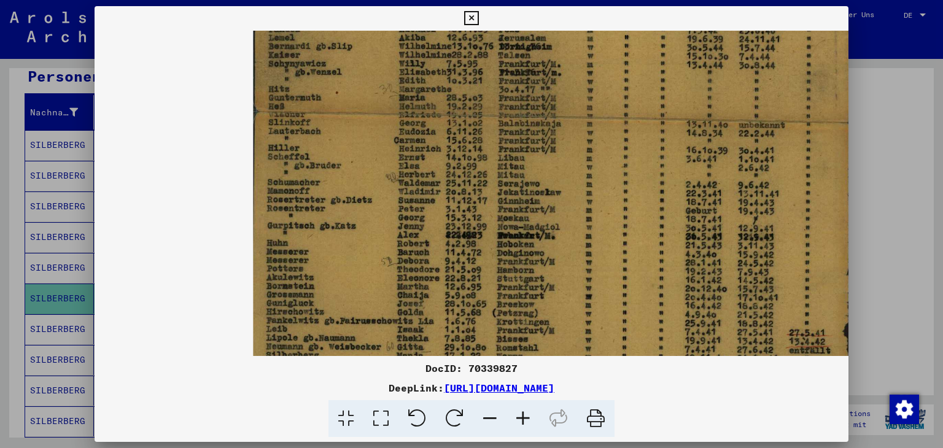
scroll to position [16, 56]
drag, startPoint x: 406, startPoint y: 58, endPoint x: 400, endPoint y: 99, distance: 41.6
click at [400, 99] on img at bounding box center [553, 127] width 602 height 854
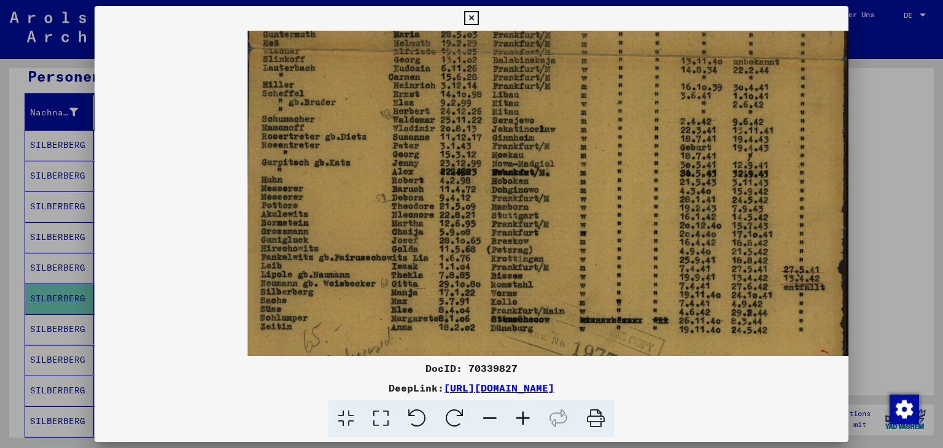
scroll to position [86, 61]
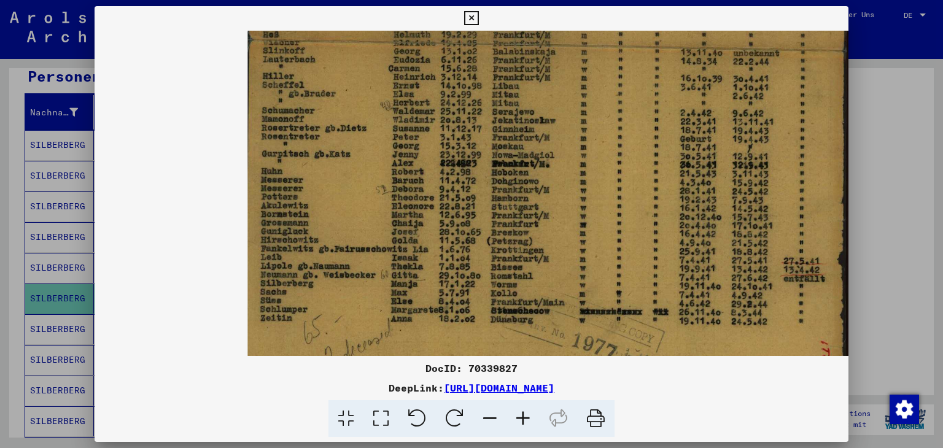
drag, startPoint x: 354, startPoint y: 177, endPoint x: 344, endPoint y: 113, distance: 65.2
click at [344, 113] on img at bounding box center [548, 57] width 602 height 854
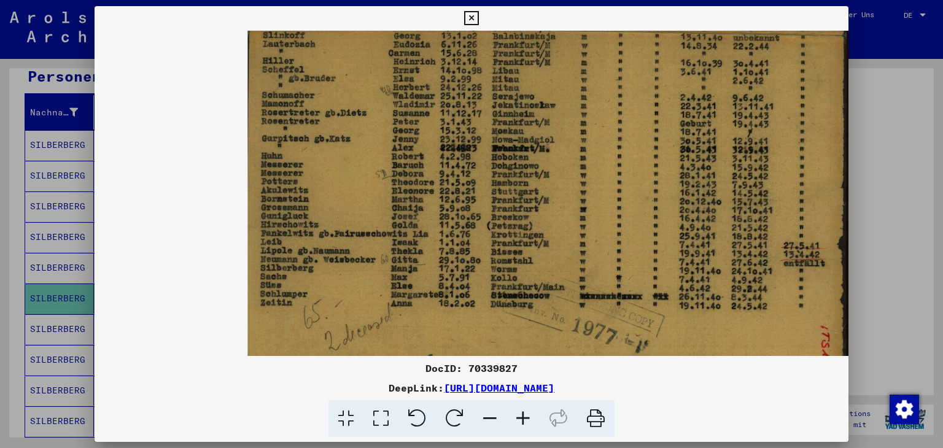
scroll to position [115, 61]
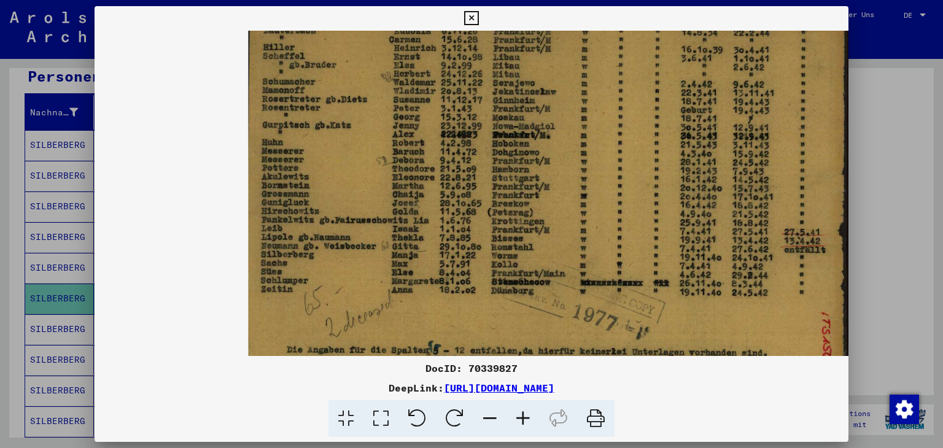
drag, startPoint x: 341, startPoint y: 150, endPoint x: 343, endPoint y: 123, distance: 27.0
click at [343, 123] on img at bounding box center [549, 28] width 602 height 854
click at [496, 416] on icon at bounding box center [489, 418] width 33 height 37
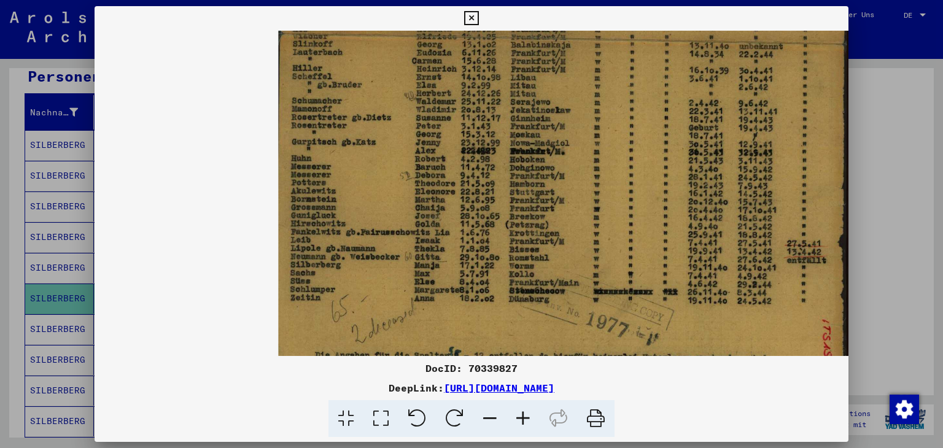
click at [496, 416] on icon at bounding box center [489, 418] width 33 height 37
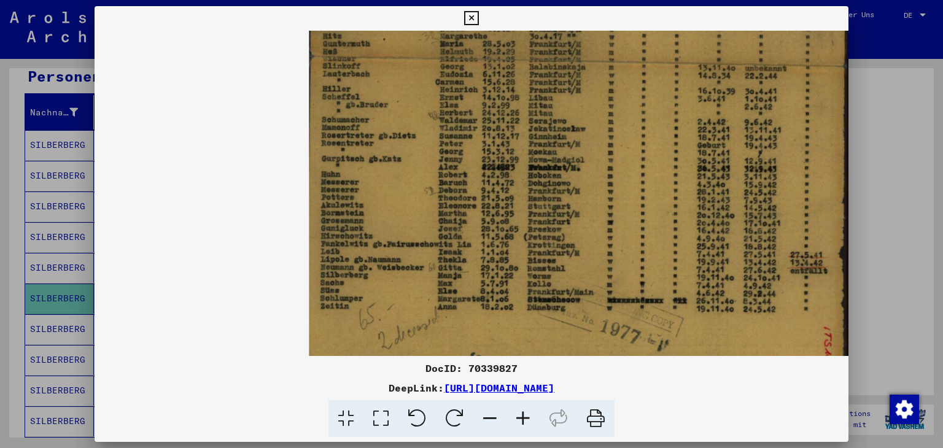
click at [497, 416] on icon at bounding box center [489, 418] width 33 height 37
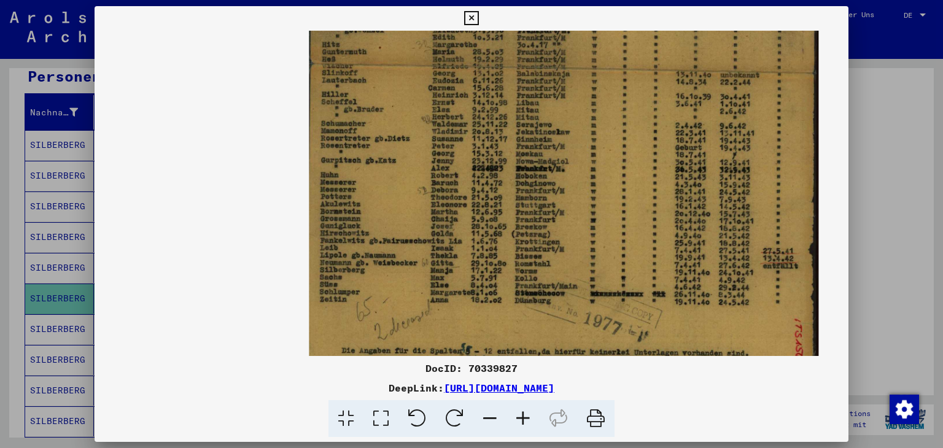
drag, startPoint x: 481, startPoint y: 38, endPoint x: 481, endPoint y: 48, distance: 10.4
click at [480, 45] on img at bounding box center [563, 78] width 509 height 724
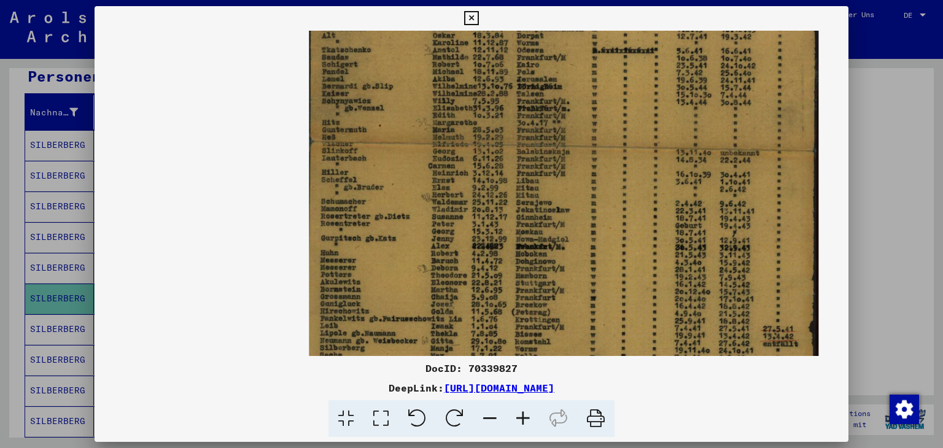
scroll to position [0, 0]
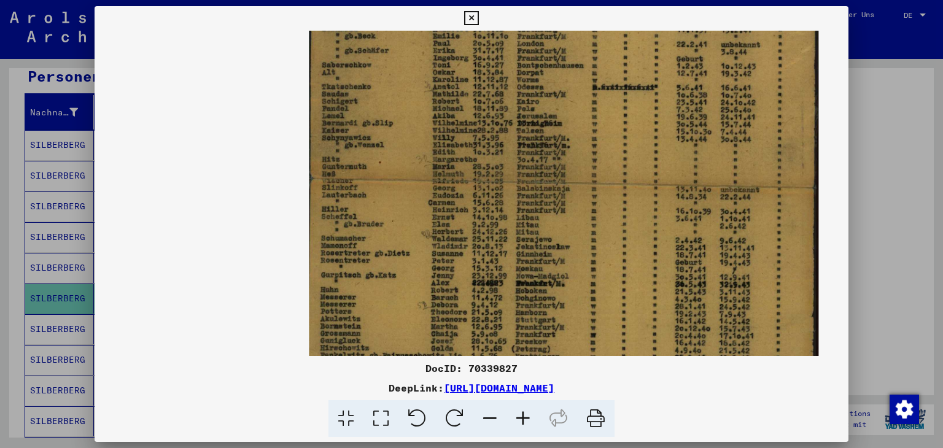
drag, startPoint x: 481, startPoint y: 48, endPoint x: 497, endPoint y: 214, distance: 166.5
click at [505, 244] on img at bounding box center [563, 193] width 509 height 724
drag, startPoint x: 474, startPoint y: 106, endPoint x: 486, endPoint y: 179, distance: 73.5
click at [486, 179] on img at bounding box center [563, 193] width 509 height 724
click at [489, 413] on icon at bounding box center [489, 418] width 33 height 37
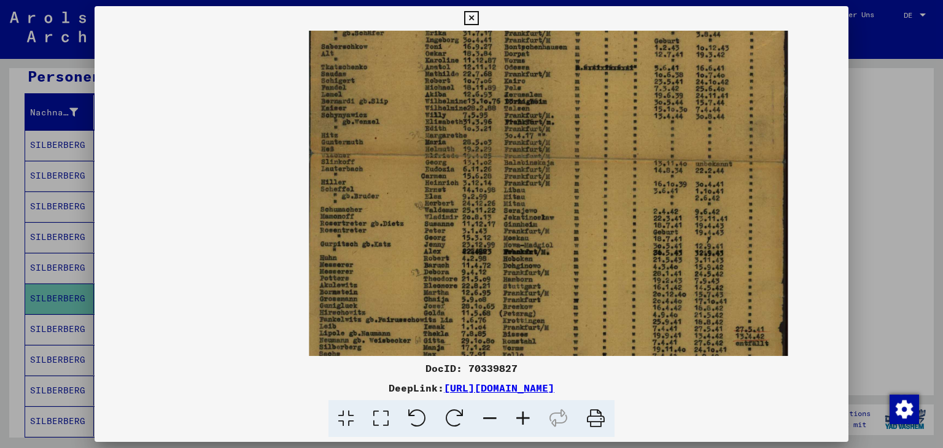
scroll to position [25, 0]
drag, startPoint x: 480, startPoint y: 81, endPoint x: 505, endPoint y: 177, distance: 99.0
click at [505, 177] on img at bounding box center [548, 169] width 479 height 680
click at [486, 416] on icon at bounding box center [489, 418] width 33 height 37
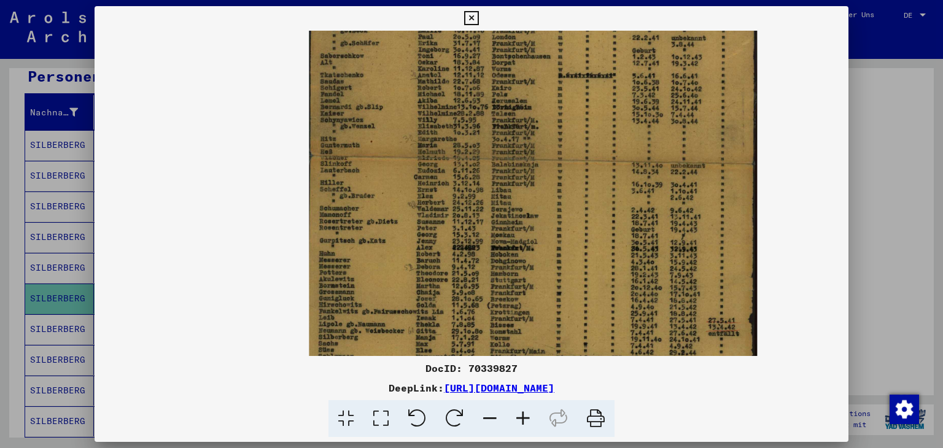
click at [486, 414] on icon at bounding box center [489, 418] width 33 height 37
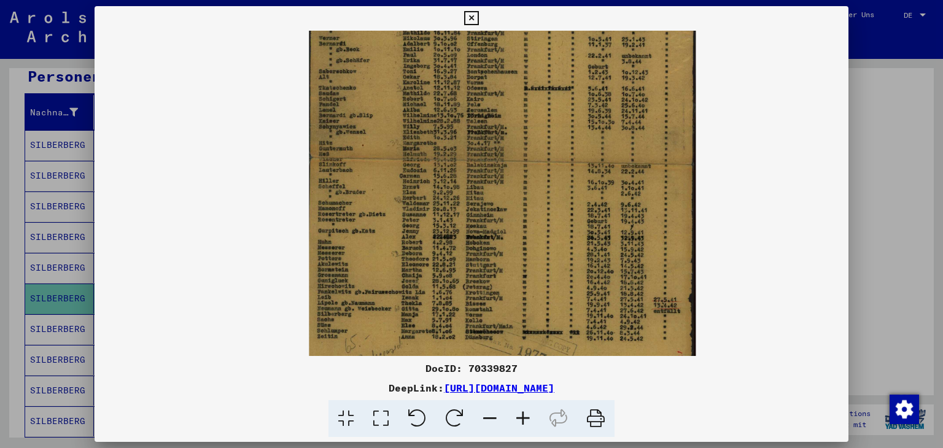
click at [487, 412] on icon at bounding box center [489, 418] width 33 height 37
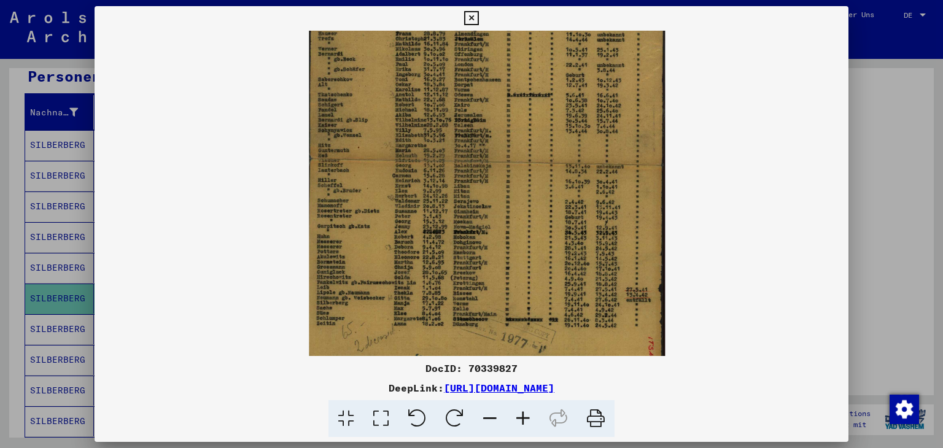
scroll to position [0, 0]
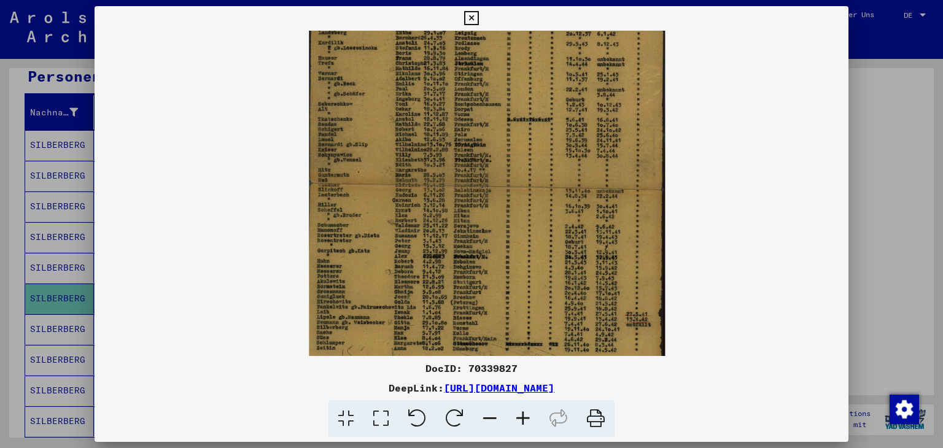
drag, startPoint x: 448, startPoint y: 168, endPoint x: 462, endPoint y: 246, distance: 79.7
click at [462, 246] on img at bounding box center [487, 193] width 356 height 506
click at [452, 408] on icon at bounding box center [454, 418] width 37 height 37
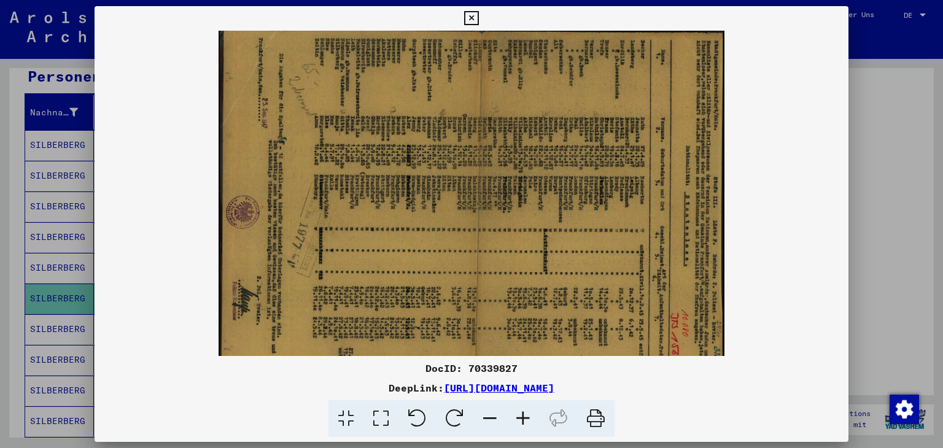
click at [519, 418] on icon at bounding box center [522, 418] width 33 height 37
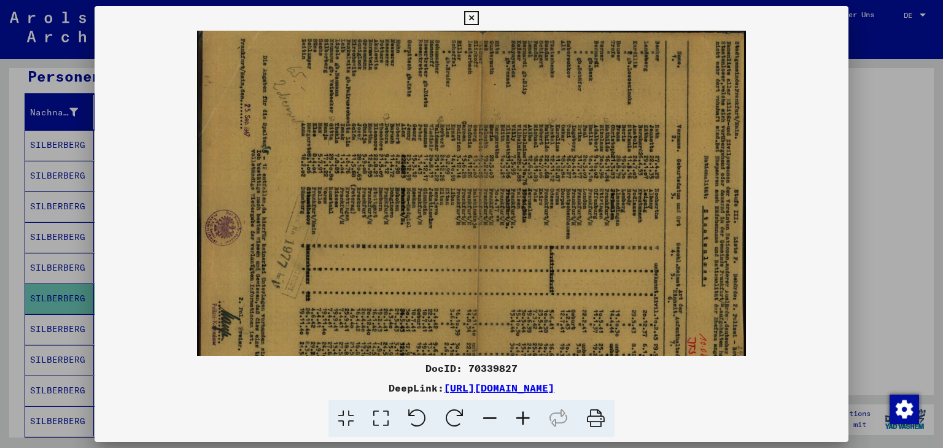
click at [519, 418] on icon at bounding box center [522, 418] width 33 height 37
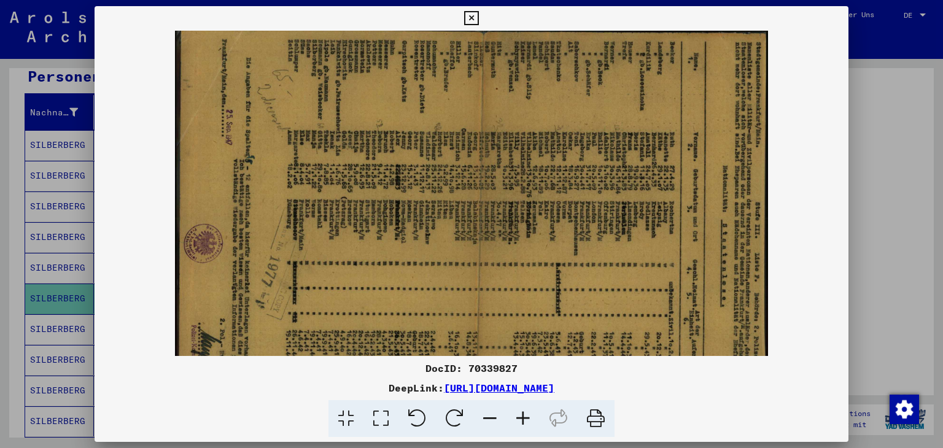
click at [519, 418] on icon at bounding box center [522, 418] width 33 height 37
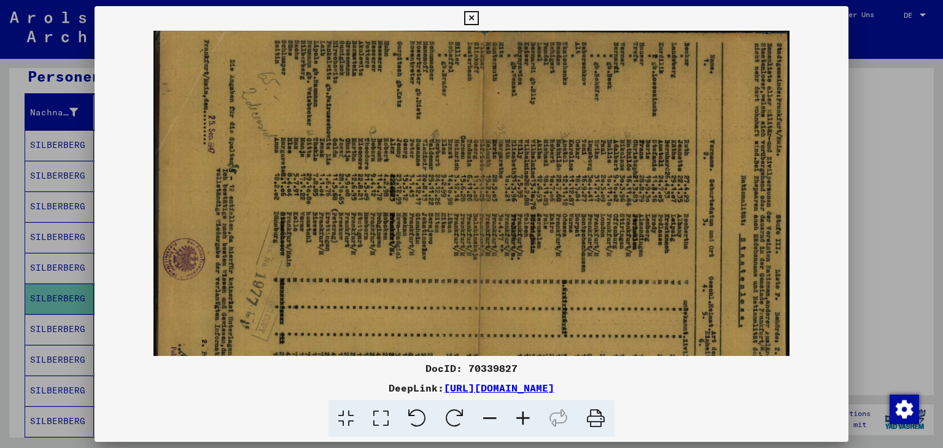
click at [519, 418] on icon at bounding box center [522, 418] width 33 height 37
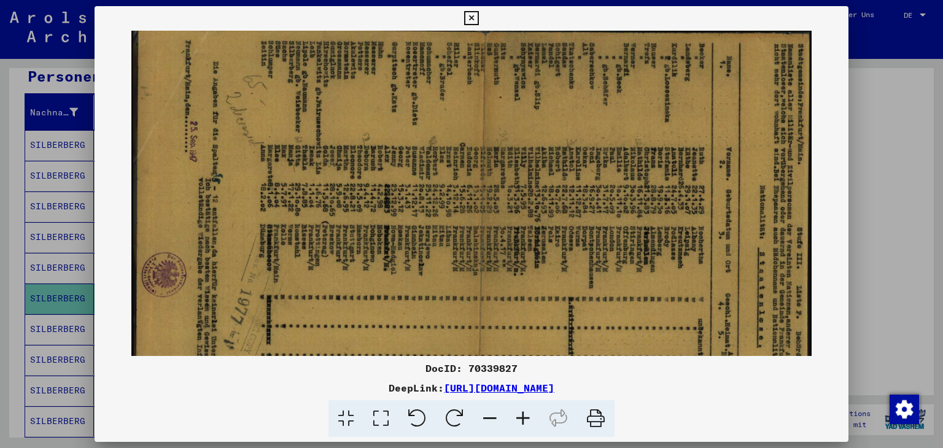
click at [519, 418] on icon at bounding box center [522, 418] width 33 height 37
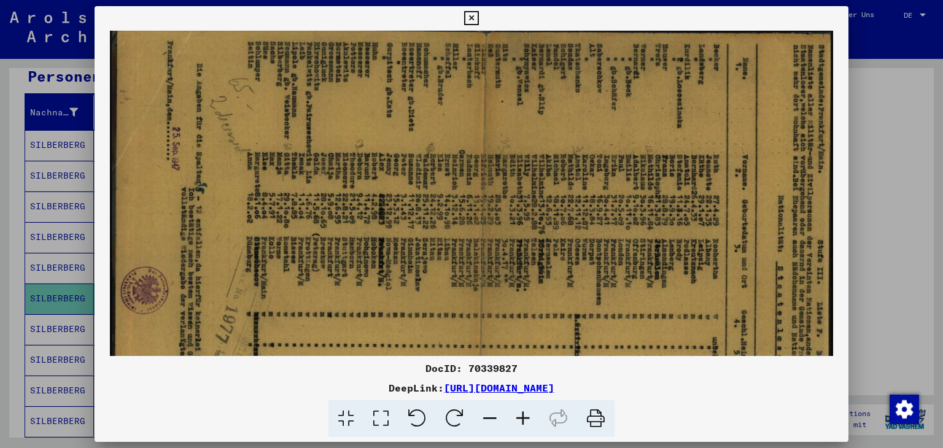
drag, startPoint x: 617, startPoint y: 123, endPoint x: 544, endPoint y: 177, distance: 91.2
click at [544, 179] on img at bounding box center [472, 285] width 724 height 509
drag, startPoint x: 420, startPoint y: 408, endPoint x: 425, endPoint y: 400, distance: 9.1
click at [422, 409] on icon at bounding box center [416, 418] width 37 height 37
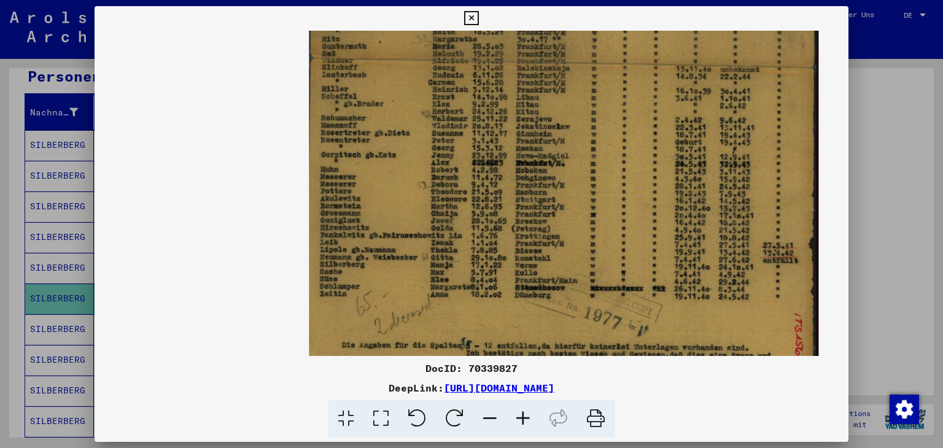
drag, startPoint x: 405, startPoint y: 239, endPoint x: 382, endPoint y: 145, distance: 95.9
click at [382, 145] on img at bounding box center [563, 73] width 509 height 724
click at [521, 419] on icon at bounding box center [522, 418] width 33 height 37
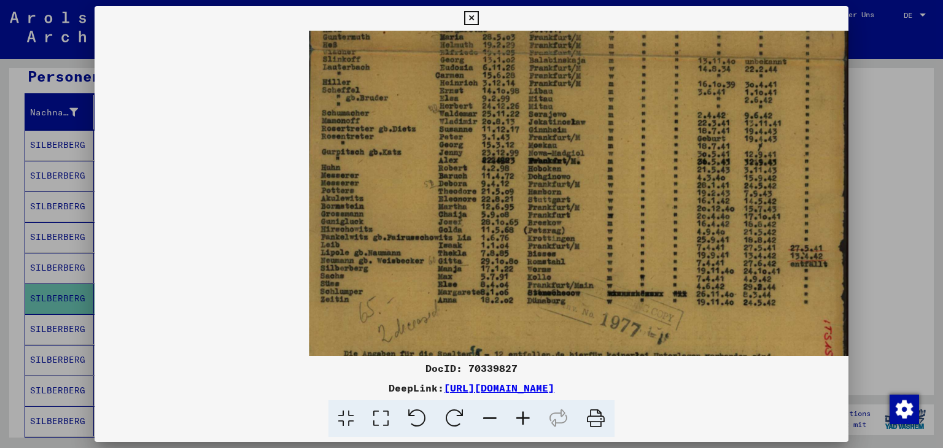
click at [521, 419] on icon at bounding box center [522, 418] width 33 height 37
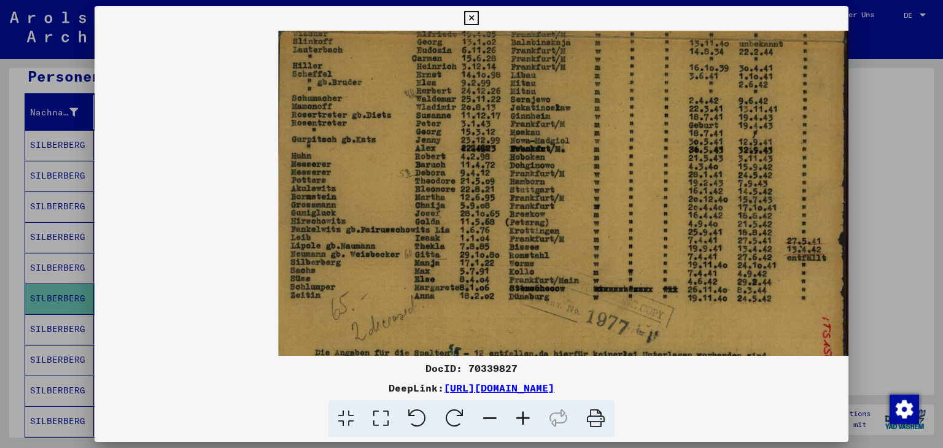
drag, startPoint x: 556, startPoint y: 281, endPoint x: 471, endPoint y: 278, distance: 84.2
click at [468, 284] on img at bounding box center [563, 47] width 571 height 811
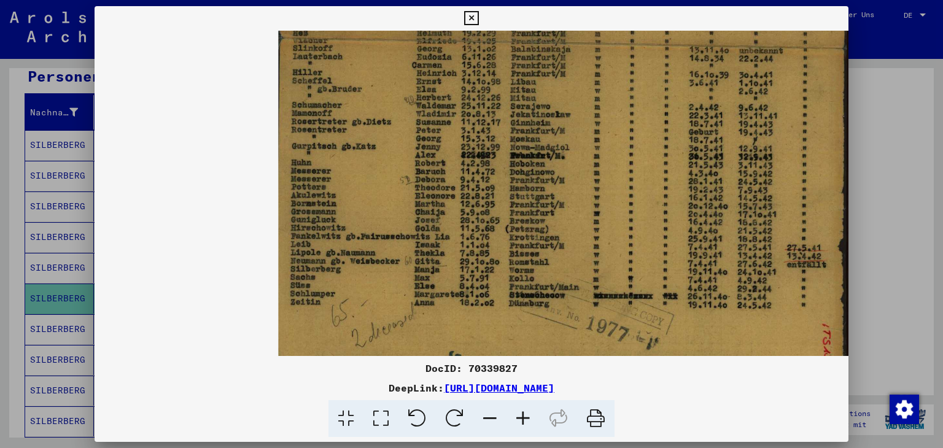
scroll to position [132, 31]
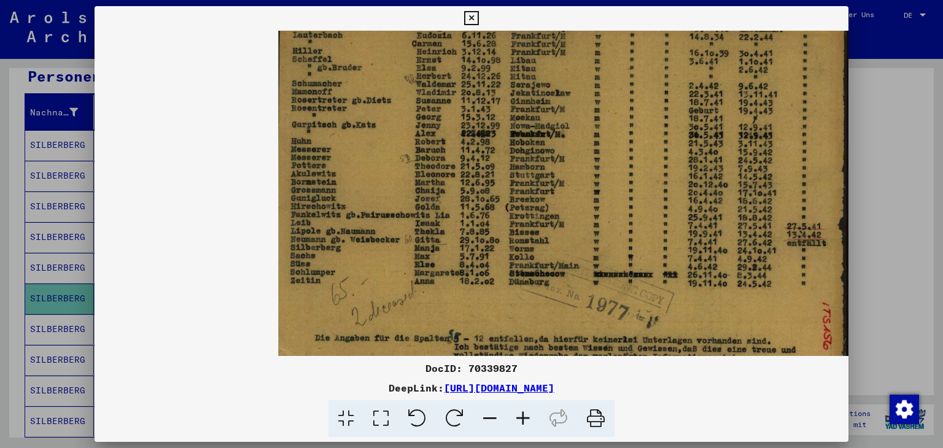
drag, startPoint x: 609, startPoint y: 214, endPoint x: 548, endPoint y: 175, distance: 72.9
click at [548, 175] on img at bounding box center [563, 32] width 571 height 811
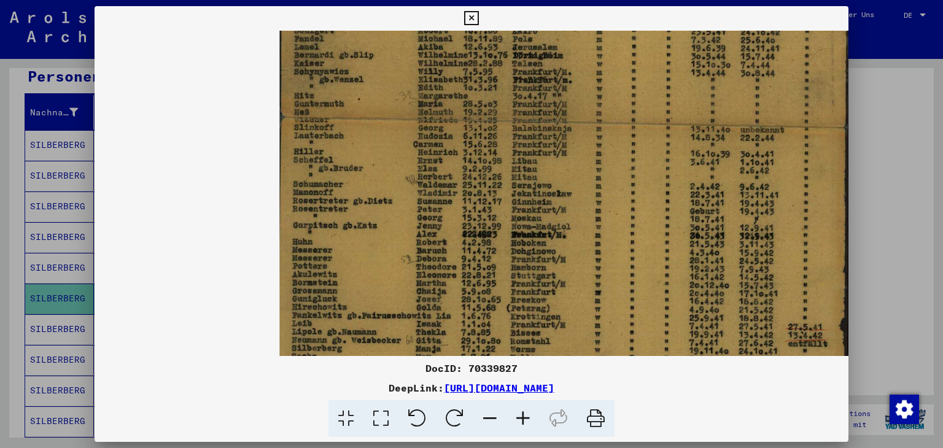
drag, startPoint x: 756, startPoint y: 174, endPoint x: 751, endPoint y: 263, distance: 89.2
click at [751, 265] on img at bounding box center [564, 133] width 571 height 811
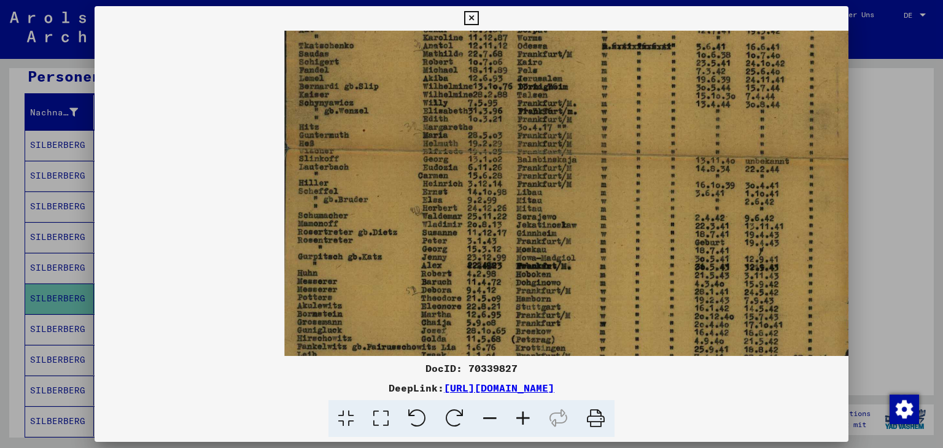
scroll to position [0, 25]
drag, startPoint x: 733, startPoint y: 123, endPoint x: 732, endPoint y: 249, distance: 125.8
click at [732, 249] on img at bounding box center [569, 164] width 571 height 811
click at [457, 413] on icon at bounding box center [454, 418] width 37 height 37
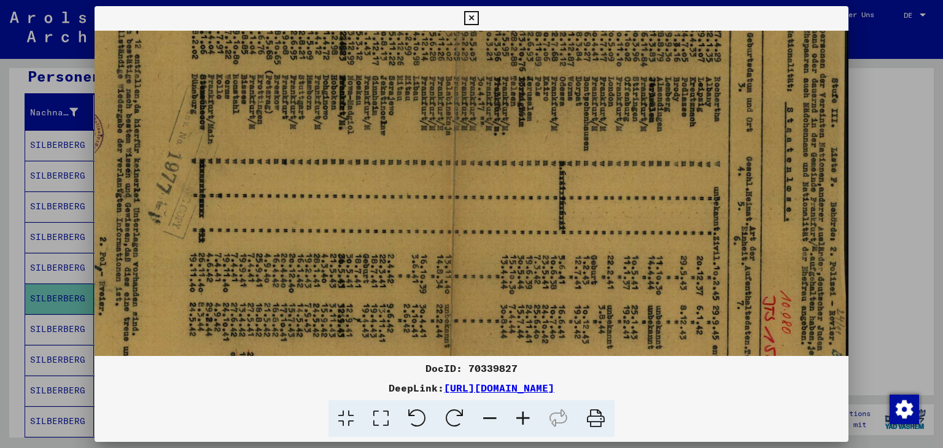
drag, startPoint x: 630, startPoint y: 269, endPoint x: 576, endPoint y: 105, distance: 173.1
click at [576, 99] on img at bounding box center [443, 128] width 811 height 571
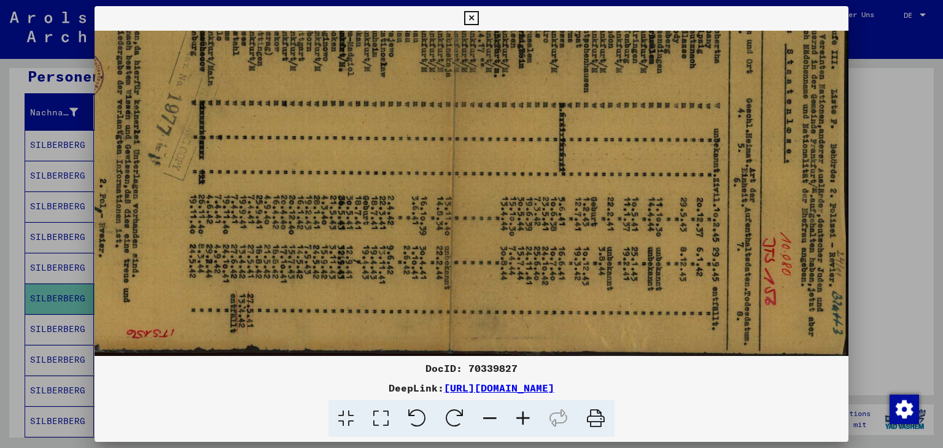
drag, startPoint x: 641, startPoint y: 262, endPoint x: 606, endPoint y: 147, distance: 119.8
click at [606, 147] on img at bounding box center [443, 70] width 811 height 571
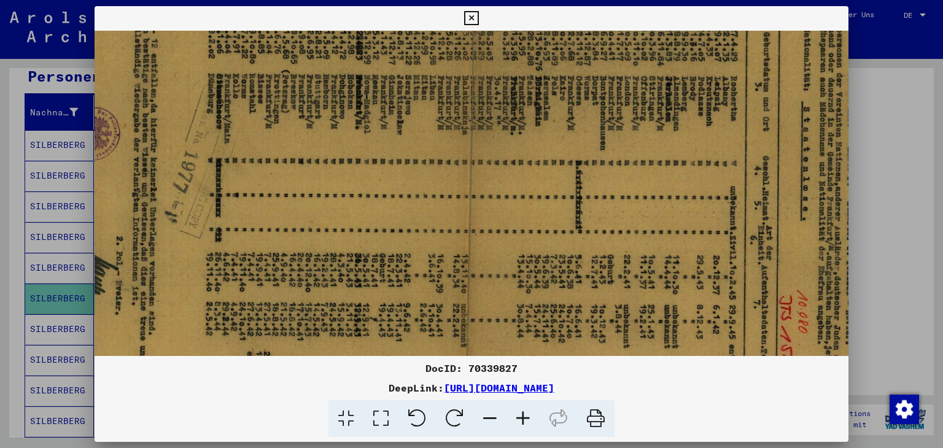
scroll to position [171, 38]
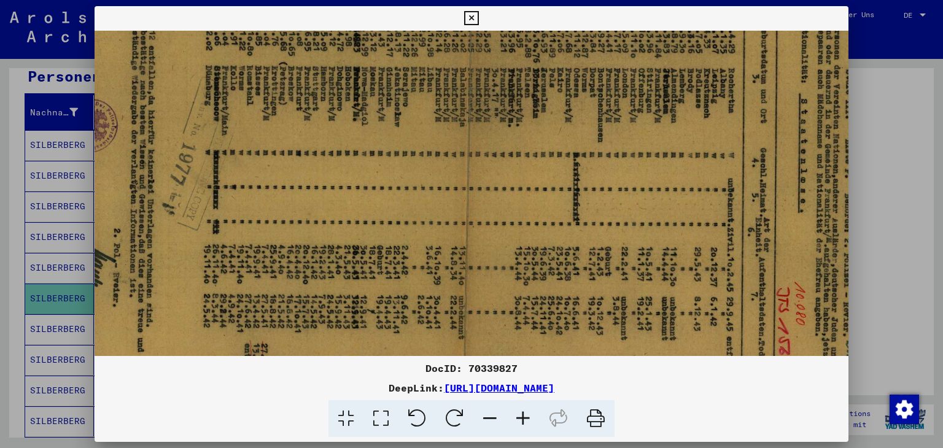
drag, startPoint x: 339, startPoint y: 169, endPoint x: 349, endPoint y: 224, distance: 55.4
click at [349, 224] on img at bounding box center [457, 120] width 811 height 571
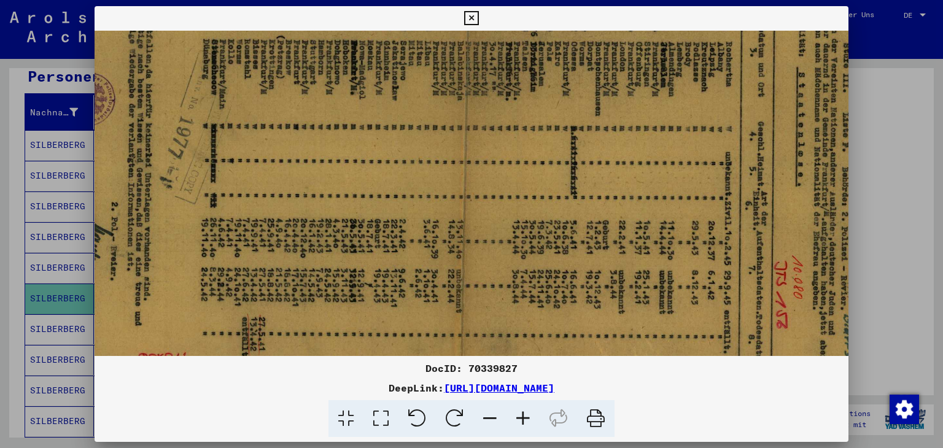
scroll to position [224, 45]
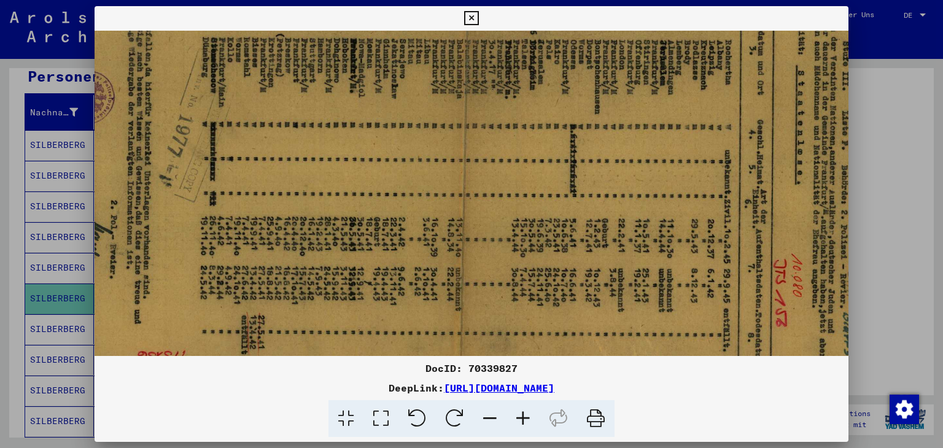
drag, startPoint x: 349, startPoint y: 220, endPoint x: 346, endPoint y: 195, distance: 25.4
click at [346, 195] on img at bounding box center [454, 92] width 811 height 571
drag, startPoint x: 513, startPoint y: 367, endPoint x: 423, endPoint y: 369, distance: 90.3
click at [423, 369] on div "DocID: 70339827" at bounding box center [472, 368] width 754 height 15
copy div "DocID: 70339827"
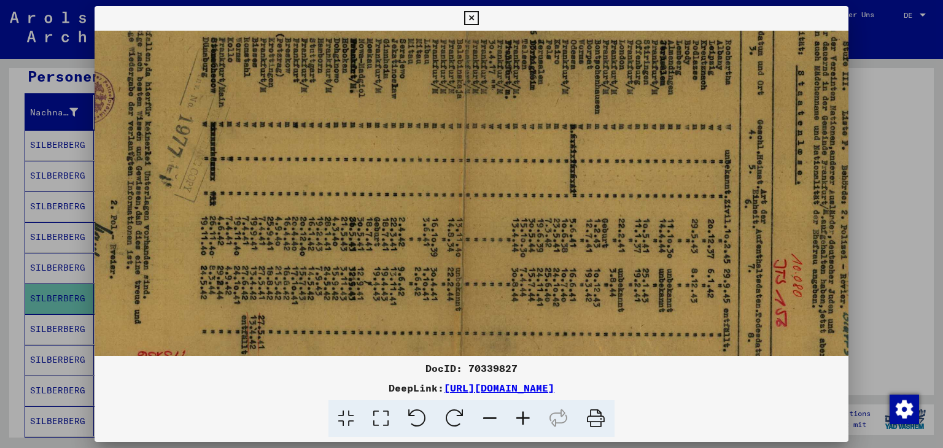
scroll to position [225, 45]
click at [472, 18] on icon at bounding box center [471, 18] width 14 height 15
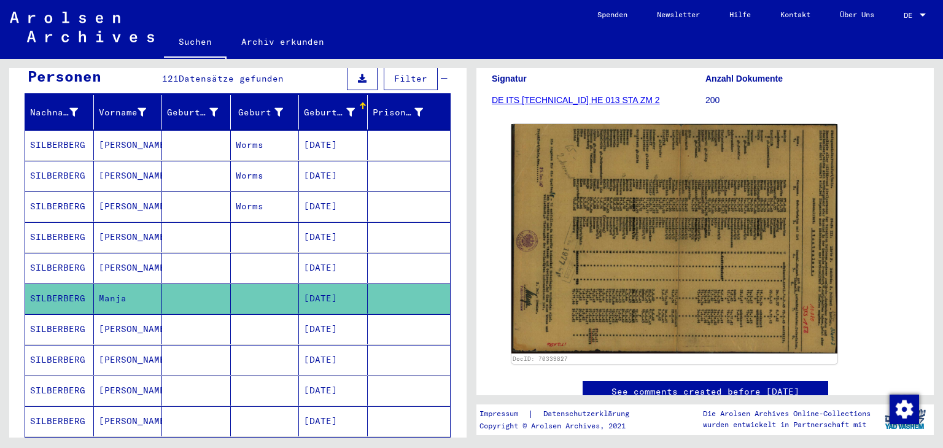
click at [307, 314] on mat-cell "[DATE]" at bounding box center [333, 329] width 69 height 30
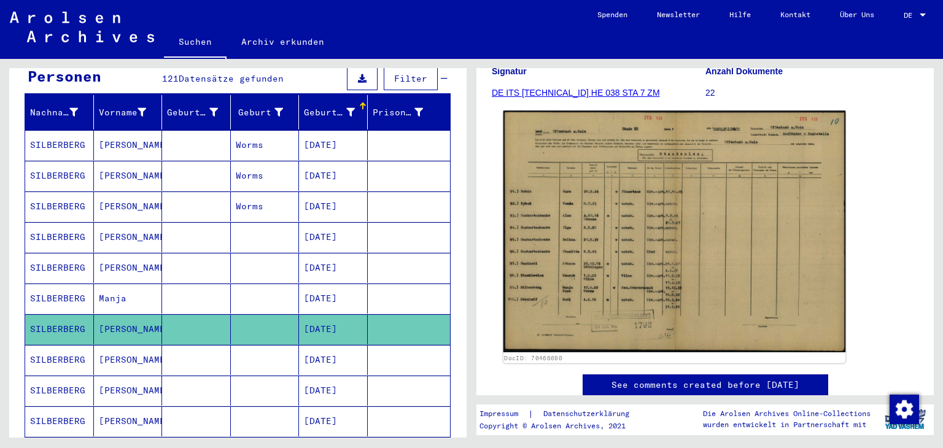
scroll to position [184, 0]
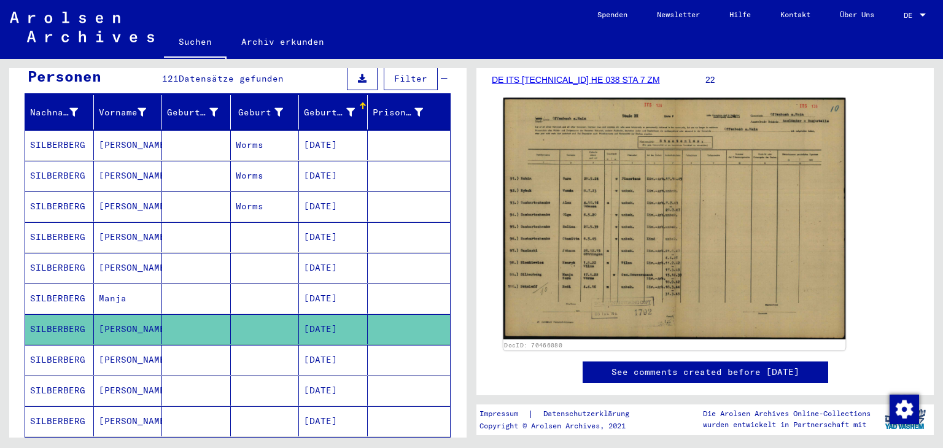
click at [691, 196] on img at bounding box center [674, 219] width 343 height 242
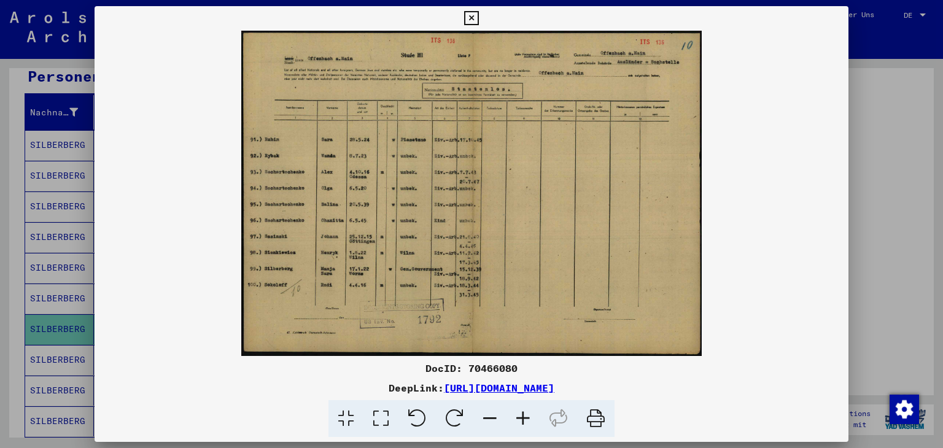
click at [525, 417] on icon at bounding box center [522, 418] width 33 height 37
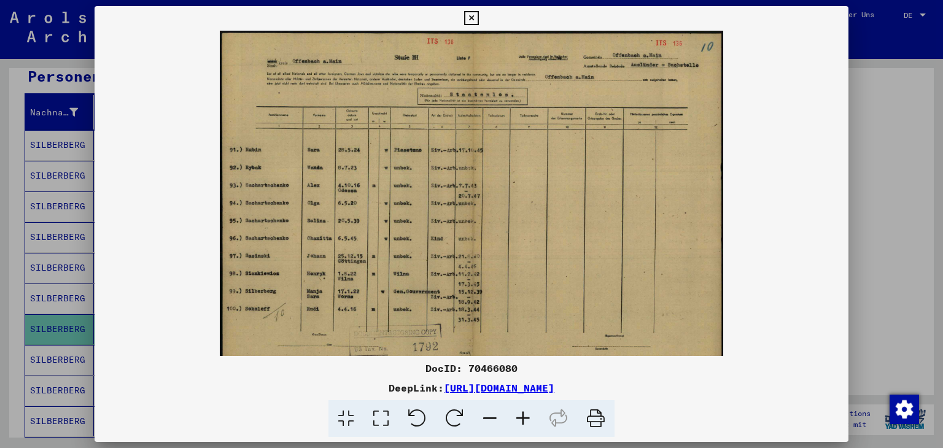
click at [525, 417] on icon at bounding box center [522, 418] width 33 height 37
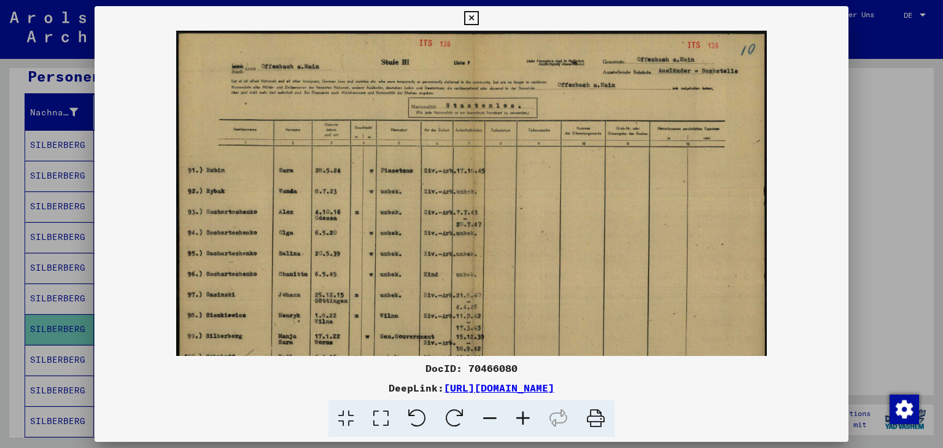
click at [525, 417] on icon at bounding box center [522, 418] width 33 height 37
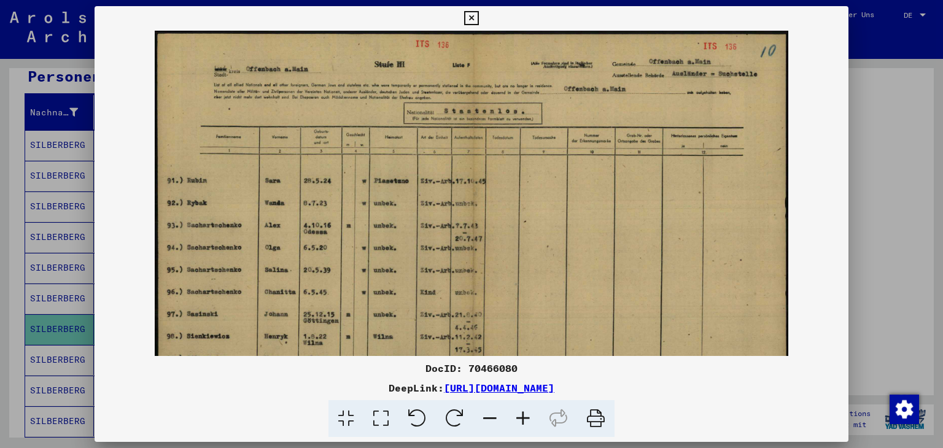
click at [525, 417] on icon at bounding box center [522, 418] width 33 height 37
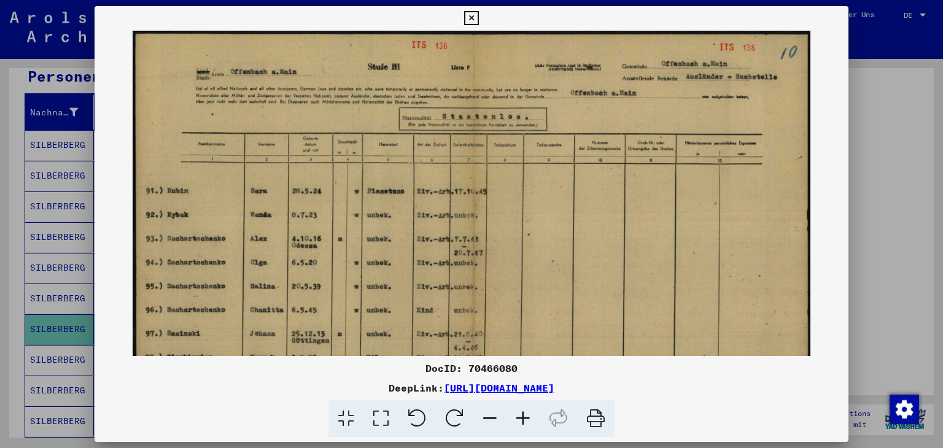
click at [525, 417] on icon at bounding box center [522, 418] width 33 height 37
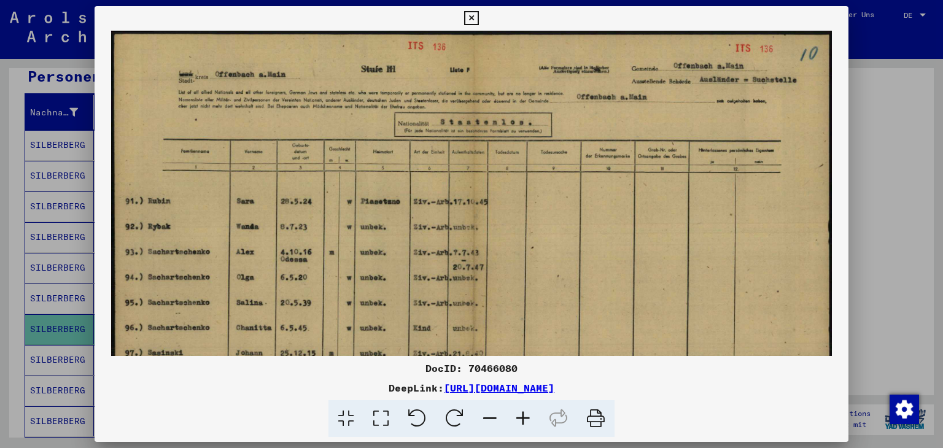
click at [525, 417] on icon at bounding box center [522, 418] width 33 height 37
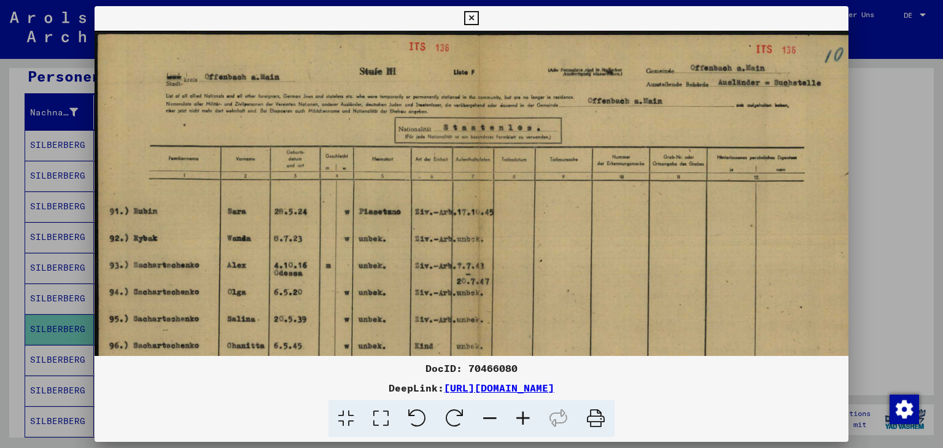
click at [525, 416] on icon at bounding box center [522, 418] width 33 height 37
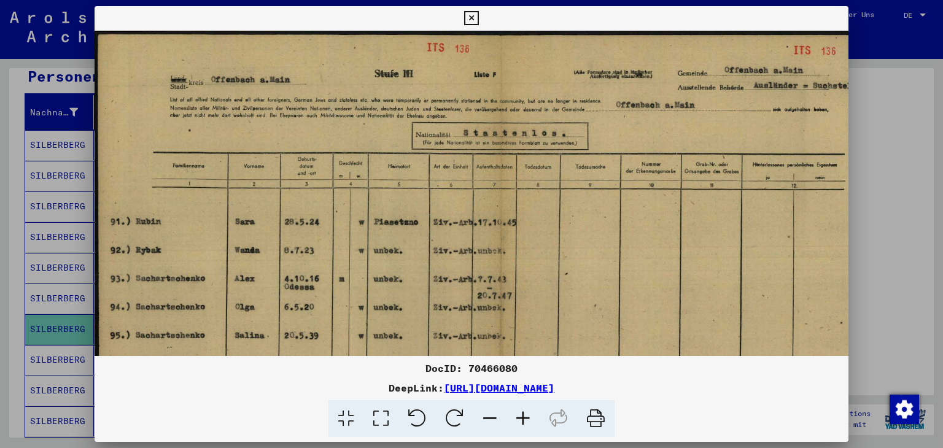
click at [525, 416] on icon at bounding box center [522, 418] width 33 height 37
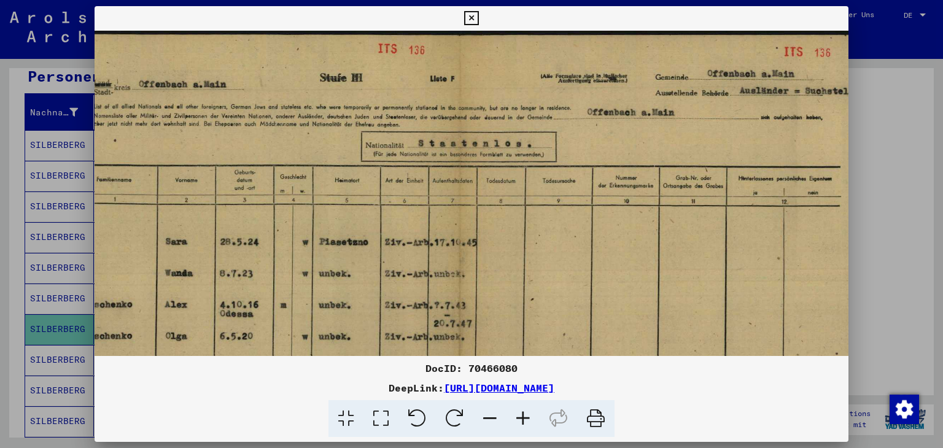
scroll to position [4, 90]
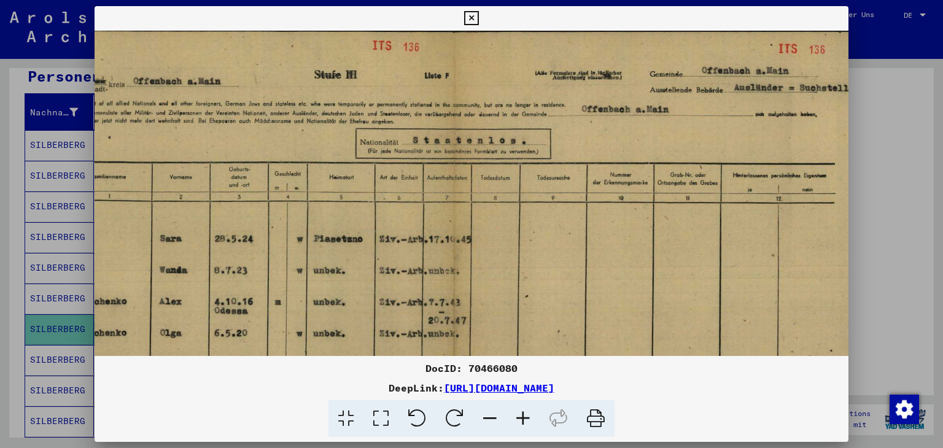
drag, startPoint x: 374, startPoint y: 123, endPoint x: 297, endPoint y: 148, distance: 81.3
click at [297, 148] on img at bounding box center [451, 343] width 894 height 632
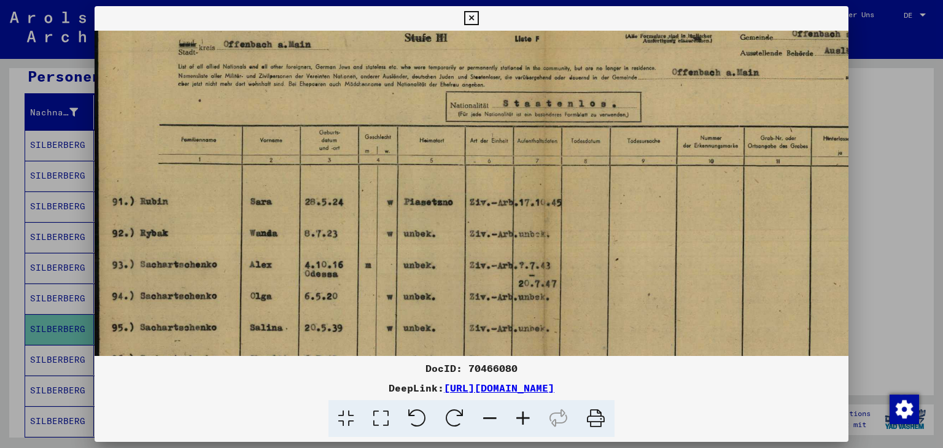
scroll to position [41, 0]
drag, startPoint x: 586, startPoint y: 149, endPoint x: 654, endPoint y: 115, distance: 76.6
click at [654, 115] on img at bounding box center [542, 306] width 894 height 632
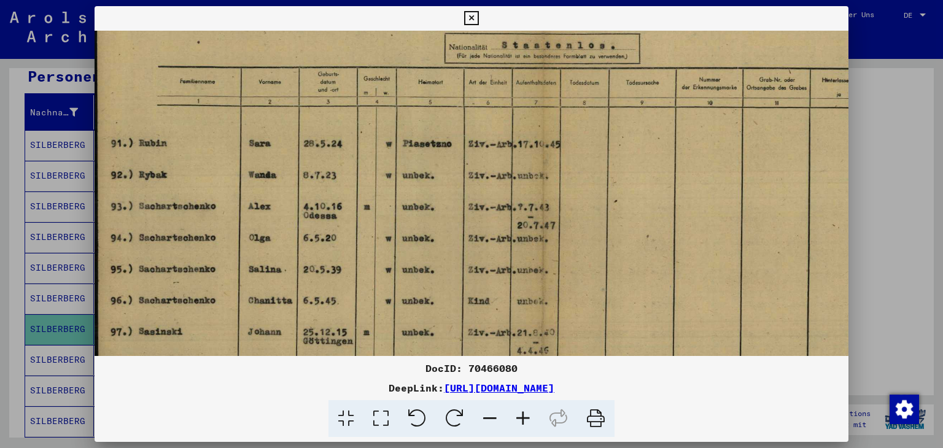
scroll to position [112, 1]
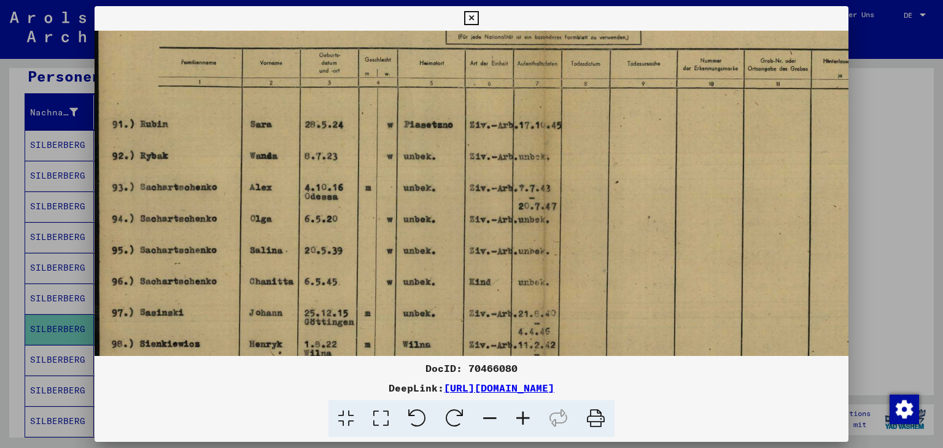
drag, startPoint x: 589, startPoint y: 212, endPoint x: 591, endPoint y: 139, distance: 73.1
click at [591, 139] on img at bounding box center [542, 229] width 894 height 632
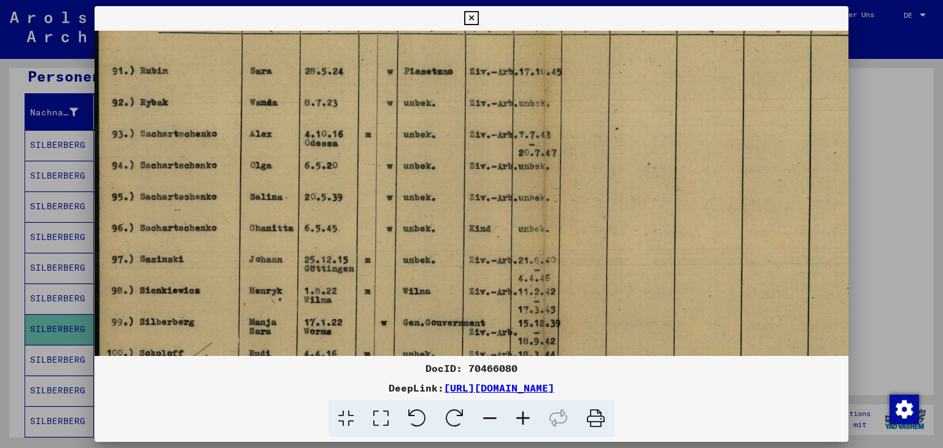
scroll to position [177, 0]
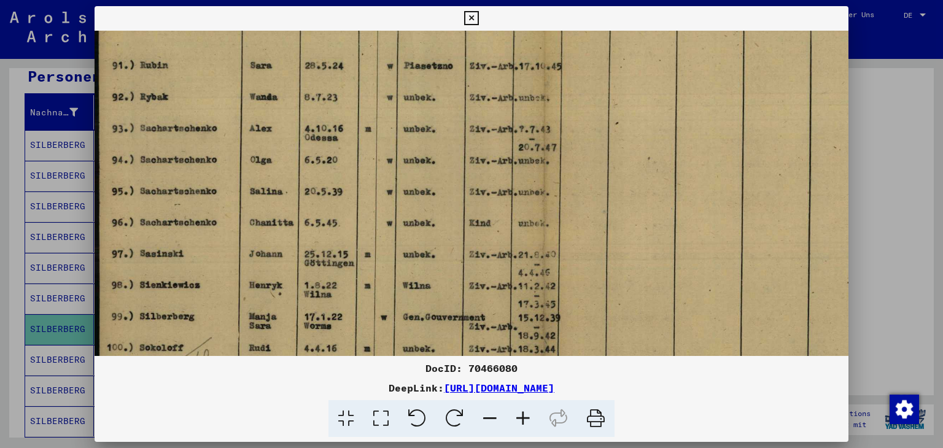
drag, startPoint x: 626, startPoint y: 217, endPoint x: 678, endPoint y: 170, distance: 69.9
click at [678, 170] on img at bounding box center [542, 170] width 894 height 632
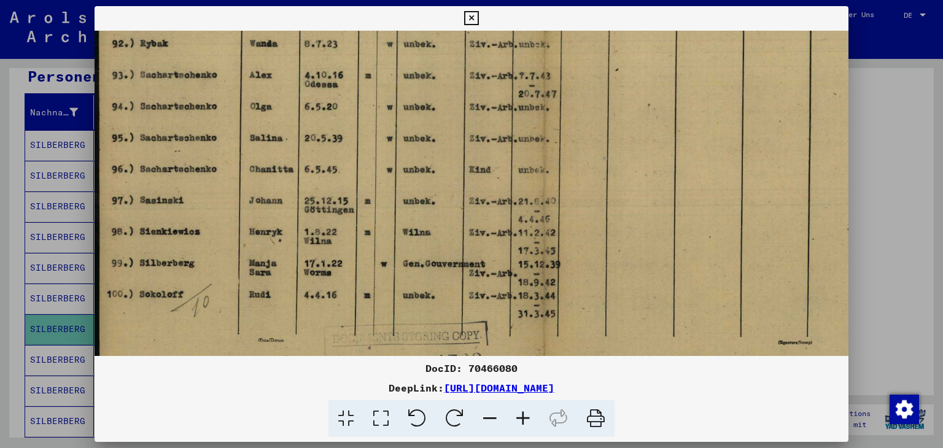
drag, startPoint x: 673, startPoint y: 229, endPoint x: 675, endPoint y: 174, distance: 54.7
click at [676, 171] on img at bounding box center [542, 117] width 894 height 632
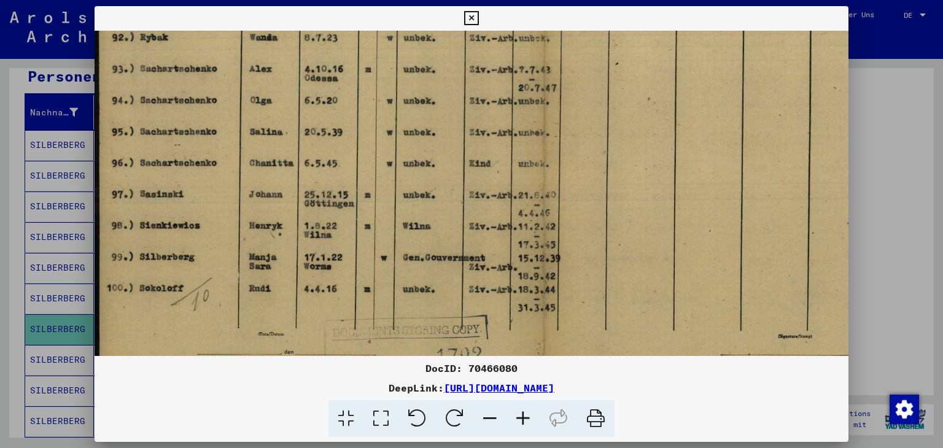
scroll to position [209, 2]
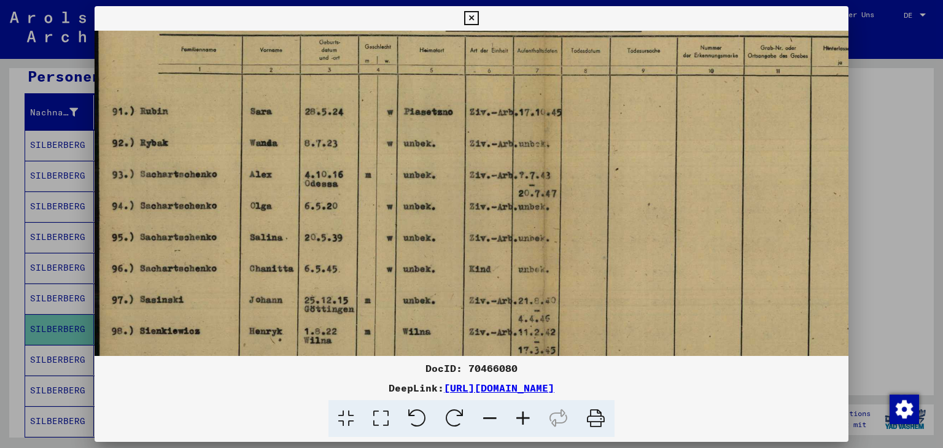
drag, startPoint x: 565, startPoint y: 282, endPoint x: 584, endPoint y: 348, distance: 69.1
click at [584, 354] on img at bounding box center [542, 216] width 894 height 632
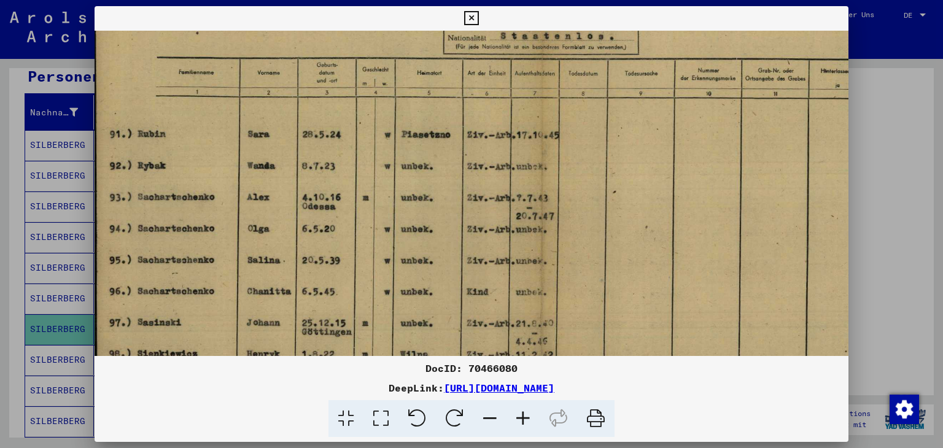
scroll to position [107, 2]
drag, startPoint x: 516, startPoint y: 143, endPoint x: 513, endPoint y: 169, distance: 26.5
click at [513, 169] on img at bounding box center [539, 239] width 894 height 632
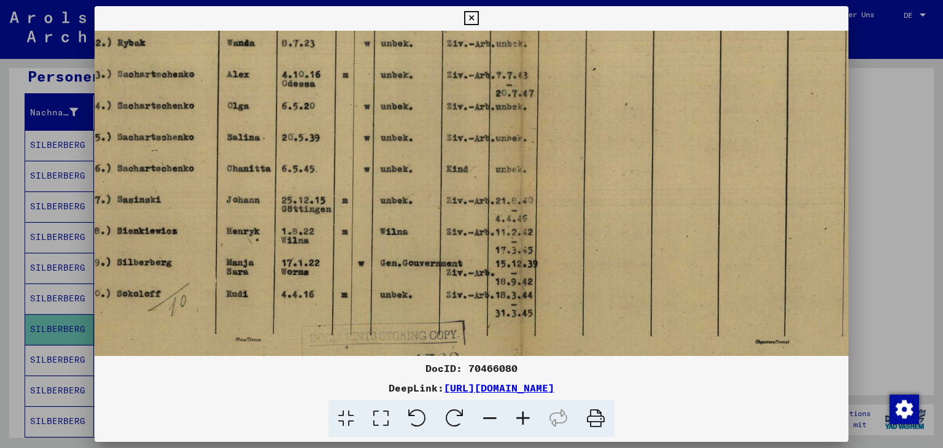
drag, startPoint x: 567, startPoint y: 259, endPoint x: 548, endPoint y: 138, distance: 122.4
click at [548, 138] on img at bounding box center [519, 116] width 894 height 632
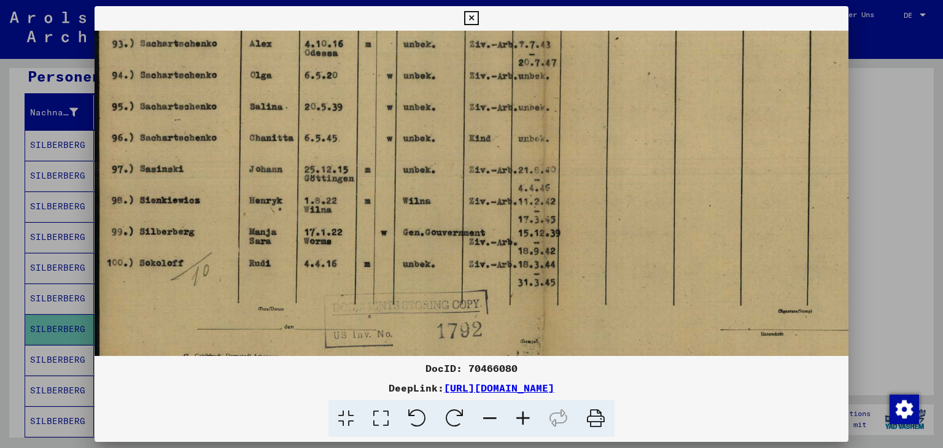
scroll to position [266, 0]
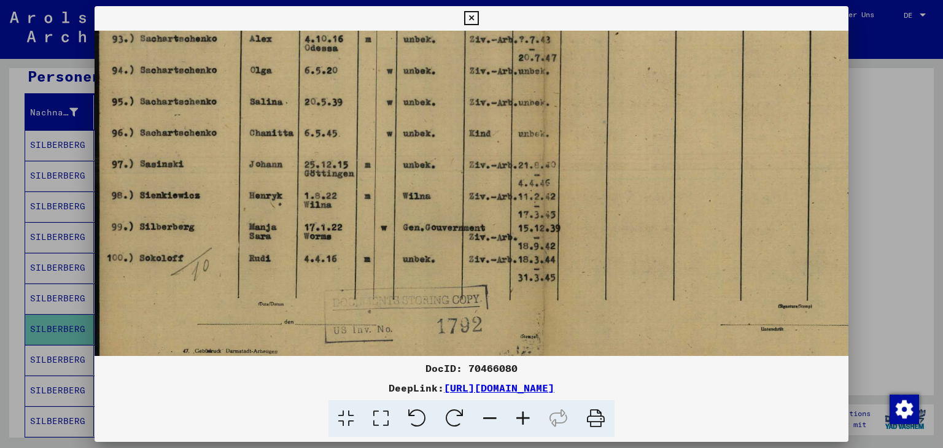
drag, startPoint x: 523, startPoint y: 227, endPoint x: 533, endPoint y: 198, distance: 30.5
click at [552, 192] on img at bounding box center [542, 80] width 894 height 632
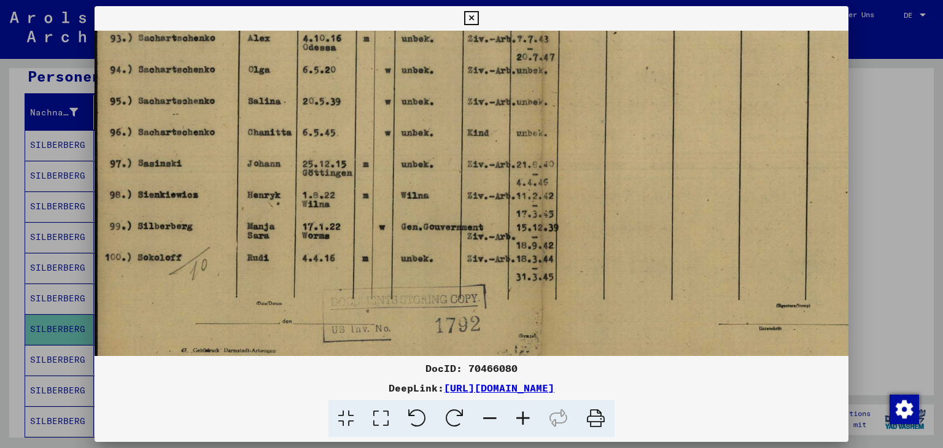
drag, startPoint x: 516, startPoint y: 366, endPoint x: 426, endPoint y: 371, distance: 89.8
click at [426, 371] on div "DocID: 70466080" at bounding box center [472, 368] width 754 height 15
copy div "DocID: 70466080"
click at [819, 379] on div "DocID: 70466080 DeepLink: [URL][DOMAIN_NAME]" at bounding box center [472, 399] width 754 height 77
click at [470, 17] on icon at bounding box center [471, 18] width 14 height 15
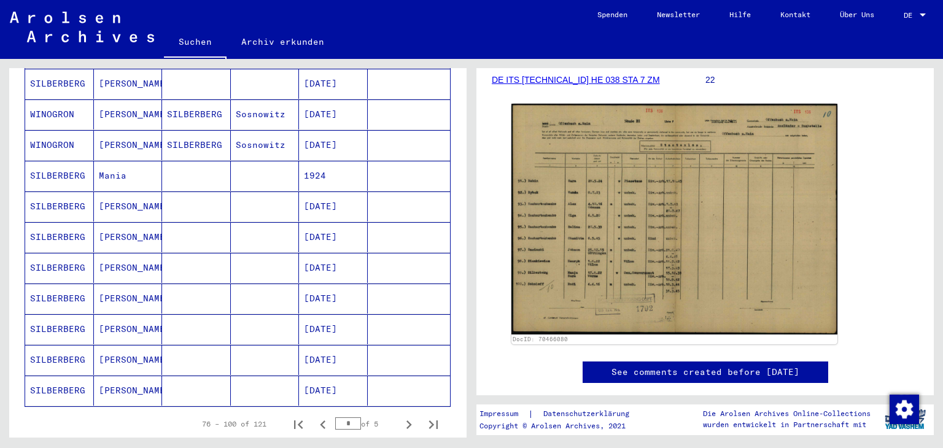
scroll to position [684, 0]
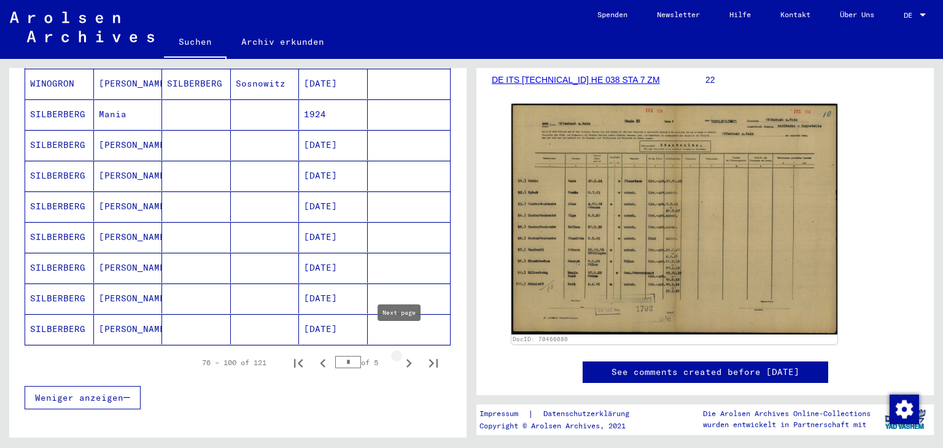
click at [406, 359] on icon "Next page" at bounding box center [409, 363] width 6 height 9
type input "*"
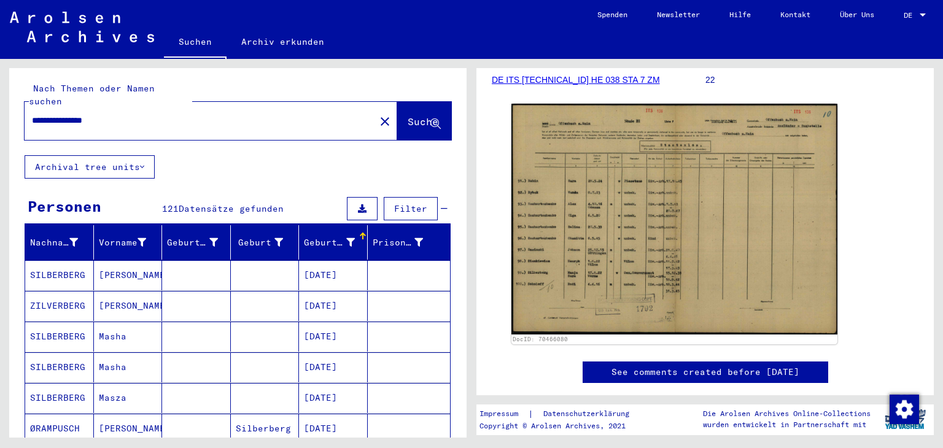
scroll to position [0, 0]
